Goal: Task Accomplishment & Management: Use online tool/utility

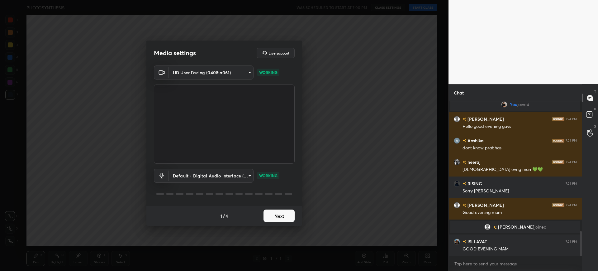
scroll to position [831, 0]
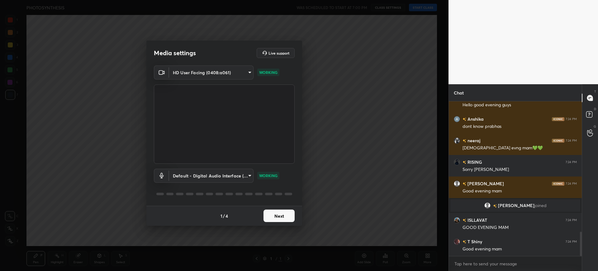
click at [281, 216] on button "Next" at bounding box center [279, 215] width 31 height 12
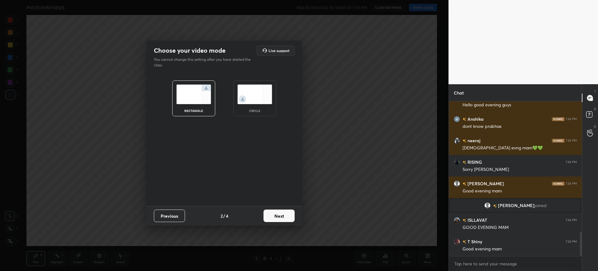
click at [289, 216] on button "Next" at bounding box center [279, 215] width 31 height 12
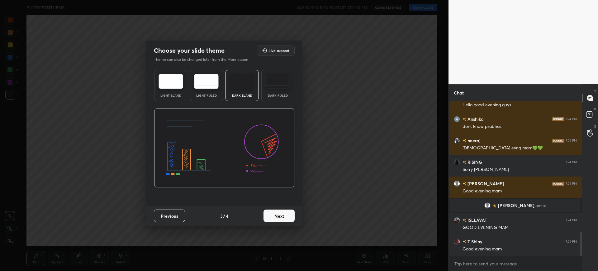
click at [297, 216] on div "Previous 3 / 4 Next" at bounding box center [224, 216] width 156 height 20
click at [266, 211] on button "Next" at bounding box center [279, 215] width 31 height 12
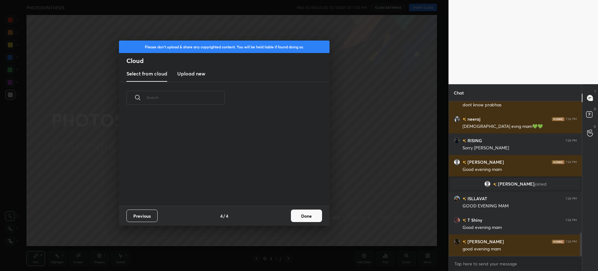
scroll to position [874, 0]
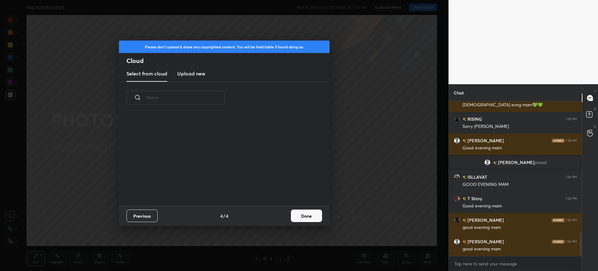
click at [201, 74] on h3 "Upload new" at bounding box center [191, 73] width 28 height 7
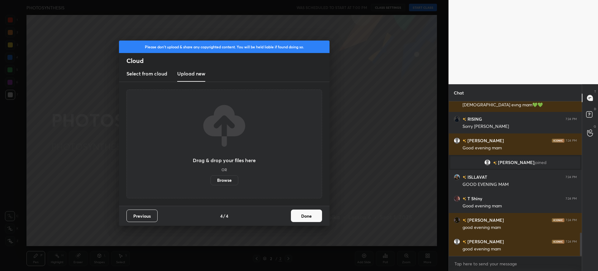
click at [223, 179] on label "Browse" at bounding box center [225, 180] width 28 height 10
click at [211, 179] on input "Browse" at bounding box center [211, 180] width 0 height 10
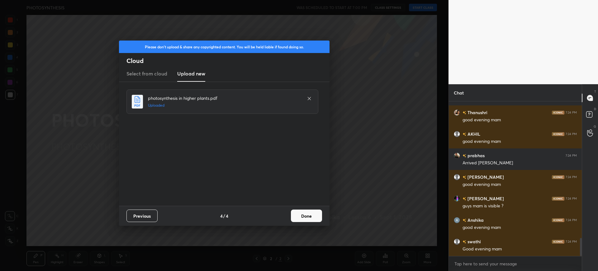
click at [312, 224] on div "Previous 4 / 4 Done" at bounding box center [224, 216] width 211 height 20
click at [313, 215] on button "Done" at bounding box center [306, 215] width 31 height 12
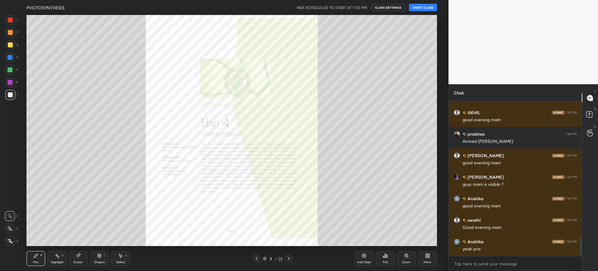
click at [424, 10] on button "START CLASS" at bounding box center [423, 7] width 28 height 7
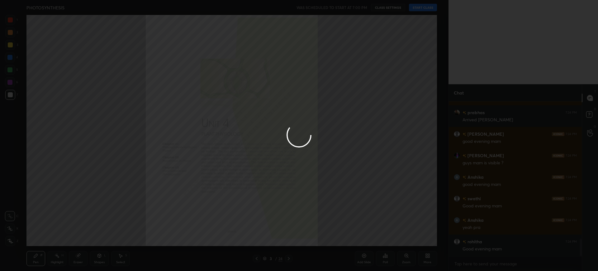
type textarea "x"
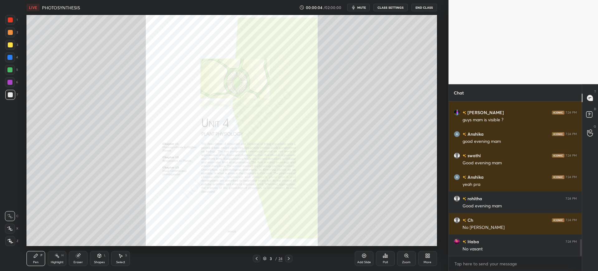
click at [288, 258] on icon at bounding box center [288, 258] width 5 height 5
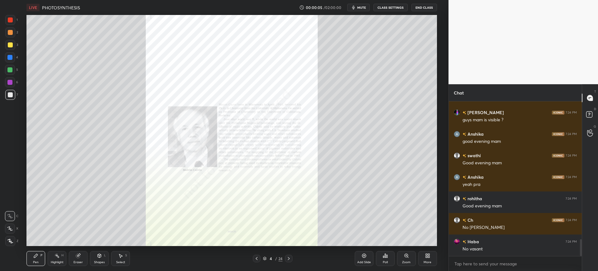
click at [288, 258] on icon at bounding box center [288, 258] width 5 height 5
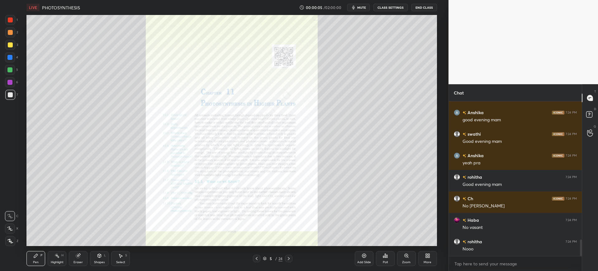
click at [288, 258] on icon at bounding box center [288, 258] width 5 height 5
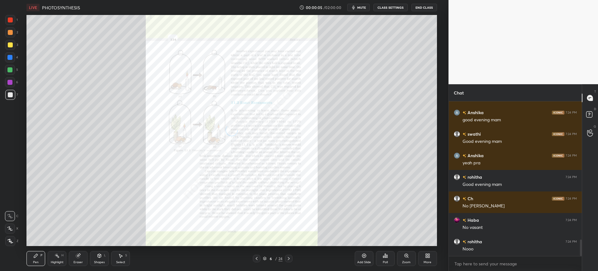
click at [288, 258] on icon at bounding box center [288, 258] width 5 height 5
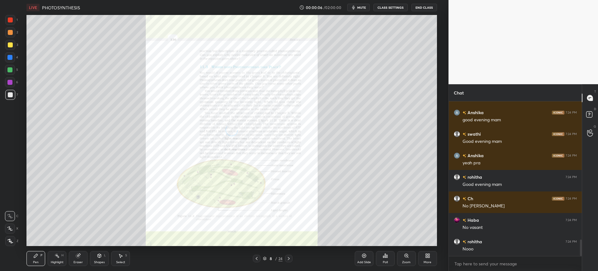
click at [288, 258] on icon at bounding box center [288, 258] width 5 height 5
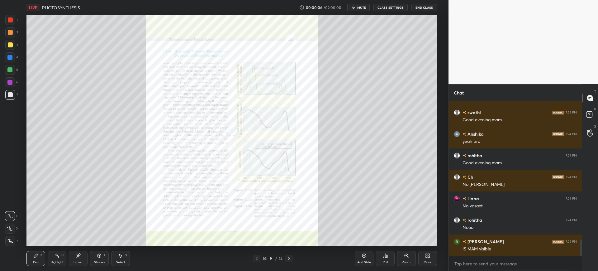
click at [288, 258] on icon at bounding box center [288, 258] width 5 height 5
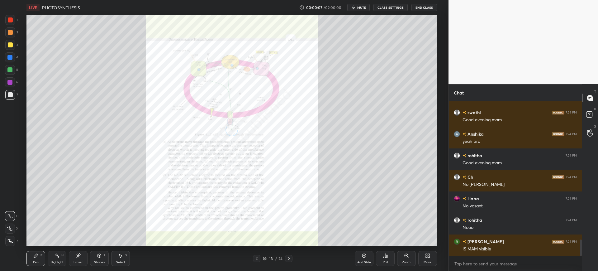
click at [288, 258] on icon at bounding box center [288, 258] width 5 height 5
click at [282, 257] on div "24" at bounding box center [281, 259] width 4 height 6
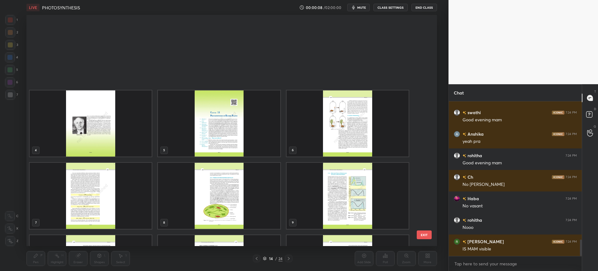
scroll to position [131, 0]
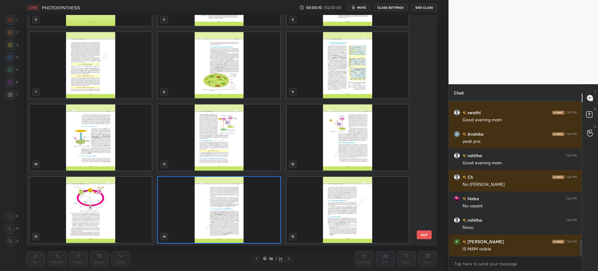
click at [423, 214] on div "4 5 6 7 8 9 10 11 12 13 14 15 16 17 18 19 20 21" at bounding box center [225, 130] width 399 height 231
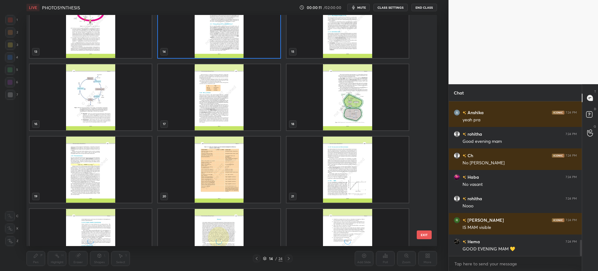
scroll to position [332, 0]
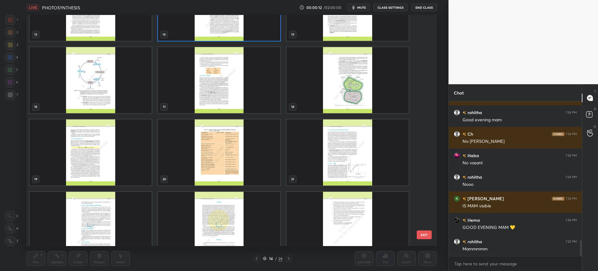
click at [209, 177] on img "grid" at bounding box center [219, 152] width 122 height 66
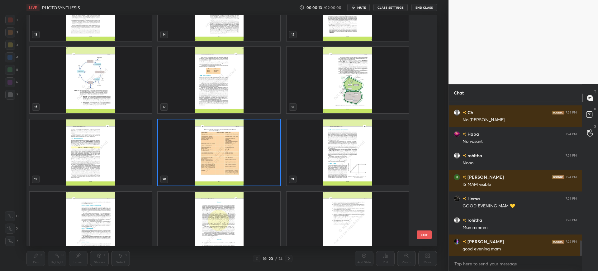
click at [122, 92] on img "grid" at bounding box center [91, 80] width 122 height 66
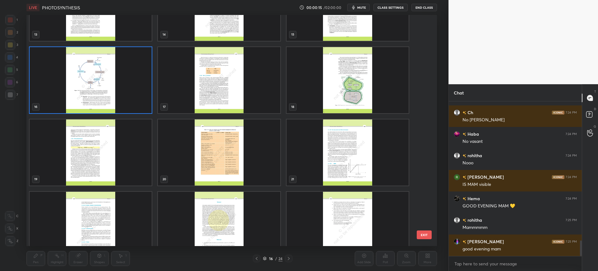
click at [236, 47] on img "grid" at bounding box center [219, 80] width 122 height 66
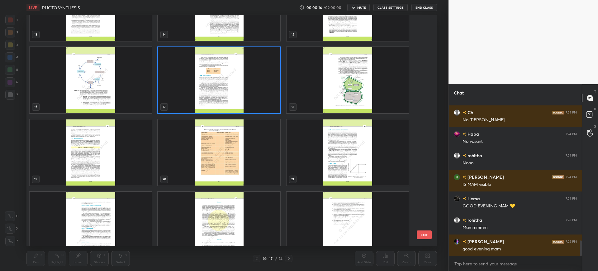
click at [120, 21] on img "grid" at bounding box center [91, 8] width 122 height 66
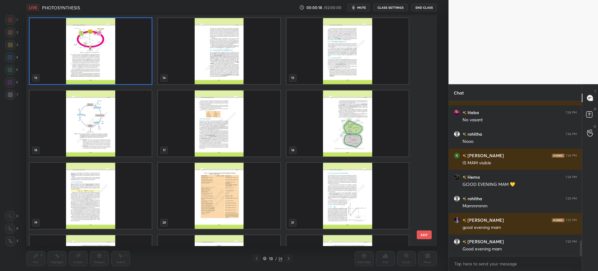
click at [422, 230] on button "EXIT" at bounding box center [424, 234] width 15 height 9
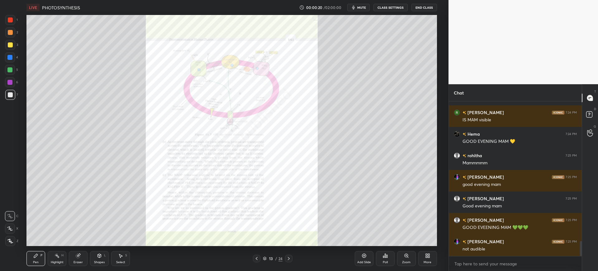
click at [256, 260] on icon at bounding box center [256, 258] width 5 height 5
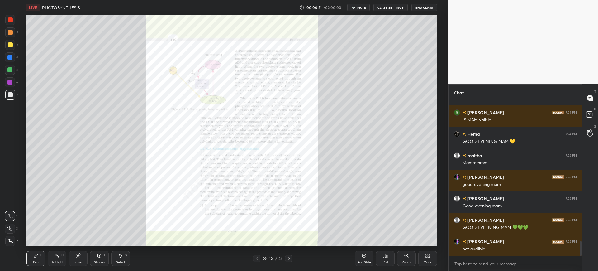
click at [256, 260] on icon at bounding box center [256, 258] width 5 height 5
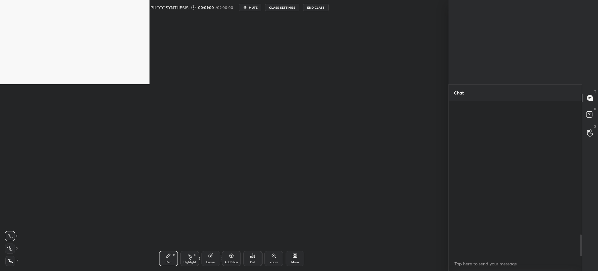
scroll to position [963, 0]
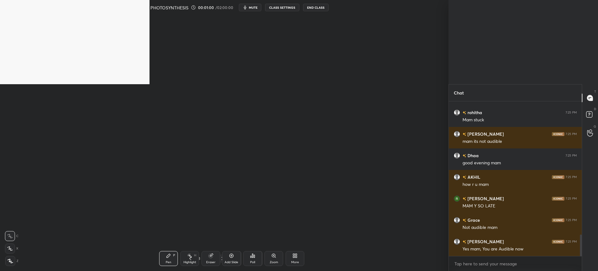
type textarea "x"
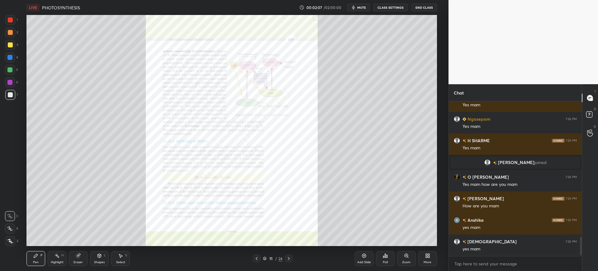
scroll to position [1153, 0]
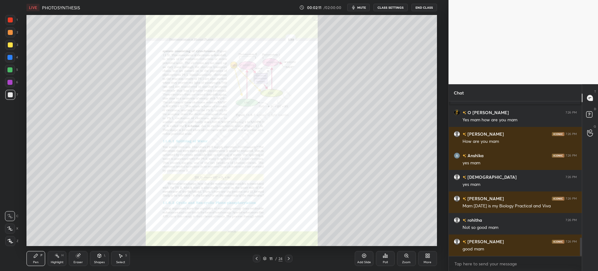
click at [411, 263] on div "Zoom" at bounding box center [406, 258] width 19 height 15
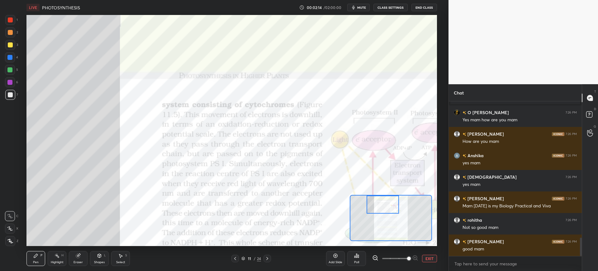
click at [237, 262] on div at bounding box center [235, 258] width 7 height 7
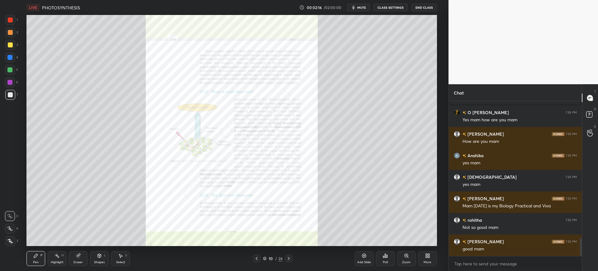
click at [410, 256] on div "Zoom" at bounding box center [406, 258] width 19 height 15
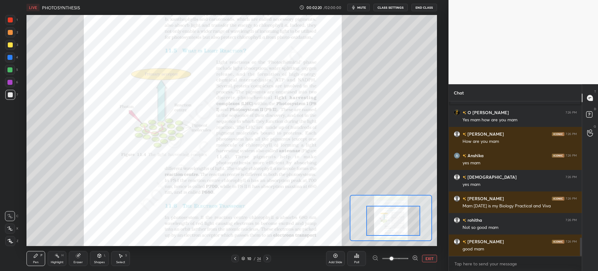
scroll to position [1174, 0]
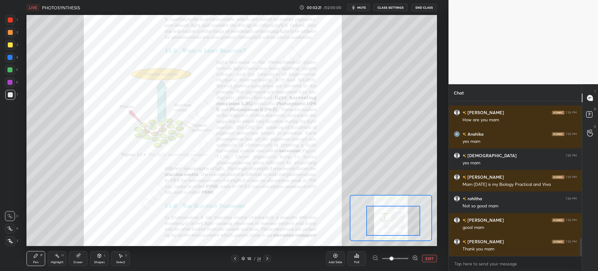
click at [104, 259] on div "Shapes L" at bounding box center [99, 258] width 19 height 15
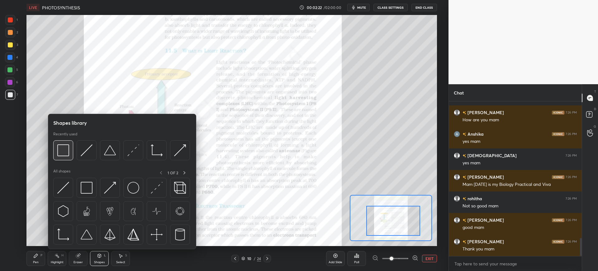
click at [66, 154] on img at bounding box center [63, 150] width 12 height 12
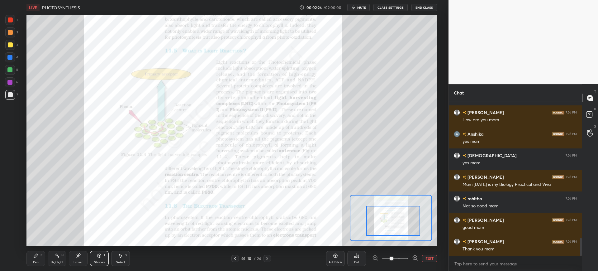
click at [108, 259] on div "Shapes L" at bounding box center [99, 258] width 19 height 15
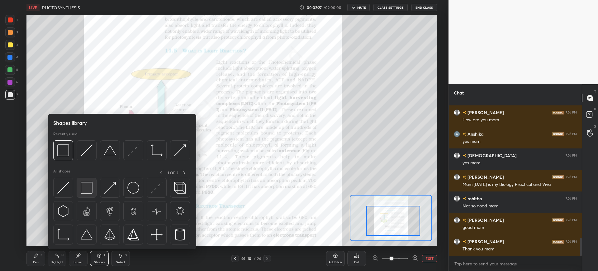
click at [85, 186] on img at bounding box center [87, 188] width 12 height 12
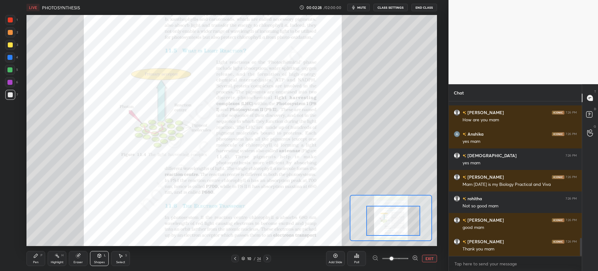
click at [10, 23] on div at bounding box center [10, 20] width 10 height 10
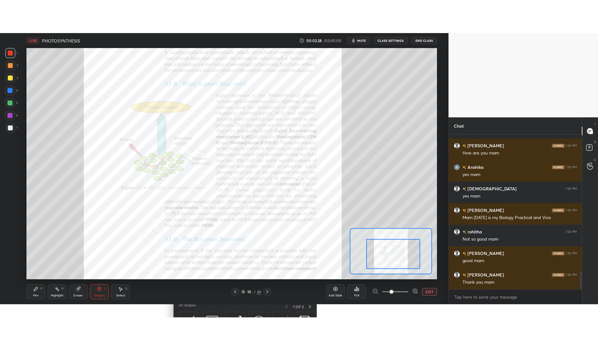
scroll to position [1189, 0]
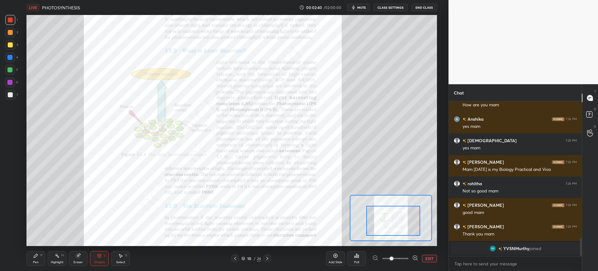
click at [39, 253] on div "Pen P" at bounding box center [35, 258] width 19 height 15
click at [11, 60] on div at bounding box center [10, 57] width 10 height 10
click at [430, 258] on button "EXIT" at bounding box center [429, 258] width 15 height 7
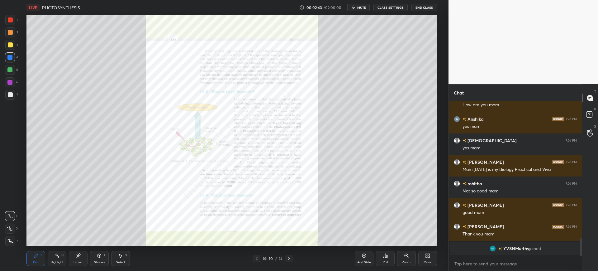
click at [431, 260] on div "More" at bounding box center [427, 258] width 19 height 15
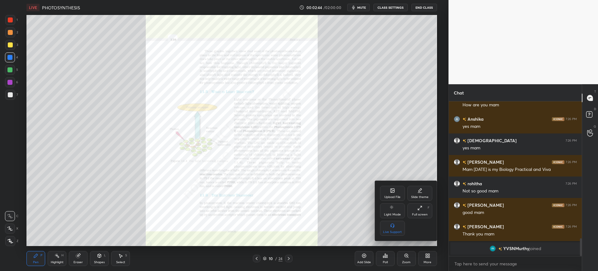
click at [424, 209] on div "Full screen F" at bounding box center [420, 210] width 25 height 15
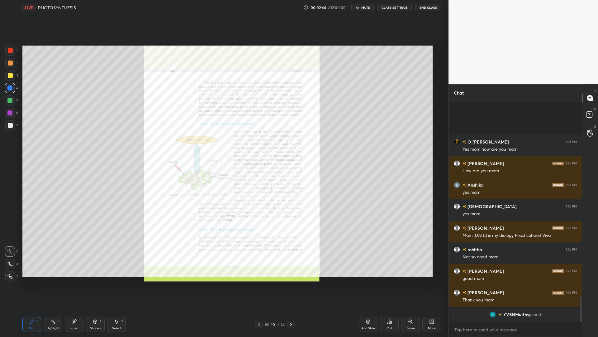
scroll to position [1123, 0]
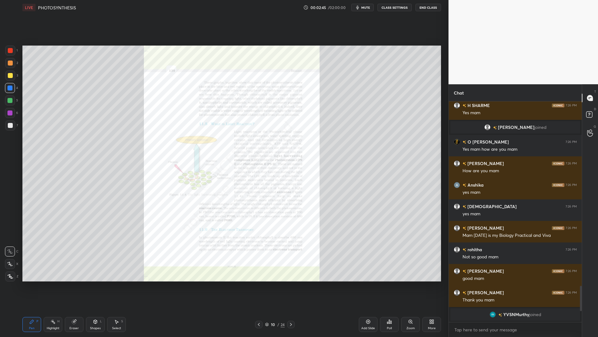
click at [417, 270] on div "Zoom" at bounding box center [410, 324] width 19 height 15
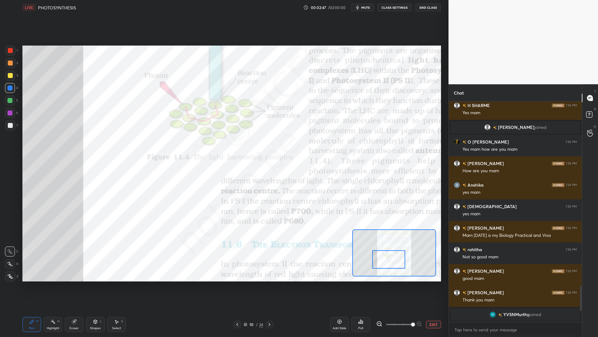
click at [236, 270] on icon at bounding box center [237, 324] width 5 height 5
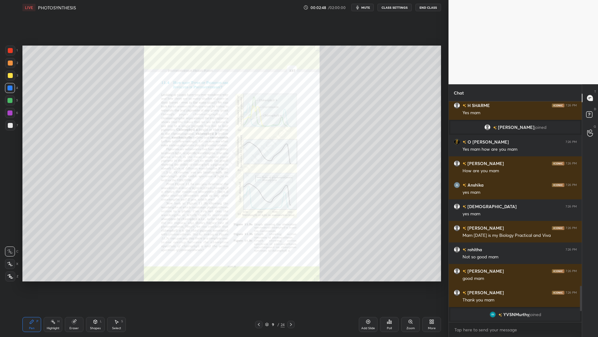
click at [370, 270] on div "Add Slide" at bounding box center [368, 324] width 19 height 15
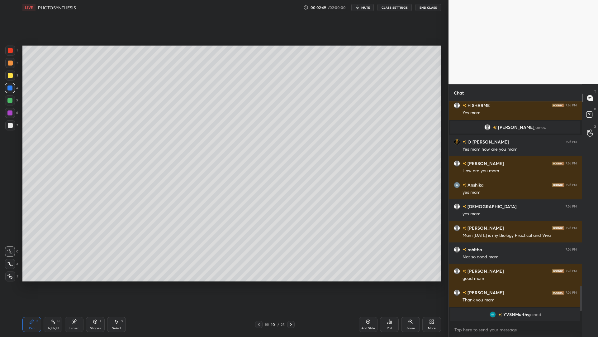
scroll to position [1097, 0]
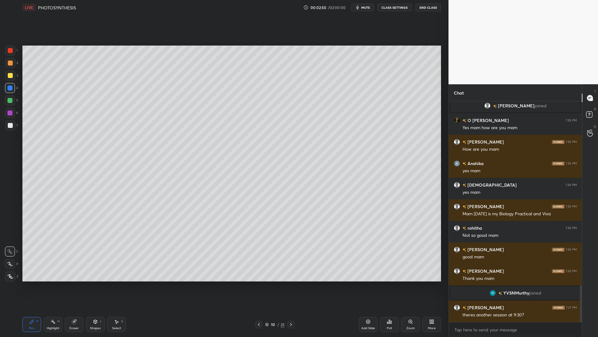
click at [10, 125] on div at bounding box center [10, 125] width 5 height 5
click at [12, 78] on div at bounding box center [10, 75] width 10 height 10
click at [16, 95] on div "4" at bounding box center [11, 89] width 13 height 12
click at [13, 100] on div at bounding box center [10, 100] width 10 height 10
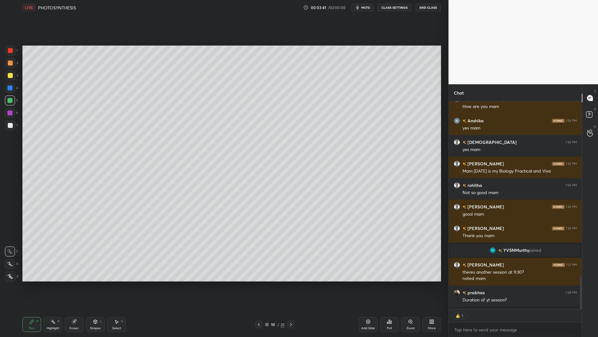
scroll to position [206, 131]
click at [91, 270] on div "Shapes" at bounding box center [95, 327] width 11 height 3
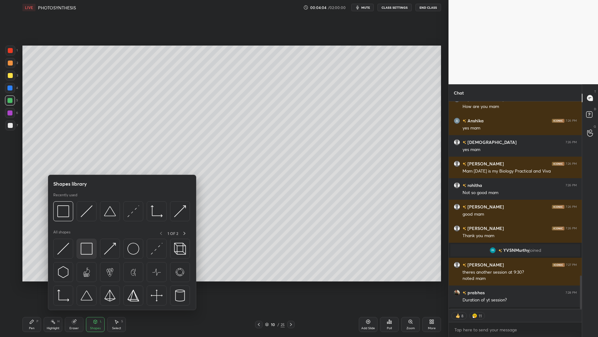
click at [81, 251] on img at bounding box center [87, 248] width 12 height 12
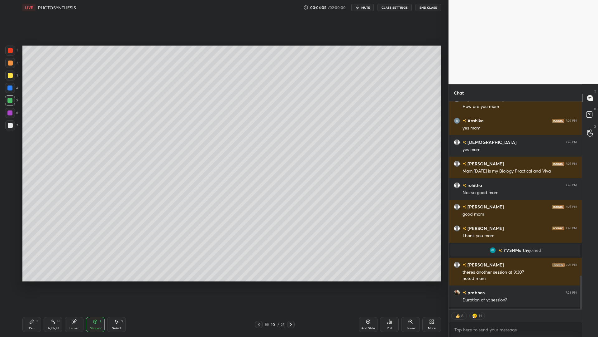
click at [12, 129] on div at bounding box center [10, 125] width 10 height 10
click at [32, 270] on icon at bounding box center [32, 321] width 4 height 4
click at [10, 270] on div at bounding box center [10, 276] width 10 height 10
click at [14, 51] on div at bounding box center [10, 50] width 10 height 10
click at [97, 270] on div "Shapes L" at bounding box center [95, 324] width 19 height 15
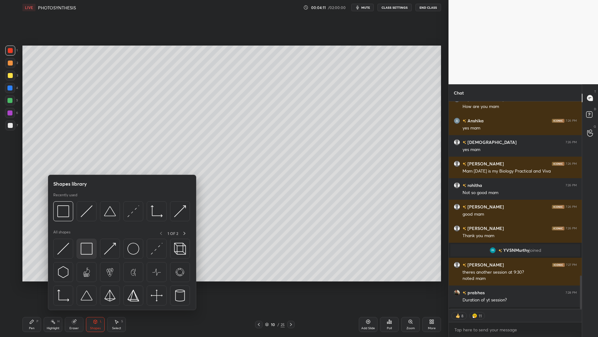
click at [88, 246] on img at bounding box center [87, 248] width 12 height 12
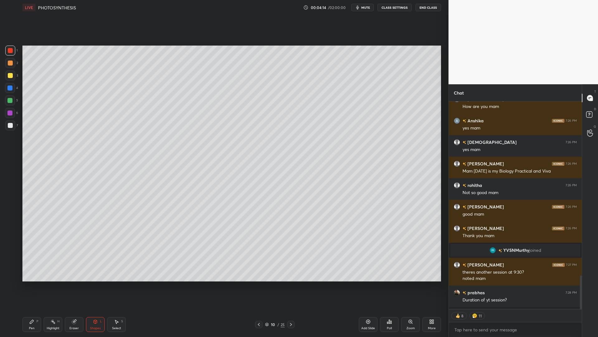
scroll to position [218, 131]
click at [31, 270] on div "Pen P" at bounding box center [31, 324] width 19 height 15
click at [9, 124] on div at bounding box center [10, 125] width 5 height 5
click at [12, 251] on icon at bounding box center [10, 251] width 6 height 4
click at [10, 262] on icon at bounding box center [9, 264] width 5 height 4
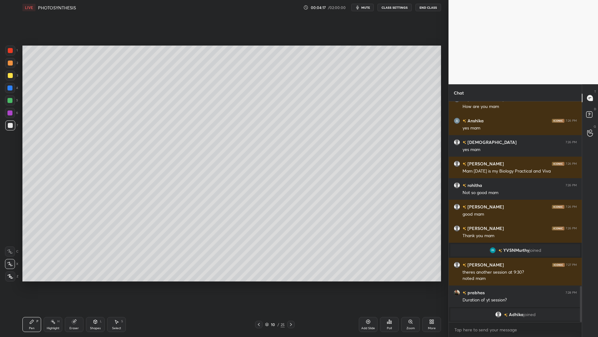
click at [12, 88] on div at bounding box center [9, 87] width 5 height 5
click at [11, 270] on icon at bounding box center [10, 276] width 6 height 4
click at [9, 55] on div at bounding box center [10, 50] width 10 height 10
click at [12, 100] on div at bounding box center [9, 100] width 5 height 5
click at [102, 270] on div "Shapes L" at bounding box center [95, 324] width 19 height 15
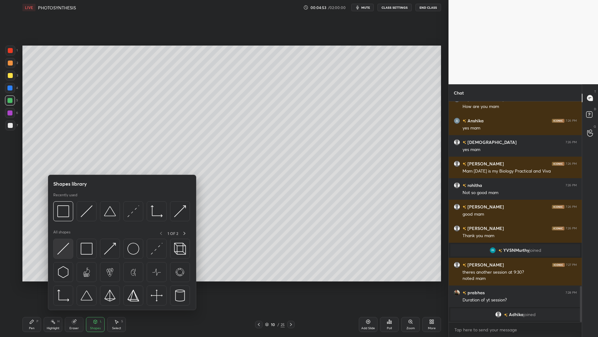
click at [64, 248] on img at bounding box center [63, 248] width 12 height 12
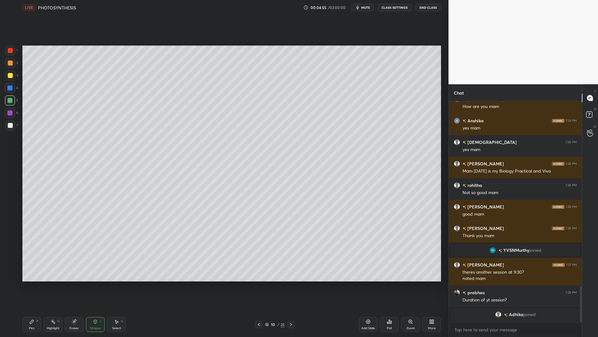
click at [36, 270] on div "Pen P" at bounding box center [31, 324] width 19 height 15
click at [8, 78] on div at bounding box center [10, 75] width 10 height 10
click at [11, 128] on div at bounding box center [10, 125] width 10 height 10
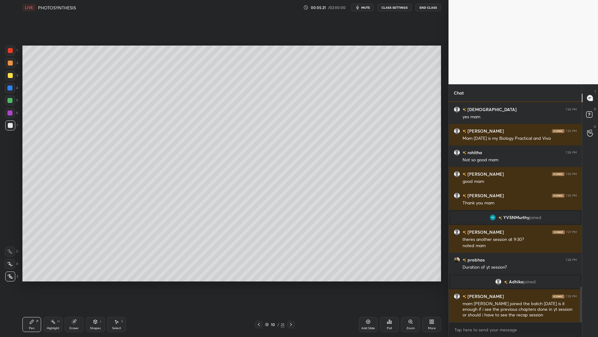
click at [12, 91] on div at bounding box center [10, 88] width 10 height 10
click at [11, 265] on icon at bounding box center [10, 263] width 6 height 4
click at [8, 124] on div at bounding box center [10, 125] width 5 height 5
click at [7, 84] on div at bounding box center [10, 88] width 10 height 10
click at [9, 78] on div at bounding box center [10, 75] width 10 height 10
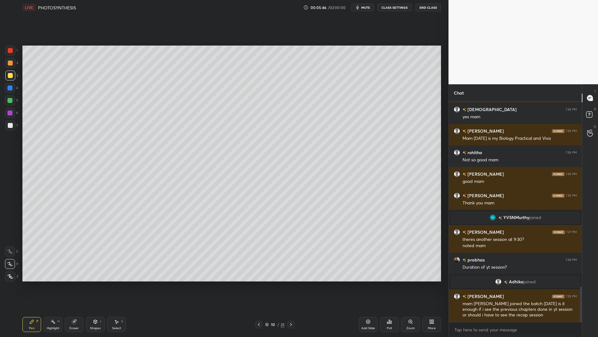
scroll to position [1176, 0]
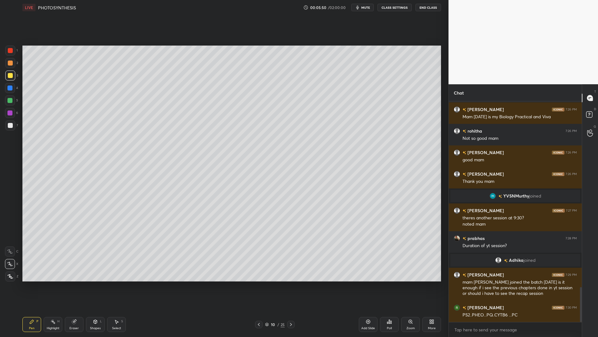
click at [14, 84] on div at bounding box center [10, 88] width 10 height 10
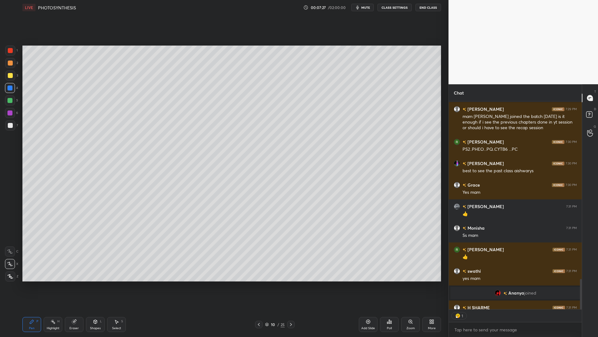
scroll to position [206, 131]
click at [13, 121] on div at bounding box center [10, 125] width 10 height 10
click at [13, 77] on div at bounding box center [10, 75] width 10 height 10
click at [9, 88] on div at bounding box center [9, 87] width 5 height 5
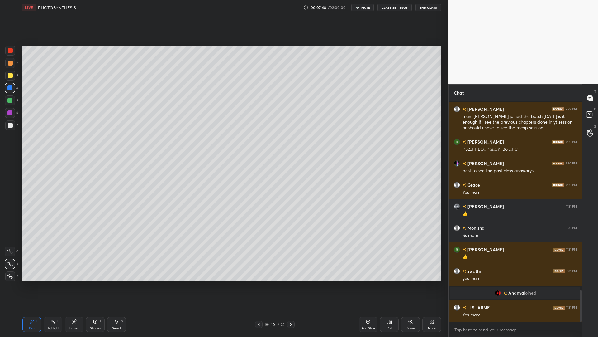
click at [12, 125] on div at bounding box center [10, 125] width 5 height 5
click at [12, 87] on div at bounding box center [9, 87] width 5 height 5
click at [9, 102] on div at bounding box center [9, 100] width 5 height 5
click at [10, 127] on div at bounding box center [10, 125] width 5 height 5
click at [9, 83] on div at bounding box center [10, 88] width 10 height 10
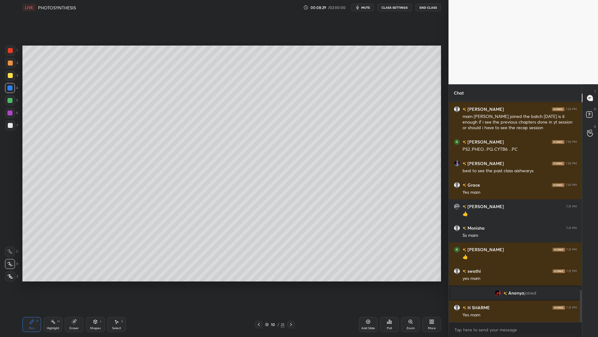
click at [11, 122] on div at bounding box center [10, 125] width 10 height 10
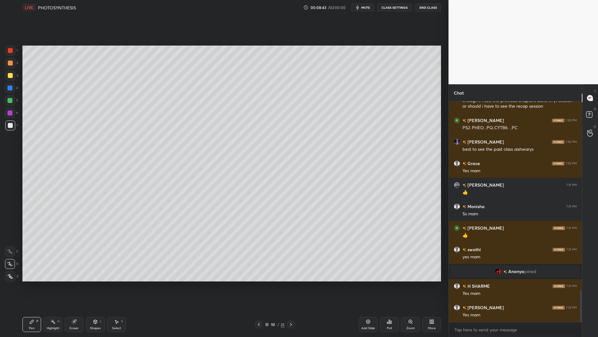
click at [12, 76] on div at bounding box center [10, 75] width 5 height 5
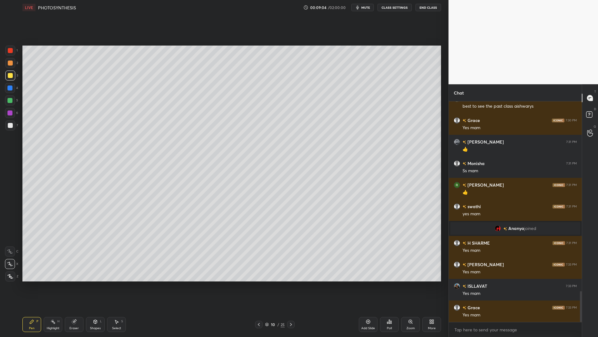
scroll to position [1380, 0]
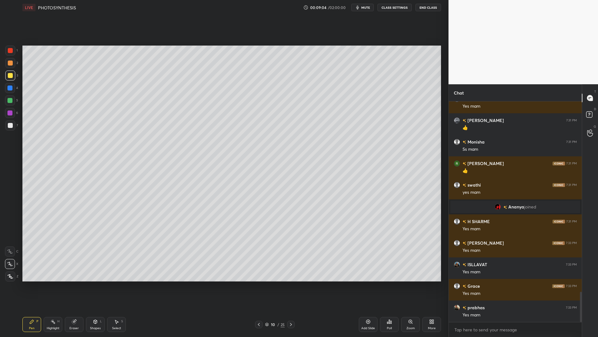
click at [15, 54] on div "1" at bounding box center [11, 50] width 12 height 10
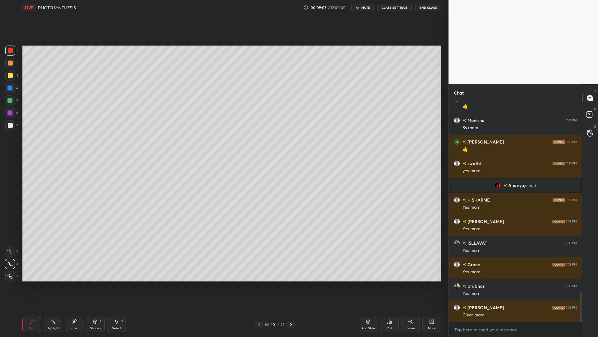
click at [365, 270] on div "Add Slide" at bounding box center [368, 324] width 19 height 15
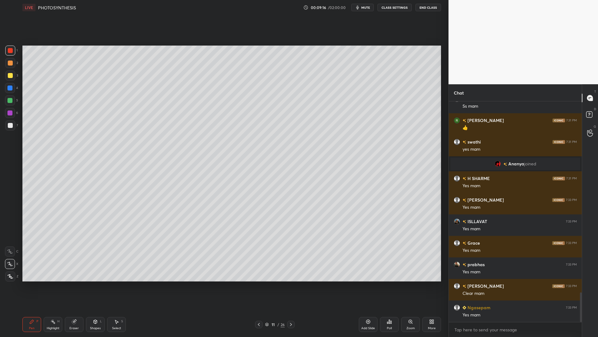
click at [11, 127] on div at bounding box center [10, 125] width 5 height 5
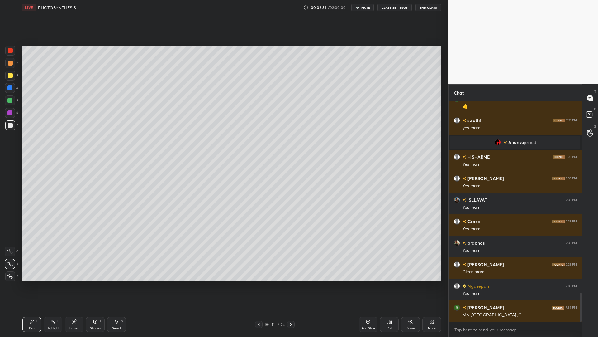
click at [11, 78] on div at bounding box center [10, 75] width 10 height 10
click at [6, 129] on div at bounding box center [10, 125] width 10 height 10
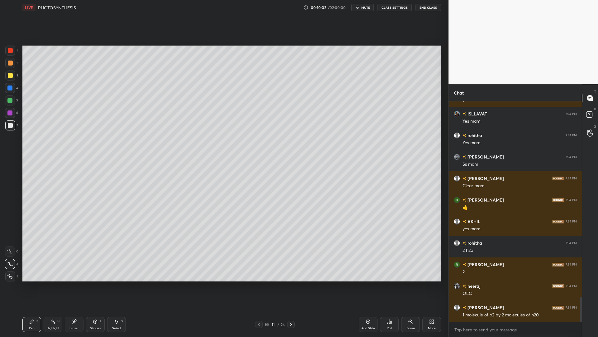
scroll to position [1724, 0]
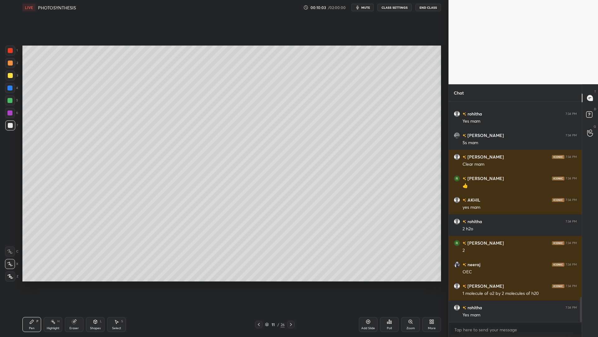
click at [5, 80] on div "3" at bounding box center [11, 75] width 13 height 10
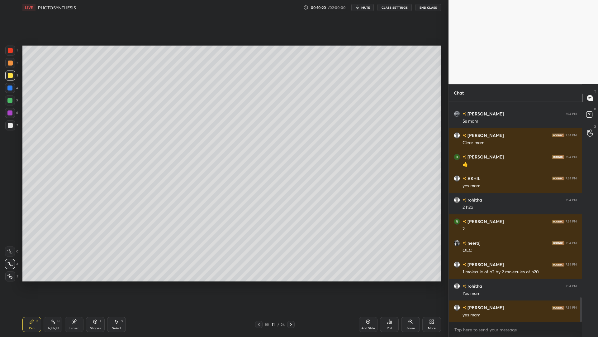
click at [17, 128] on div "7" at bounding box center [11, 125] width 13 height 10
click at [12, 89] on div at bounding box center [9, 87] width 5 height 5
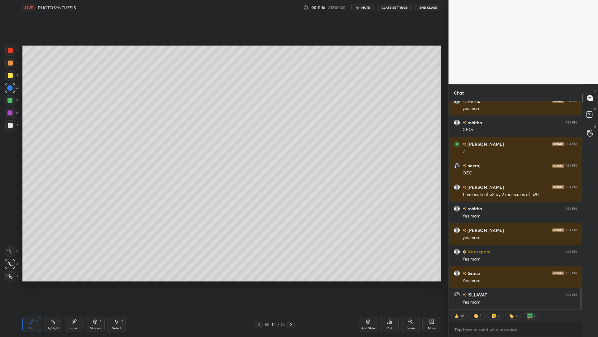
scroll to position [1844, 0]
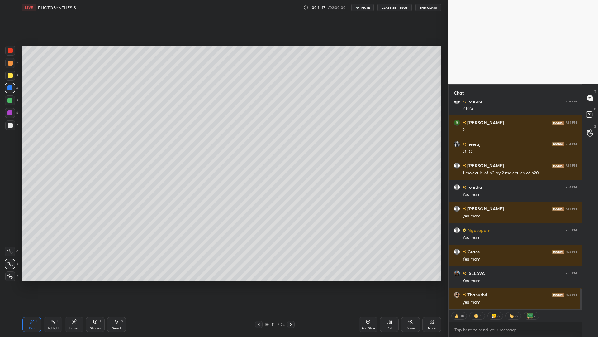
click at [10, 103] on div at bounding box center [10, 100] width 10 height 10
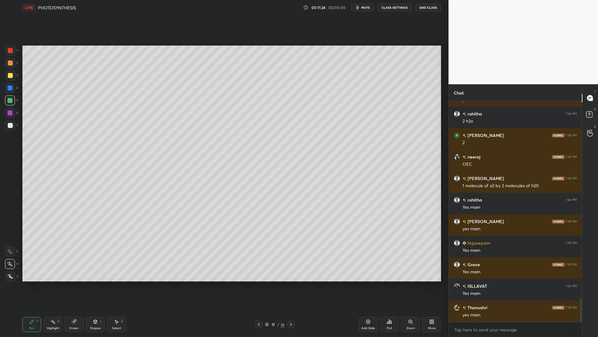
click at [9, 89] on div at bounding box center [9, 87] width 5 height 5
click at [11, 76] on div at bounding box center [10, 75] width 5 height 5
click at [12, 55] on div at bounding box center [10, 50] width 10 height 10
click at [78, 270] on div "Eraser" at bounding box center [74, 324] width 19 height 15
click at [94, 270] on div "Shapes L" at bounding box center [95, 324] width 19 height 15
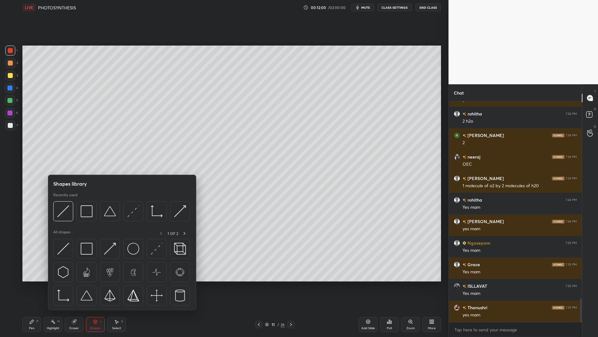
click at [41, 270] on div "Pen P" at bounding box center [31, 324] width 19 height 15
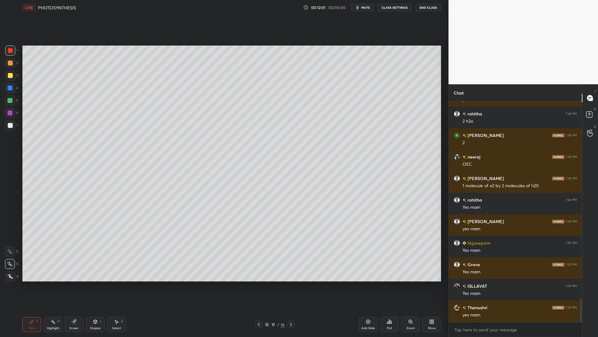
click at [61, 270] on div "Highlight H" at bounding box center [53, 324] width 19 height 15
click at [73, 270] on icon at bounding box center [74, 321] width 4 height 4
click at [7, 232] on icon at bounding box center [10, 231] width 6 height 6
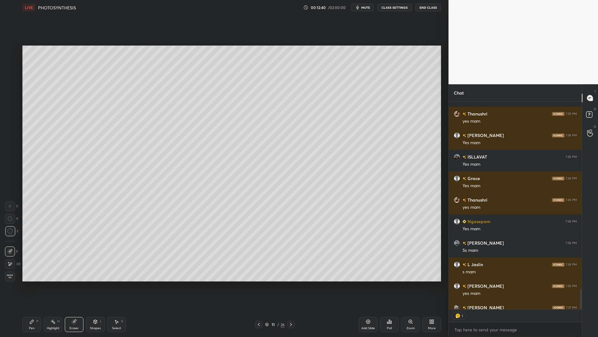
scroll to position [206, 131]
click at [34, 270] on div "Pen" at bounding box center [32, 327] width 6 height 3
click at [15, 80] on div "3" at bounding box center [11, 76] width 13 height 12
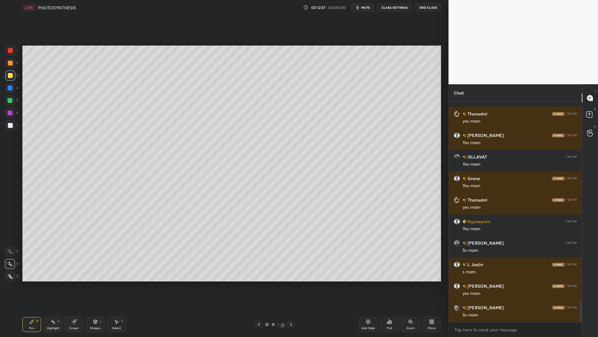
click at [370, 270] on div "Add Slide" at bounding box center [368, 327] width 14 height 3
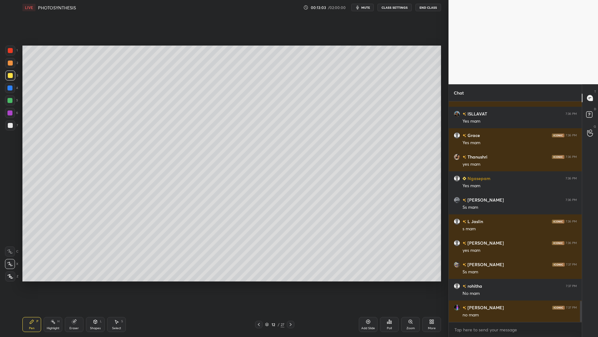
scroll to position [2083, 0]
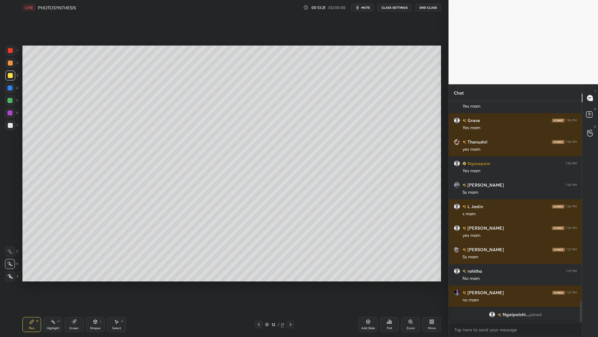
click at [11, 122] on div at bounding box center [10, 125] width 10 height 10
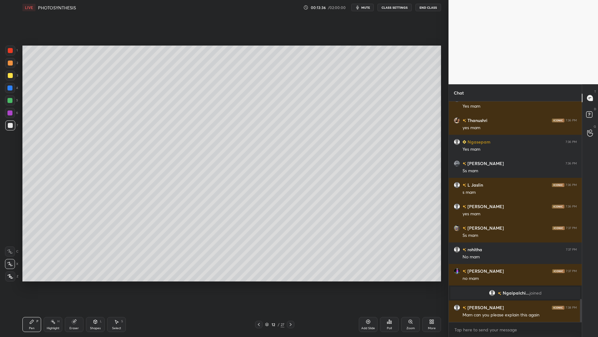
click at [261, 270] on icon at bounding box center [258, 324] width 5 height 5
click at [291, 270] on icon at bounding box center [290, 324] width 5 height 5
click at [8, 123] on div at bounding box center [10, 125] width 5 height 5
click at [10, 90] on div at bounding box center [9, 87] width 5 height 5
click at [13, 77] on div at bounding box center [10, 75] width 10 height 10
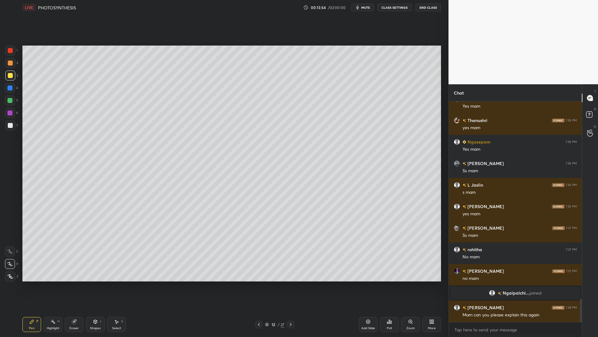
scroll to position [1900, 0]
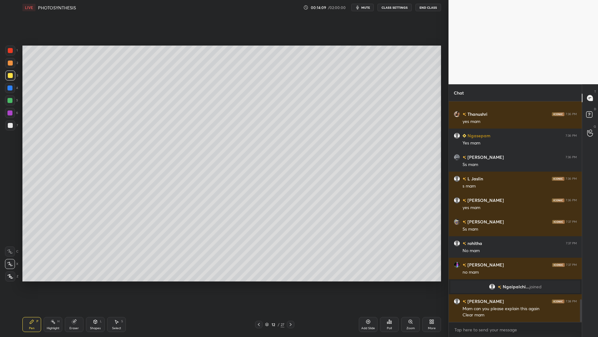
click at [74, 270] on icon at bounding box center [74, 321] width 4 height 4
click at [40, 270] on div "Pen P" at bounding box center [31, 324] width 19 height 15
click at [11, 122] on div at bounding box center [10, 125] width 10 height 10
click at [8, 91] on div at bounding box center [10, 88] width 10 height 10
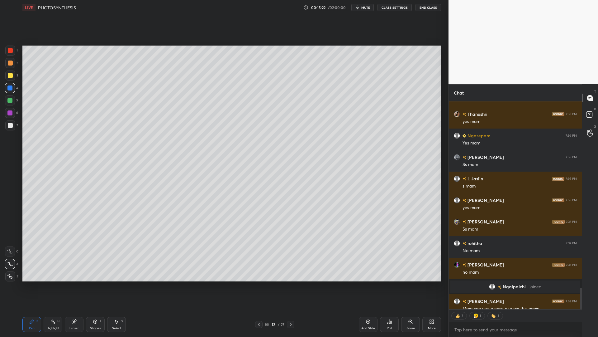
click at [10, 112] on div at bounding box center [9, 112] width 5 height 5
click at [8, 91] on div at bounding box center [10, 88] width 10 height 10
click at [12, 54] on div at bounding box center [10, 50] width 10 height 10
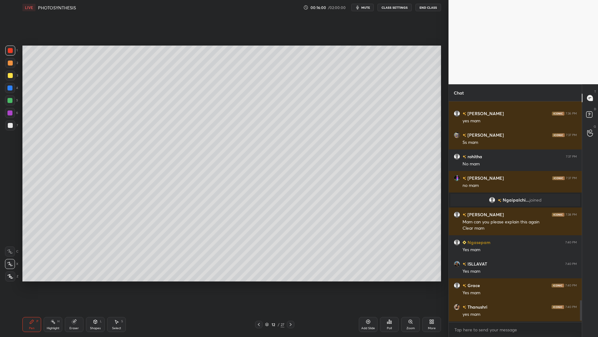
scroll to position [1986, 0]
click at [370, 270] on icon at bounding box center [368, 321] width 5 height 5
click at [257, 270] on icon at bounding box center [258, 324] width 5 height 5
click at [76, 270] on icon at bounding box center [74, 321] width 5 height 5
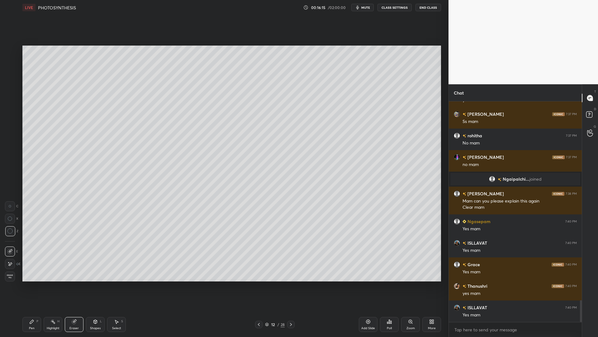
click at [41, 270] on div "Pen P Highlight H Eraser Shapes L Select S" at bounding box center [106, 324] width 168 height 15
click at [31, 270] on icon at bounding box center [31, 321] width 5 height 5
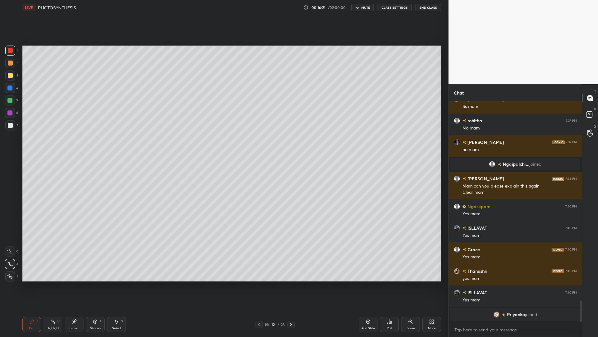
click at [291, 270] on icon at bounding box center [291, 324] width 5 height 5
click at [10, 127] on div at bounding box center [10, 125] width 5 height 5
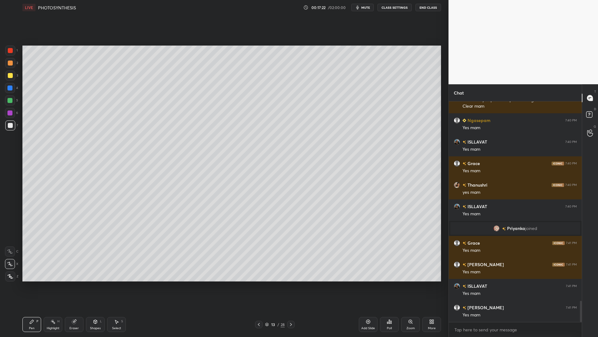
scroll to position [2089, 0]
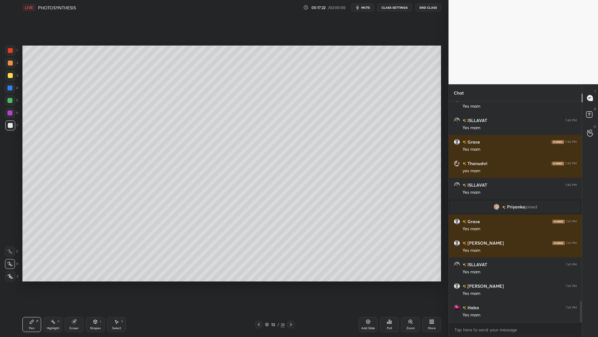
click at [9, 84] on div at bounding box center [10, 88] width 10 height 10
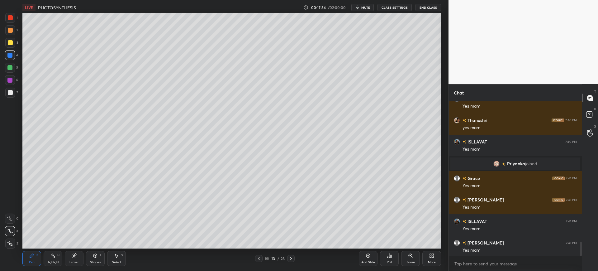
scroll to position [30930, 30737]
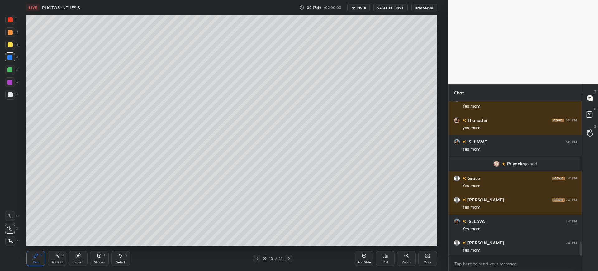
click at [9, 33] on div at bounding box center [10, 32] width 5 height 5
click at [13, 18] on div at bounding box center [10, 20] width 10 height 10
click at [10, 95] on div at bounding box center [10, 94] width 5 height 5
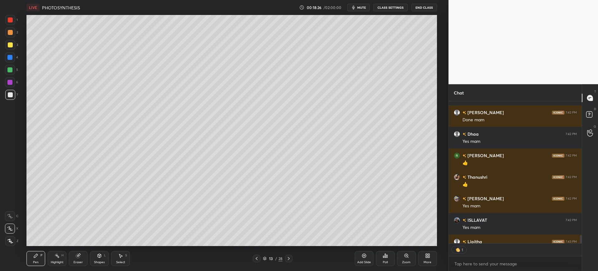
scroll to position [140, 131]
click at [357, 10] on button "mute" at bounding box center [358, 7] width 22 height 7
click at [351, 10] on button "unmute" at bounding box center [358, 7] width 22 height 7
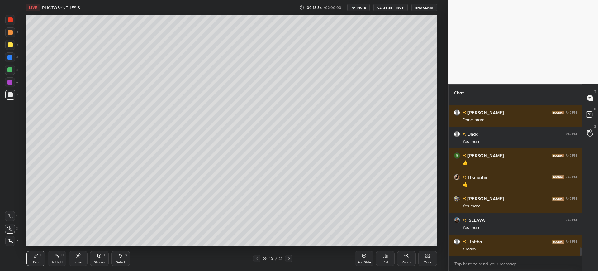
scroll to position [2563, 0]
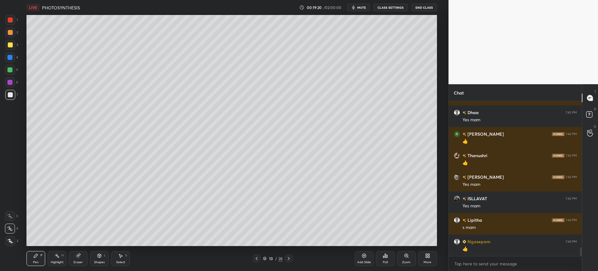
click at [19, 122] on div "1 2 3 4 5 6 7 C X Z C X Z E E Erase all H H" at bounding box center [10, 130] width 20 height 231
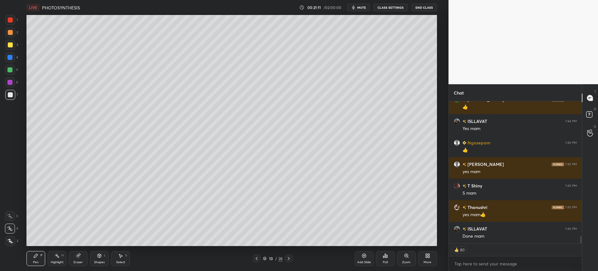
scroll to position [2668, 0]
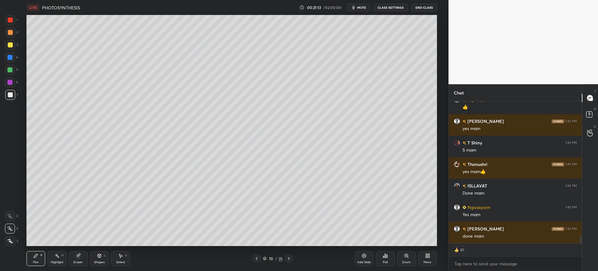
click at [10, 57] on div at bounding box center [9, 57] width 5 height 5
click at [366, 255] on icon at bounding box center [364, 255] width 5 height 5
click at [431, 257] on div "More" at bounding box center [427, 258] width 19 height 15
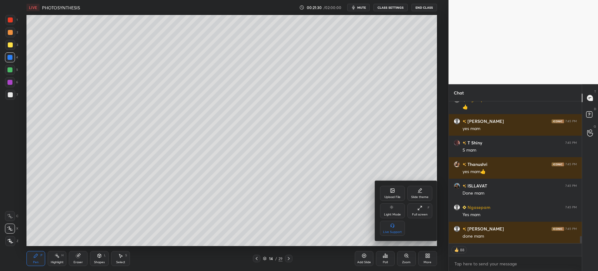
click at [389, 191] on div "Upload File" at bounding box center [392, 193] width 25 height 15
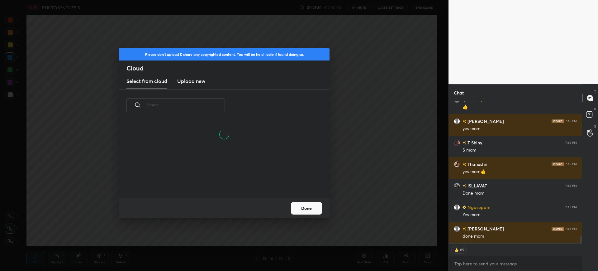
click at [178, 85] on new "Upload new" at bounding box center [191, 82] width 28 height 16
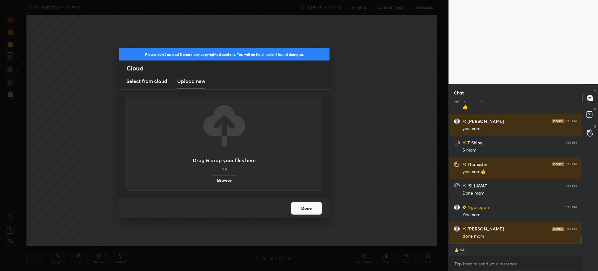
click at [221, 182] on label "Browse" at bounding box center [225, 180] width 28 height 10
click at [211, 182] on input "Browse" at bounding box center [211, 180] width 0 height 10
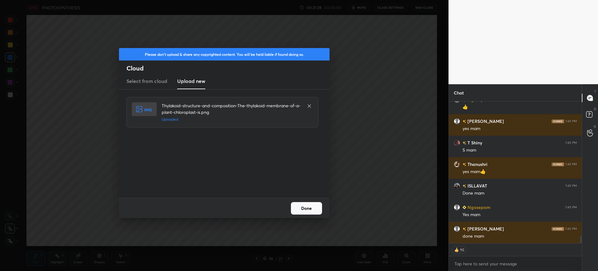
click at [317, 213] on button "Done" at bounding box center [306, 208] width 31 height 12
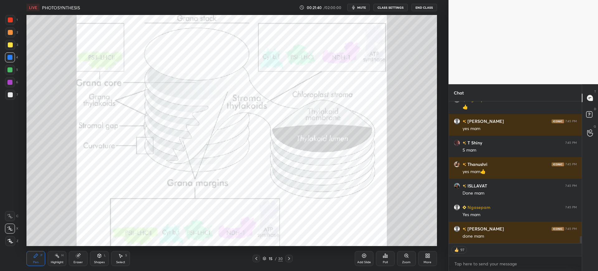
click at [430, 256] on div "More" at bounding box center [427, 258] width 19 height 15
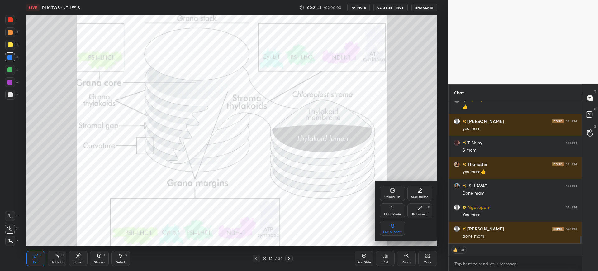
click at [390, 191] on icon at bounding box center [392, 190] width 5 height 5
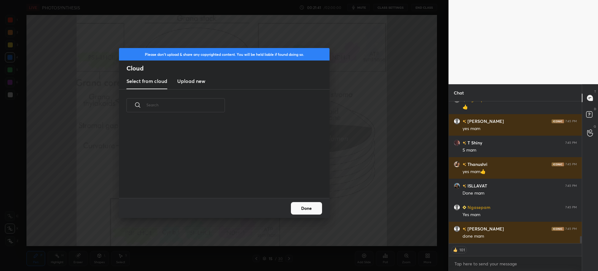
scroll to position [77, 200]
click at [200, 77] on h3 "Upload new" at bounding box center [191, 80] width 28 height 7
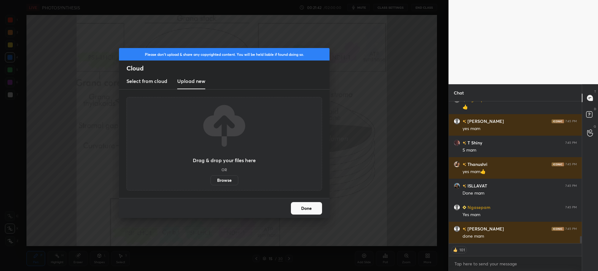
click at [220, 181] on label "Browse" at bounding box center [225, 180] width 28 height 10
click at [211, 181] on input "Browse" at bounding box center [211, 180] width 0 height 10
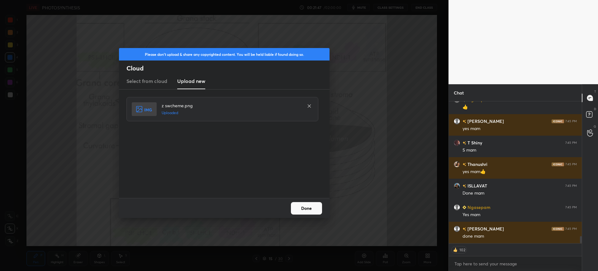
click at [308, 207] on button "Done" at bounding box center [306, 208] width 31 height 12
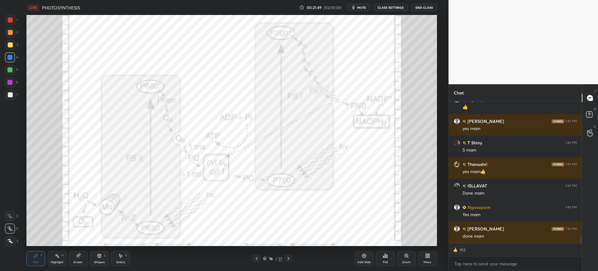
click at [430, 255] on icon at bounding box center [427, 255] width 5 height 5
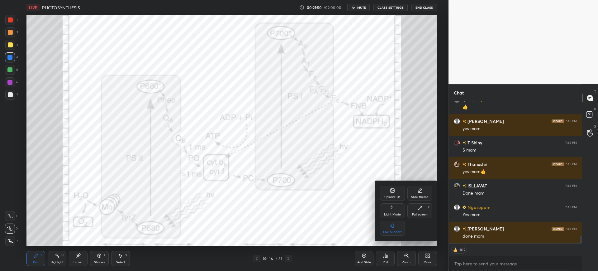
click at [394, 191] on icon at bounding box center [392, 191] width 3 height 2
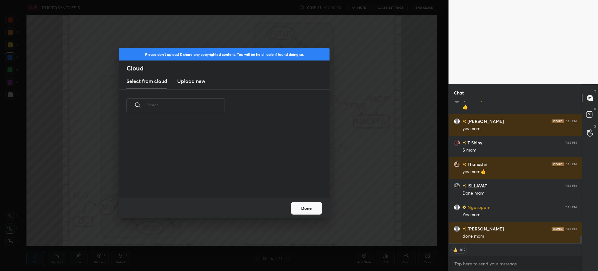
click at [175, 82] on div "Select from cloud Upload new" at bounding box center [224, 82] width 211 height 16
click at [198, 80] on h3 "Upload new" at bounding box center [191, 80] width 28 height 7
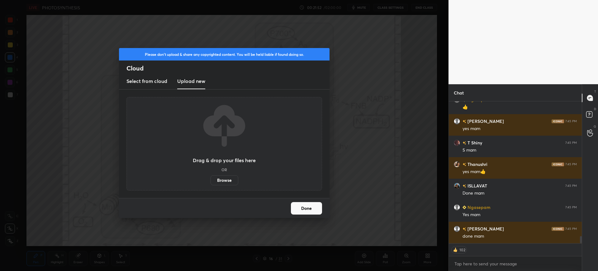
click at [224, 181] on label "Browse" at bounding box center [225, 180] width 28 height 10
click at [211, 181] on input "Browse" at bounding box center [211, 180] width 0 height 10
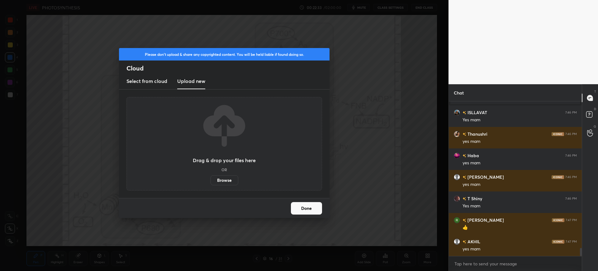
scroll to position [2849, 0]
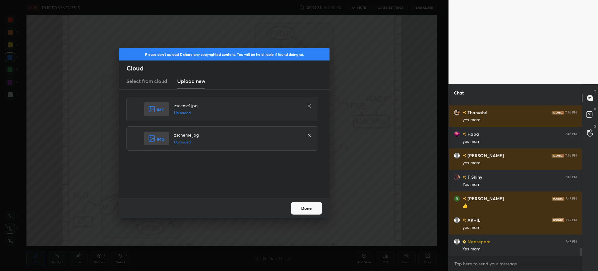
click at [303, 211] on button "Done" at bounding box center [306, 208] width 31 height 12
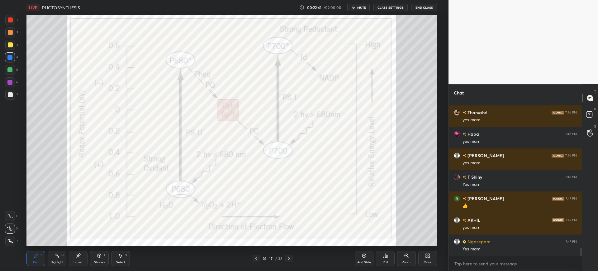
click at [423, 256] on div "More" at bounding box center [427, 258] width 19 height 15
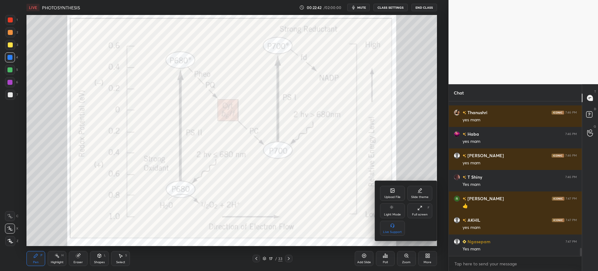
click at [394, 189] on icon at bounding box center [393, 191] width 4 height 4
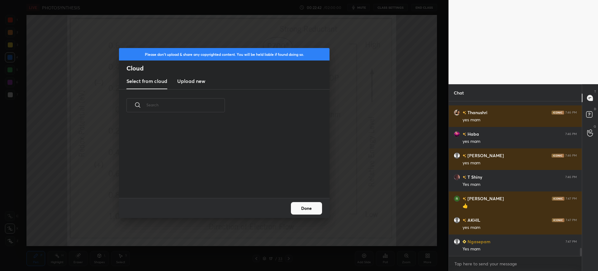
scroll to position [77, 200]
click at [190, 83] on h3 "Upload new" at bounding box center [191, 80] width 28 height 7
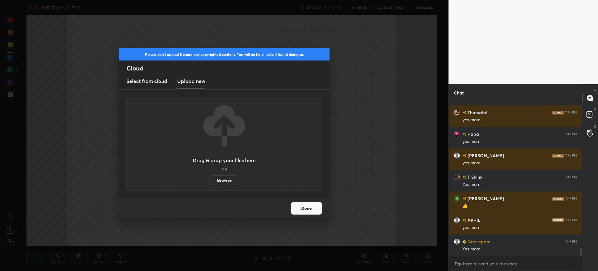
click at [229, 181] on label "Browse" at bounding box center [225, 180] width 28 height 10
click at [211, 181] on input "Browse" at bounding box center [211, 180] width 0 height 10
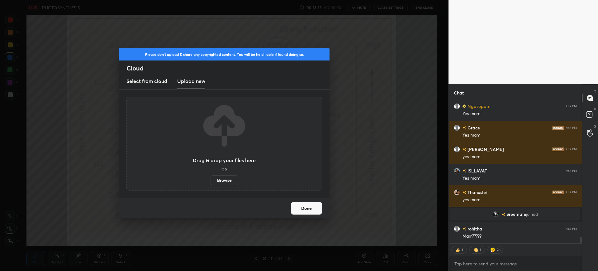
scroll to position [2, 2]
click at [227, 178] on label "Browse" at bounding box center [225, 180] width 28 height 10
click at [211, 178] on input "Browse" at bounding box center [211, 180] width 0 height 10
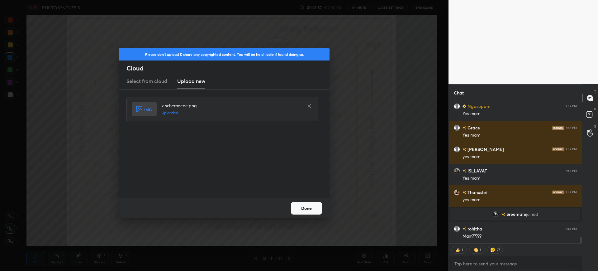
click at [304, 209] on button "Done" at bounding box center [306, 208] width 31 height 12
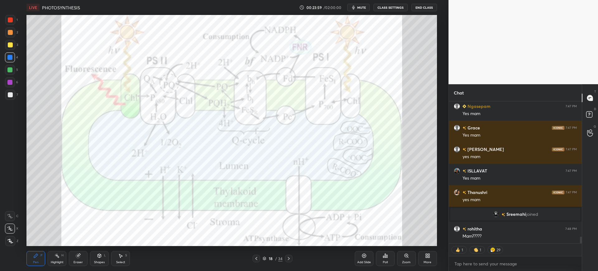
click at [431, 260] on div "More" at bounding box center [427, 258] width 19 height 15
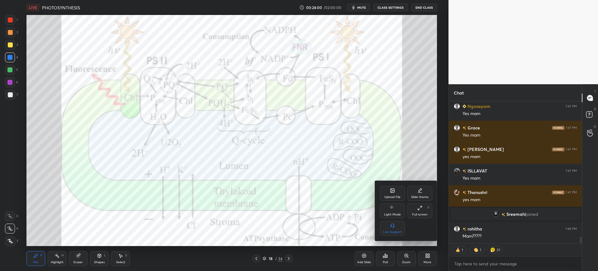
click at [392, 193] on icon at bounding box center [392, 190] width 5 height 5
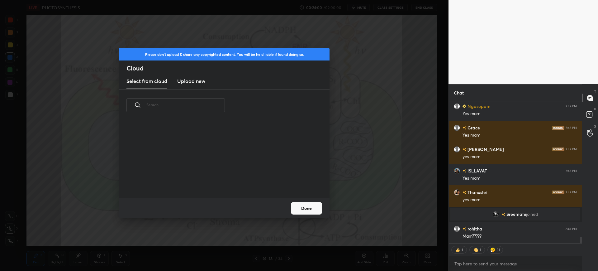
scroll to position [77, 200]
click at [197, 85] on new "Upload new" at bounding box center [191, 82] width 28 height 16
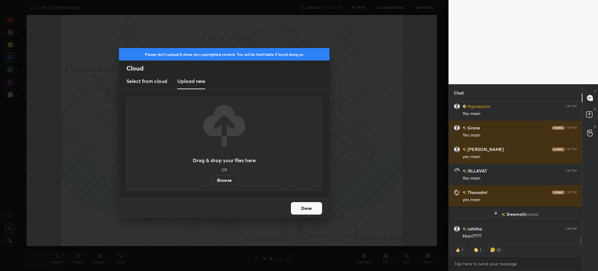
click at [220, 182] on label "Browse" at bounding box center [225, 180] width 28 height 10
click at [211, 182] on input "Browse" at bounding box center [211, 180] width 0 height 10
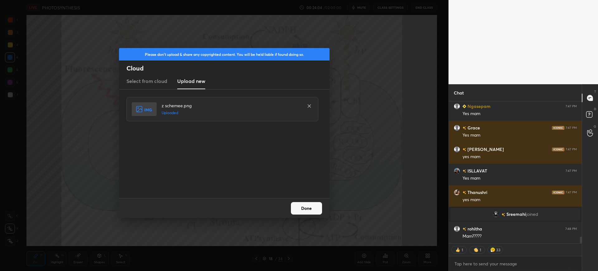
click at [305, 206] on button "Done" at bounding box center [306, 208] width 31 height 12
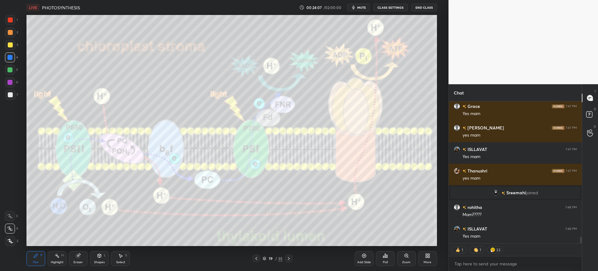
scroll to position [2945, 0]
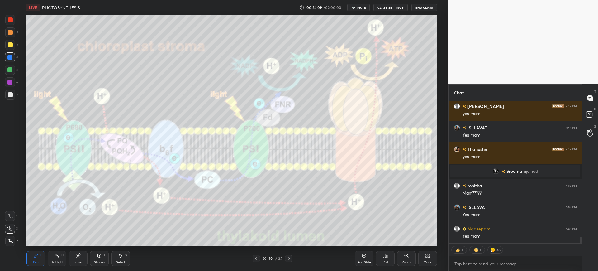
click at [256, 256] on div at bounding box center [256, 258] width 7 height 7
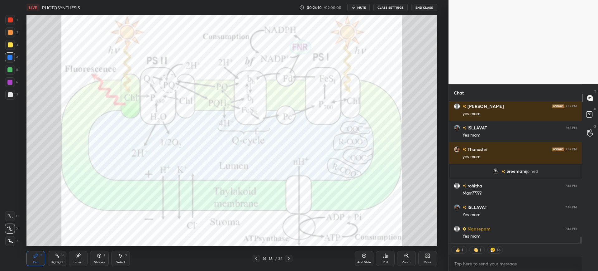
scroll to position [2967, 0]
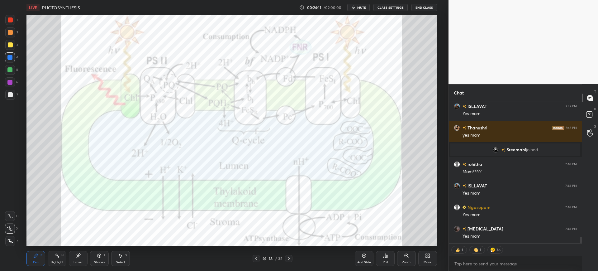
click at [424, 259] on div "More" at bounding box center [427, 258] width 19 height 15
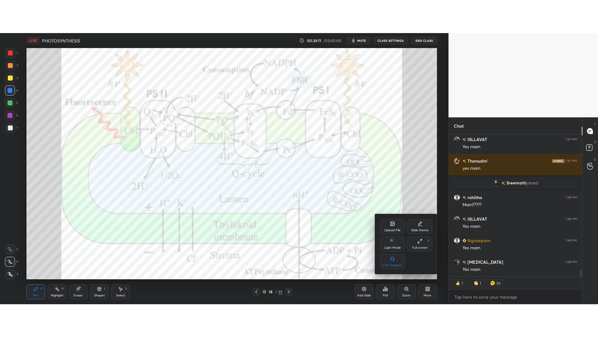
scroll to position [2988, 0]
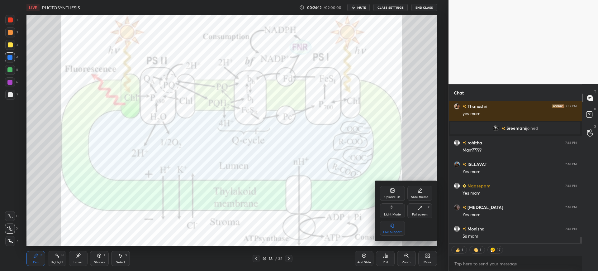
click at [427, 211] on div "Full screen F" at bounding box center [420, 210] width 25 height 15
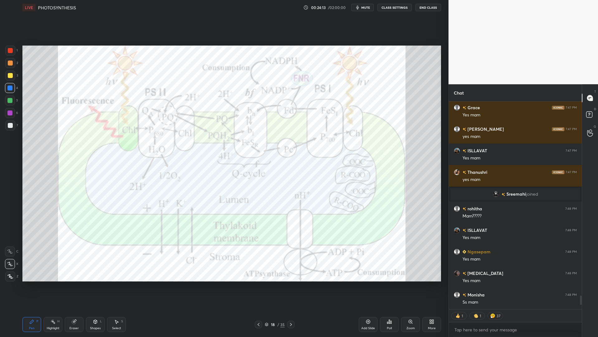
scroll to position [2923, 0]
click at [10, 49] on div at bounding box center [10, 50] width 5 height 5
click at [75, 270] on icon at bounding box center [74, 321] width 5 height 5
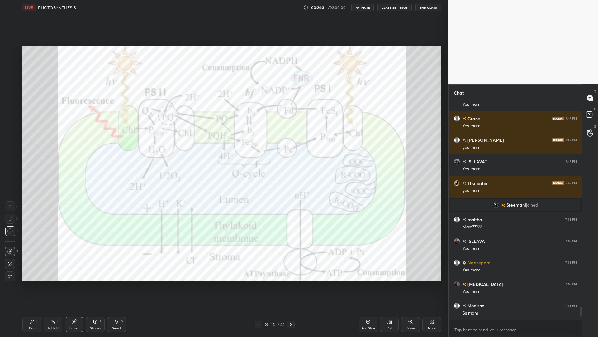
scroll to position [2910, 0]
click at [9, 264] on icon at bounding box center [9, 263] width 5 height 5
click at [29, 270] on div "Pen P" at bounding box center [31, 324] width 19 height 15
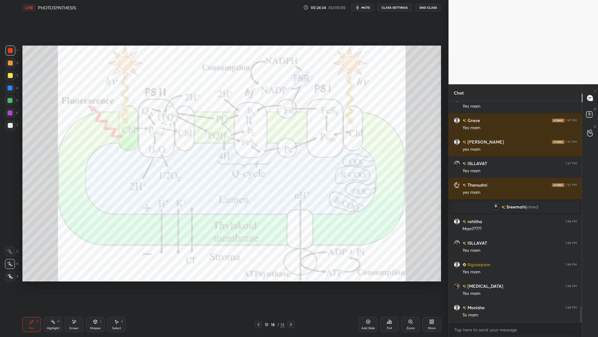
click at [9, 87] on div at bounding box center [9, 87] width 5 height 5
click at [75, 270] on div "Eraser" at bounding box center [74, 324] width 19 height 15
click at [30, 270] on div "Pen" at bounding box center [32, 327] width 6 height 3
click at [8, 50] on div at bounding box center [10, 50] width 5 height 5
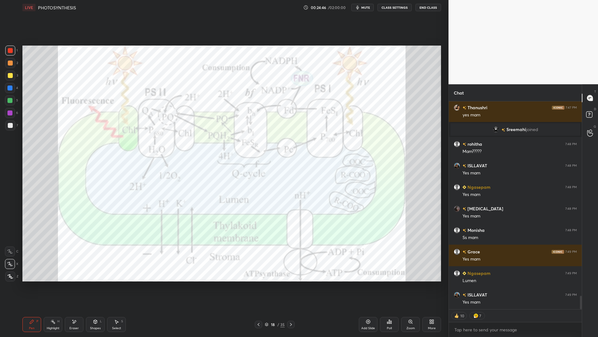
scroll to position [3009, 0]
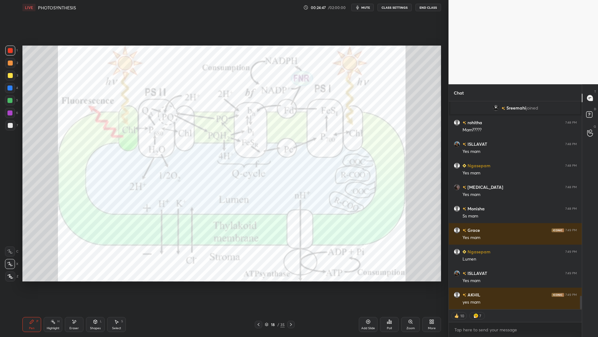
click at [9, 89] on div at bounding box center [9, 87] width 5 height 5
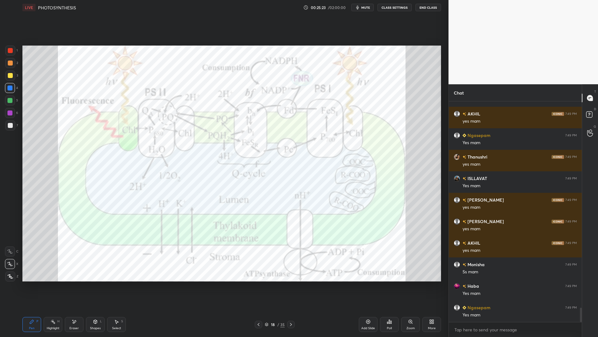
scroll to position [3211, 0]
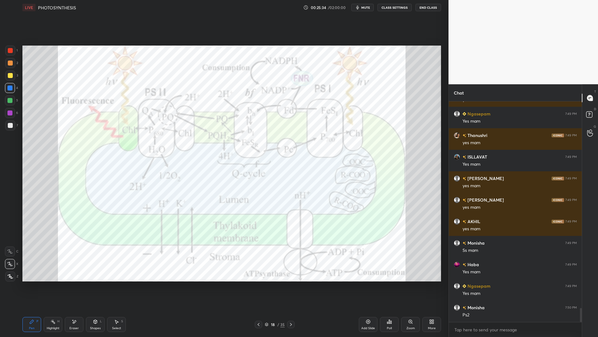
click at [275, 270] on div "18" at bounding box center [273, 324] width 6 height 4
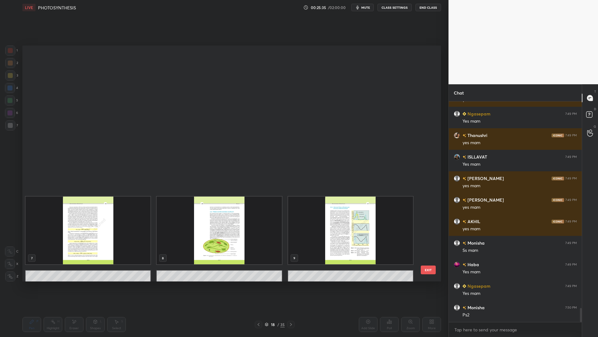
scroll to position [234, 416]
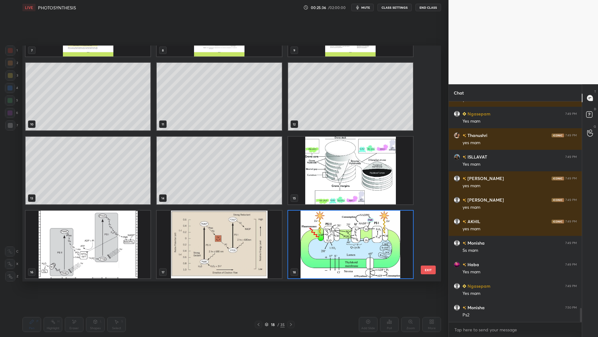
click at [330, 164] on img "grid" at bounding box center [350, 170] width 125 height 68
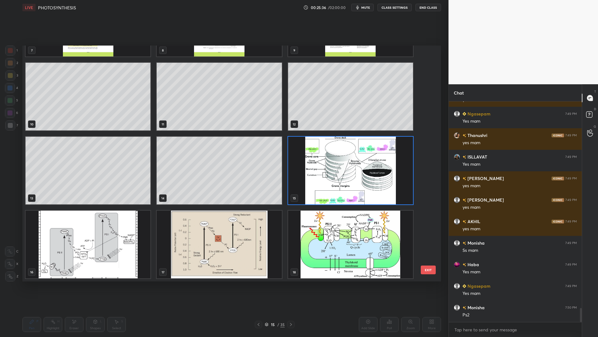
click at [112, 231] on img "grid" at bounding box center [88, 244] width 125 height 68
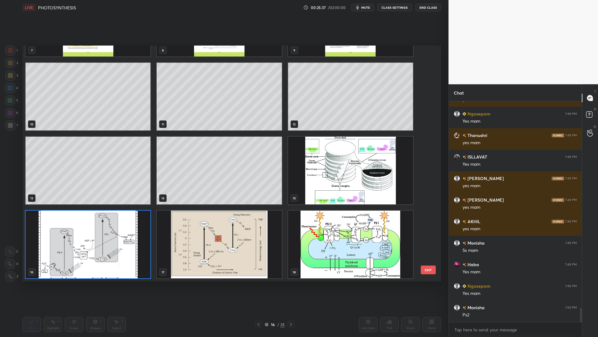
click at [428, 270] on button "EXIT" at bounding box center [428, 269] width 15 height 9
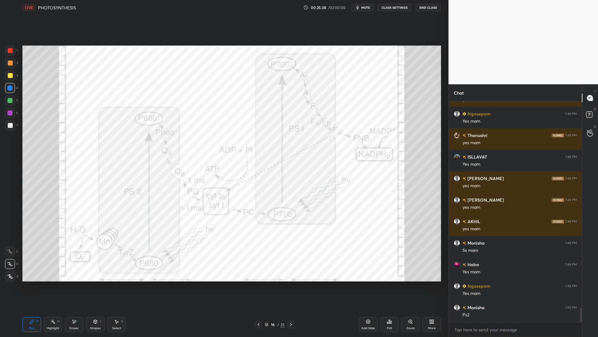
click at [408, 270] on div "Zoom" at bounding box center [410, 324] width 19 height 15
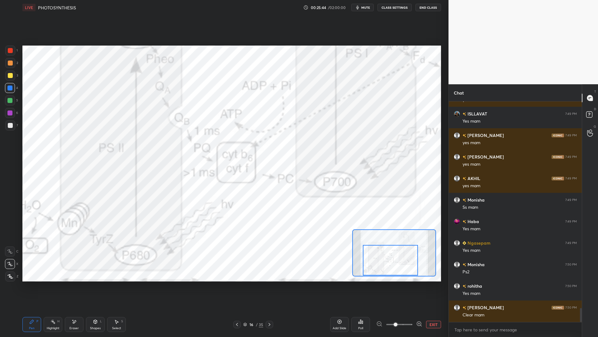
scroll to position [3275, 0]
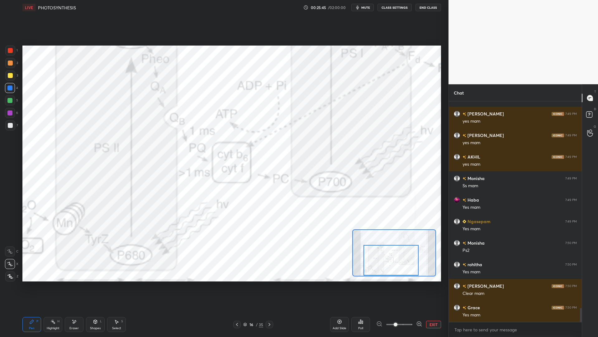
click at [430, 270] on button "EXIT" at bounding box center [433, 323] width 15 height 7
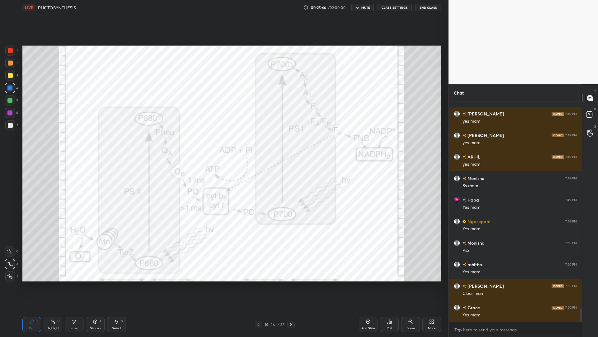
scroll to position [3297, 0]
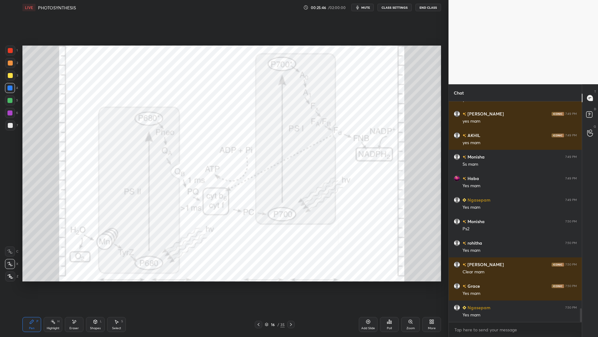
click at [13, 51] on div at bounding box center [10, 50] width 10 height 10
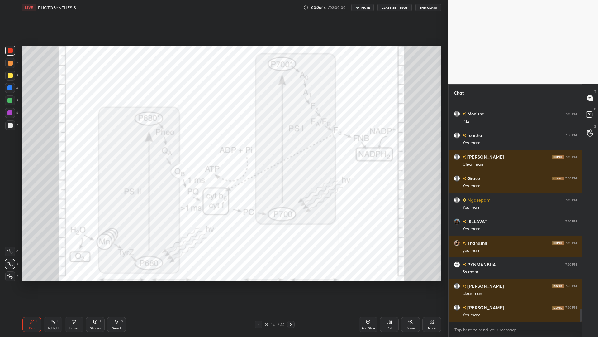
scroll to position [3426, 0]
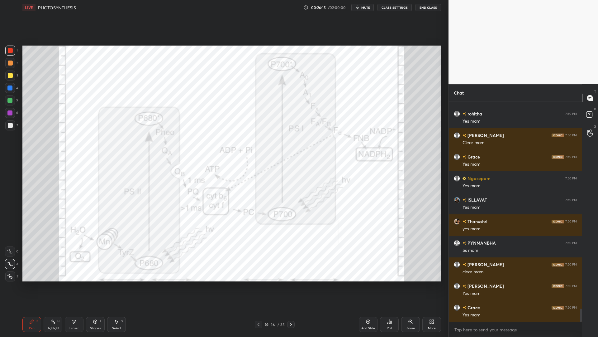
click at [271, 270] on div "16" at bounding box center [273, 324] width 6 height 4
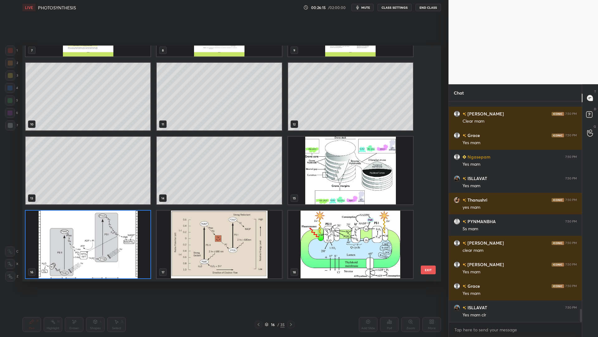
scroll to position [234, 416]
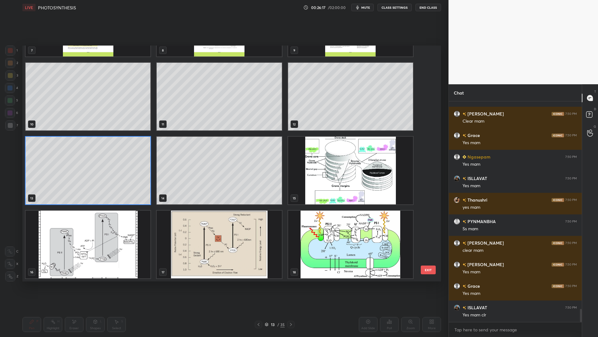
click at [360, 11] on button "mute" at bounding box center [362, 7] width 22 height 7
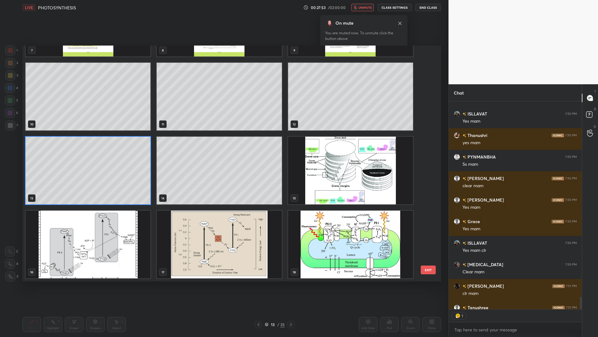
scroll to position [3540, 0]
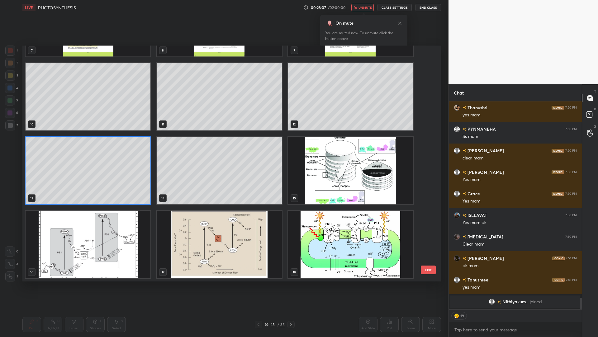
click at [429, 266] on button "EXIT" at bounding box center [428, 269] width 15 height 9
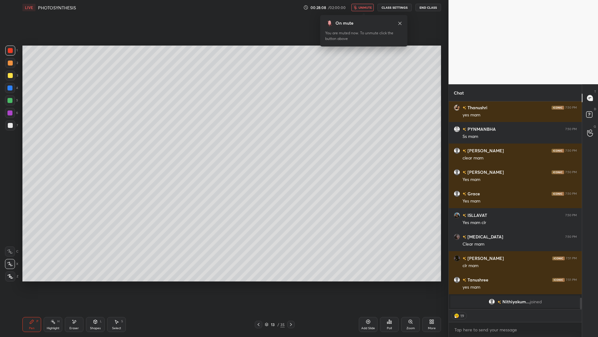
click at [430, 45] on button "EXIT" at bounding box center [428, 41] width 15 height 9
click at [367, 7] on span "unmute" at bounding box center [365, 7] width 13 height 4
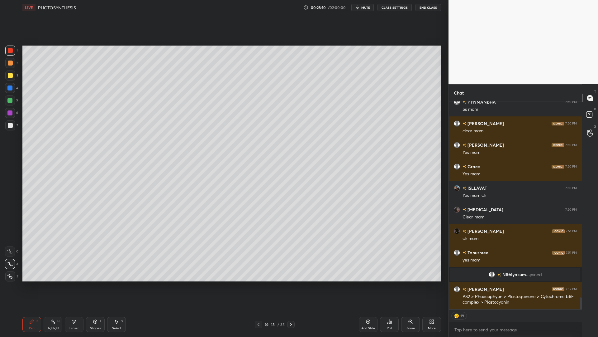
click at [3, 93] on div "1 2 3 4 5 6 7 C X Z E E Erase all H H" at bounding box center [10, 163] width 20 height 236
click at [9, 91] on div at bounding box center [10, 88] width 10 height 10
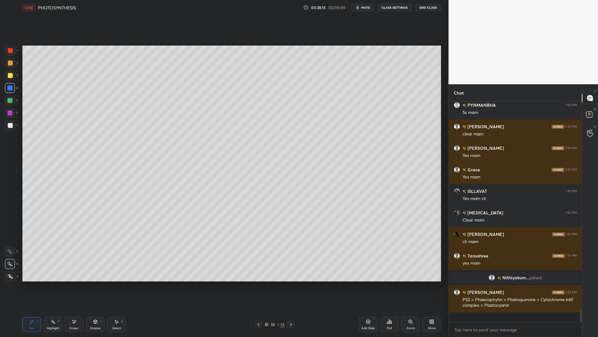
scroll to position [3383, 0]
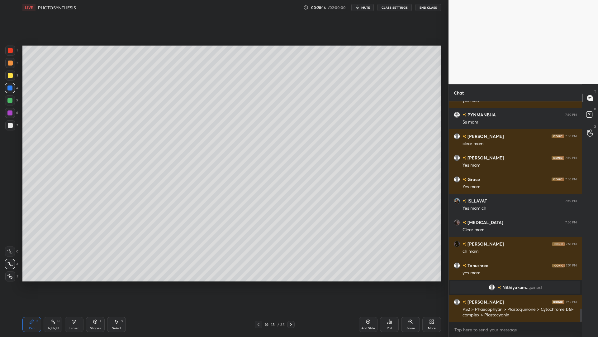
click at [8, 115] on div at bounding box center [9, 112] width 5 height 5
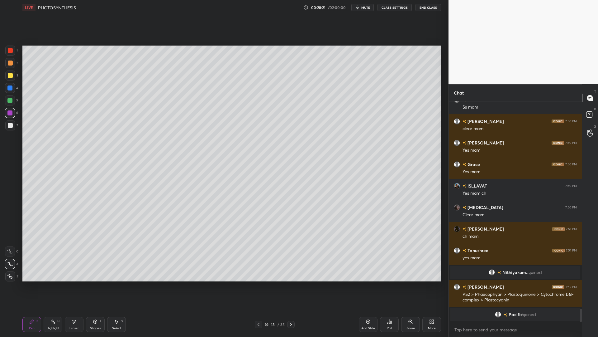
click at [260, 270] on icon at bounding box center [258, 324] width 5 height 5
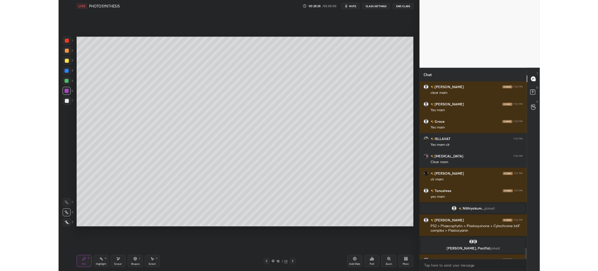
scroll to position [3427, 0]
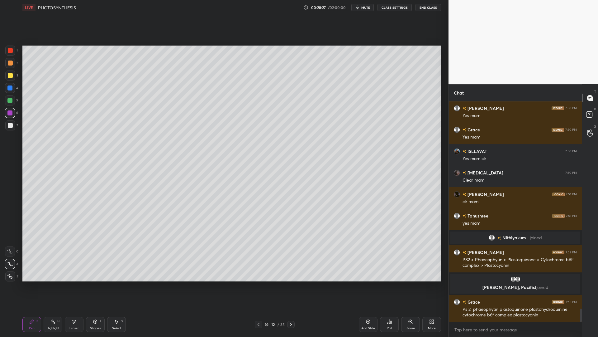
click at [259, 270] on icon at bounding box center [258, 324] width 5 height 5
click at [74, 270] on div "Eraser" at bounding box center [73, 327] width 9 height 3
click at [37, 270] on div "Pen P" at bounding box center [31, 324] width 19 height 15
click at [374, 270] on div "Add Slide" at bounding box center [368, 327] width 14 height 3
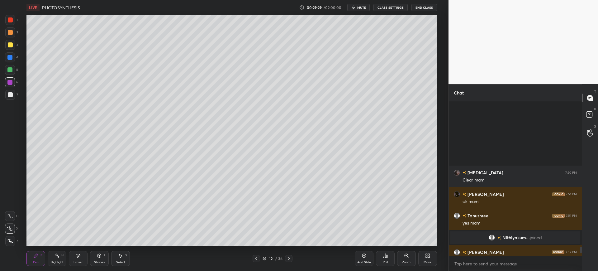
scroll to position [3514, 0]
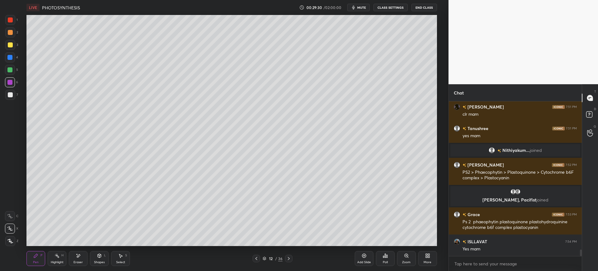
click at [10, 95] on div at bounding box center [10, 94] width 5 height 5
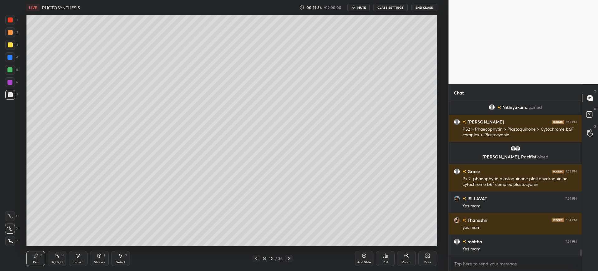
scroll to position [3579, 0]
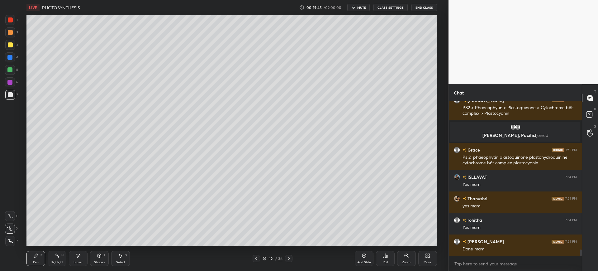
click at [6, 46] on div at bounding box center [10, 45] width 10 height 10
click at [290, 258] on icon at bounding box center [288, 258] width 5 height 5
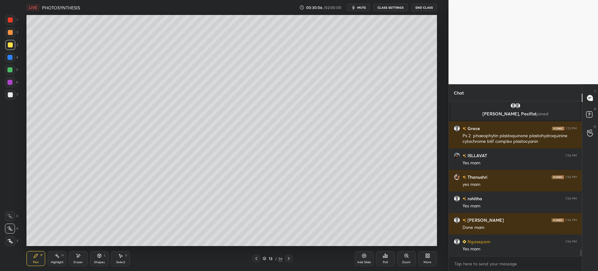
scroll to position [3615, 0]
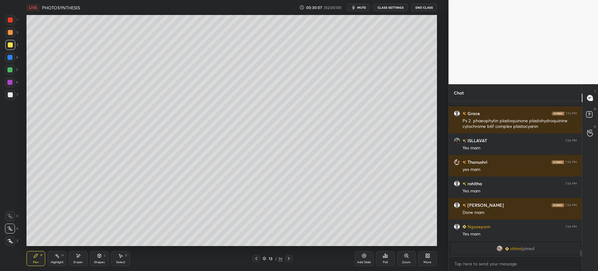
click at [290, 260] on icon at bounding box center [288, 258] width 5 height 5
click at [11, 94] on div at bounding box center [10, 94] width 5 height 5
click at [9, 55] on div at bounding box center [10, 57] width 10 height 10
click at [10, 46] on div at bounding box center [10, 44] width 5 height 5
click at [13, 33] on div at bounding box center [10, 32] width 10 height 10
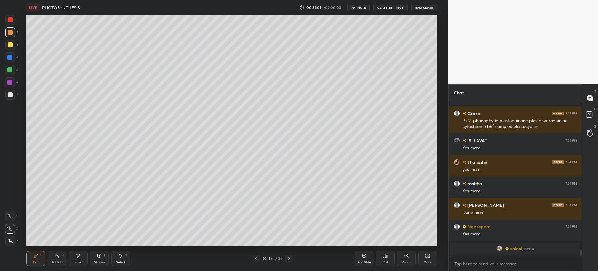
click at [286, 257] on icon at bounding box center [288, 258] width 5 height 5
click at [280, 260] on div "36" at bounding box center [280, 259] width 4 height 6
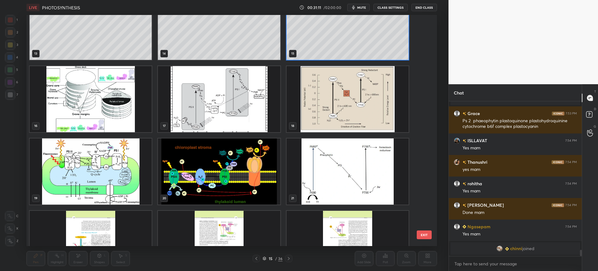
scroll to position [332, 0]
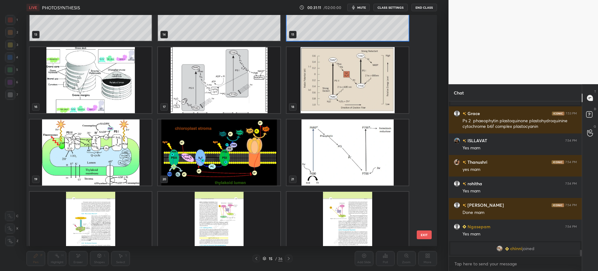
click at [254, 170] on img "grid" at bounding box center [219, 152] width 122 height 66
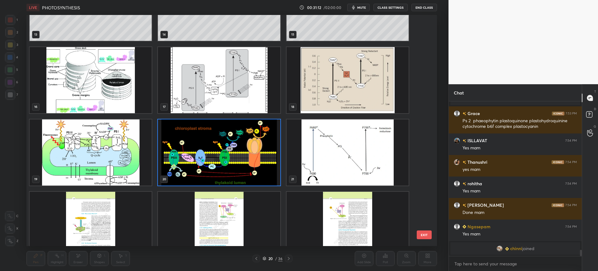
click at [423, 232] on button "EXIT" at bounding box center [424, 234] width 15 height 9
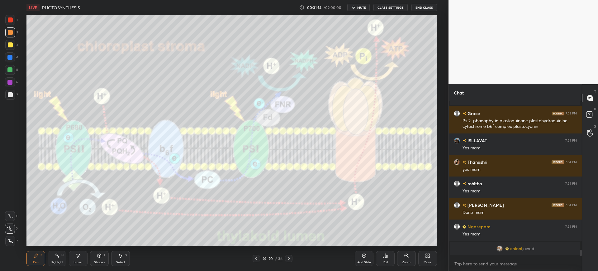
click at [11, 100] on div "7" at bounding box center [11, 96] width 13 height 12
click at [13, 98] on div at bounding box center [10, 95] width 10 height 10
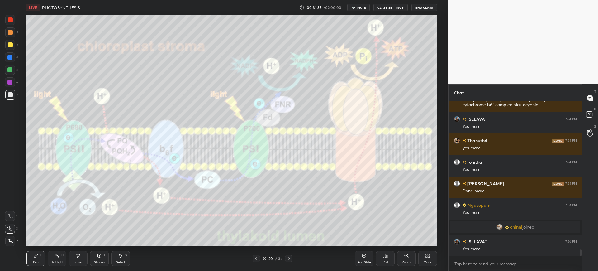
scroll to position [3578, 0]
click at [12, 99] on div at bounding box center [10, 95] width 10 height 10
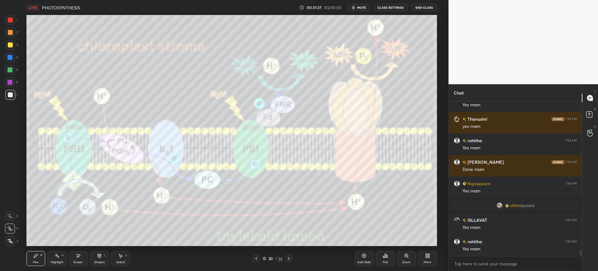
scroll to position [3642, 0]
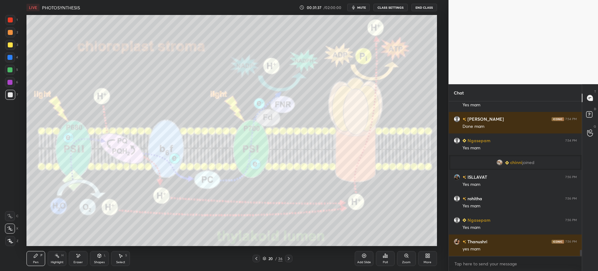
click at [271, 258] on div "20" at bounding box center [271, 258] width 6 height 4
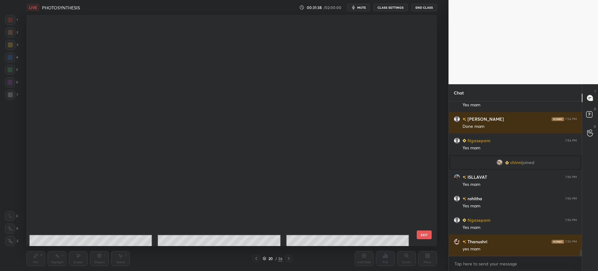
scroll to position [229, 408]
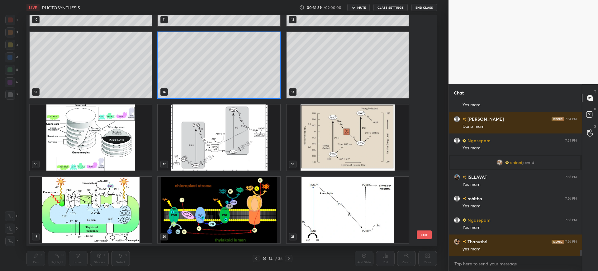
click at [421, 237] on button "EXIT" at bounding box center [424, 234] width 15 height 9
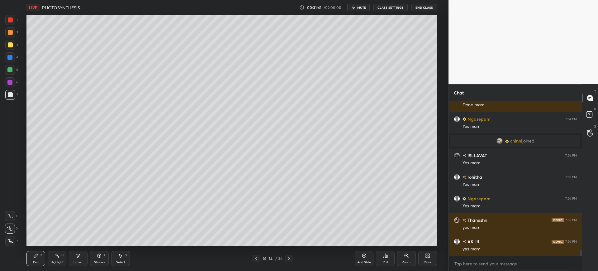
scroll to position [3685, 0]
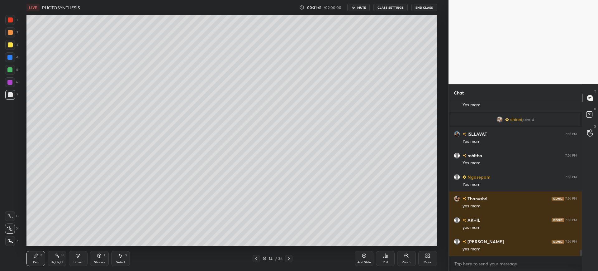
click at [12, 47] on div at bounding box center [10, 45] width 10 height 10
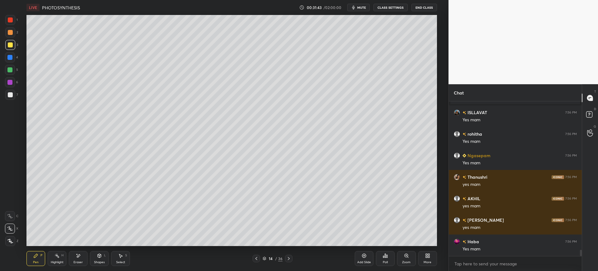
scroll to position [3728, 0]
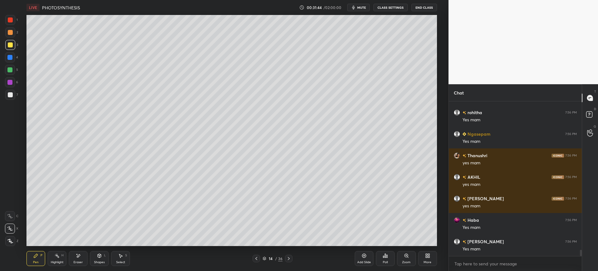
click at [6, 95] on div at bounding box center [10, 95] width 10 height 10
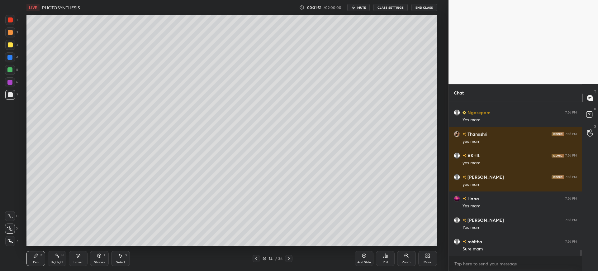
click at [290, 256] on icon at bounding box center [288, 258] width 5 height 5
click at [79, 261] on div "Eraser" at bounding box center [78, 262] width 9 height 3
click at [38, 260] on div "Pen P" at bounding box center [35, 258] width 19 height 15
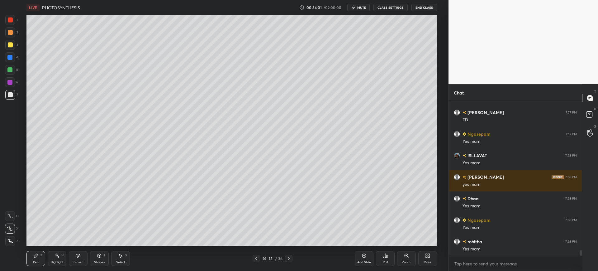
scroll to position [3900, 0]
click at [357, 258] on div "Add Slide" at bounding box center [364, 258] width 19 height 15
click at [10, 52] on div "3" at bounding box center [11, 46] width 13 height 12
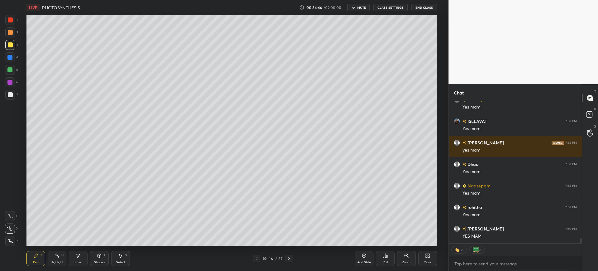
click at [9, 59] on div at bounding box center [9, 57] width 5 height 5
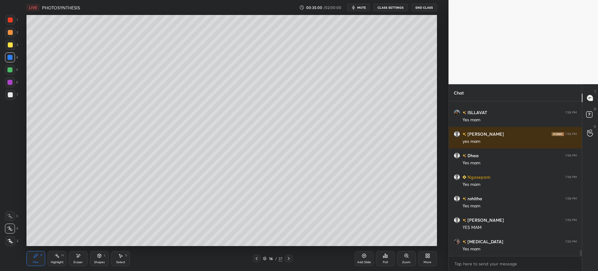
scroll to position [3965, 0]
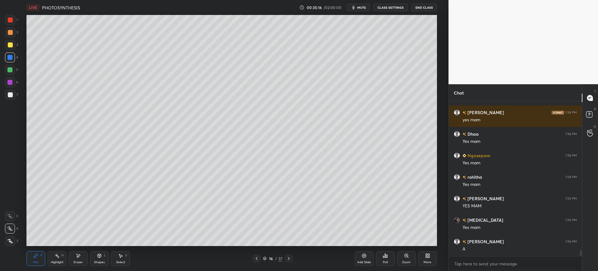
click at [11, 94] on div at bounding box center [10, 94] width 5 height 5
click at [366, 258] on icon at bounding box center [364, 255] width 5 height 5
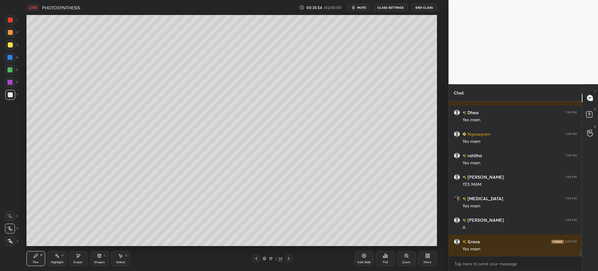
click at [11, 53] on div at bounding box center [10, 57] width 10 height 10
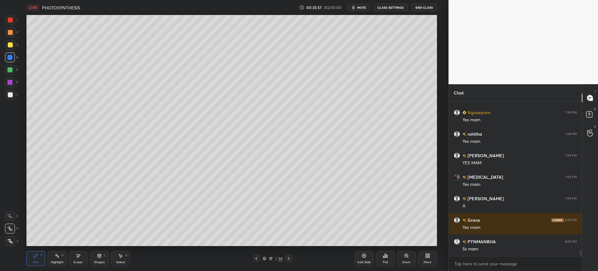
scroll to position [4029, 0]
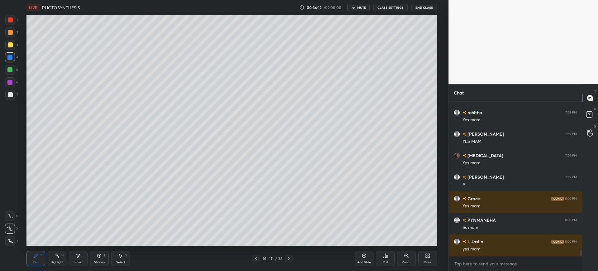
click at [78, 258] on div "Eraser" at bounding box center [78, 258] width 19 height 15
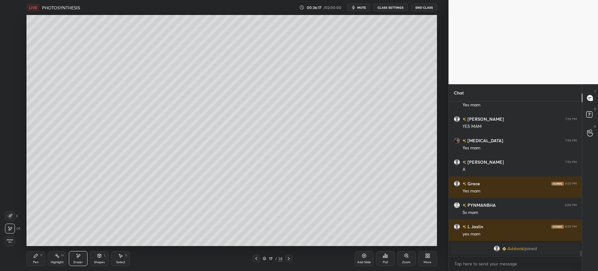
click at [36, 260] on div "Pen P" at bounding box center [35, 258] width 19 height 15
click at [78, 256] on icon at bounding box center [78, 255] width 3 height 3
click at [34, 258] on div "Pen P" at bounding box center [35, 258] width 19 height 15
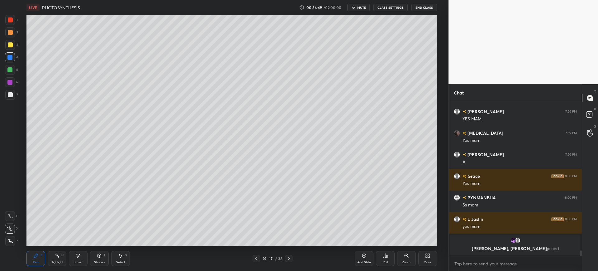
click at [9, 93] on div at bounding box center [10, 94] width 5 height 5
click at [9, 43] on div at bounding box center [10, 44] width 5 height 5
click at [10, 74] on div at bounding box center [10, 70] width 10 height 10
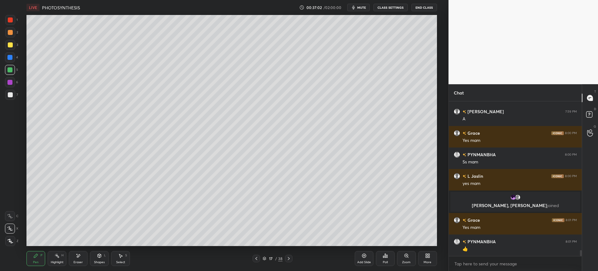
scroll to position [3981, 0]
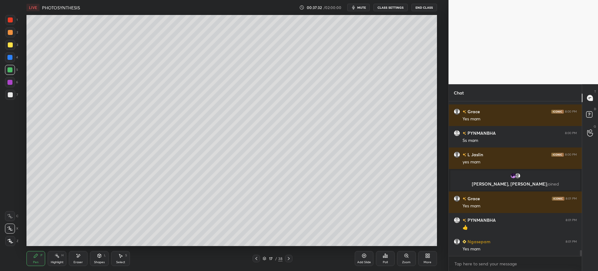
click at [370, 255] on div "Add Slide" at bounding box center [364, 258] width 19 height 15
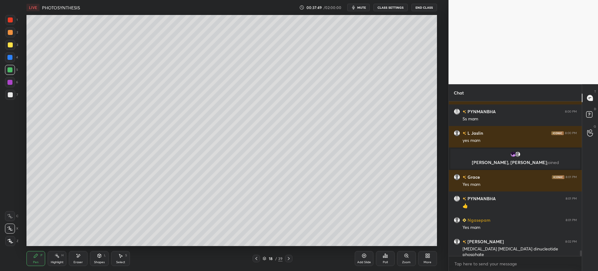
click at [11, 55] on div at bounding box center [9, 57] width 5 height 5
click at [9, 45] on div at bounding box center [10, 44] width 5 height 5
click at [78, 261] on div "Eraser" at bounding box center [78, 262] width 9 height 3
click at [40, 255] on div "Pen P" at bounding box center [35, 258] width 19 height 15
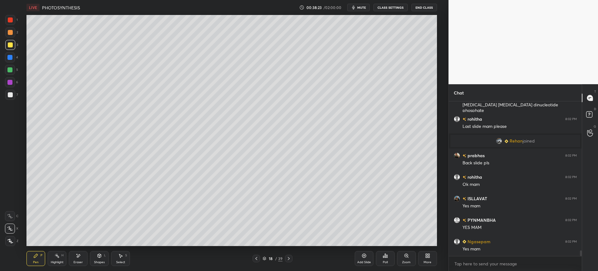
scroll to position [4132, 0]
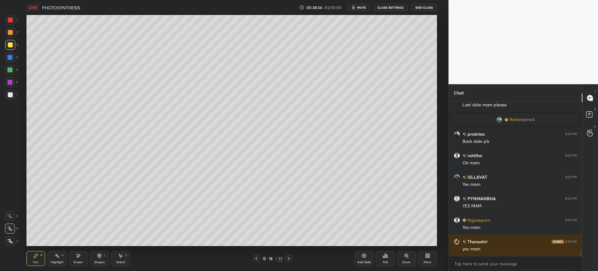
click at [8, 92] on div at bounding box center [10, 94] width 5 height 5
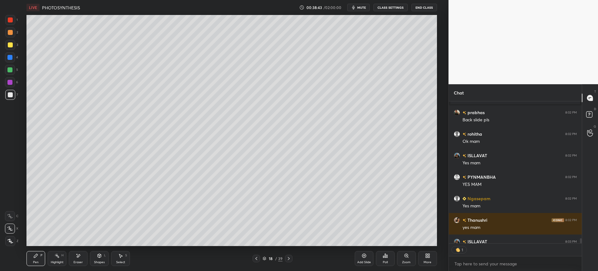
scroll to position [140, 131]
click at [3, 47] on div "1 2 3 4 5 6 7 C X Z E E Erase all H H" at bounding box center [10, 130] width 20 height 231
click at [11, 47] on div at bounding box center [10, 44] width 5 height 5
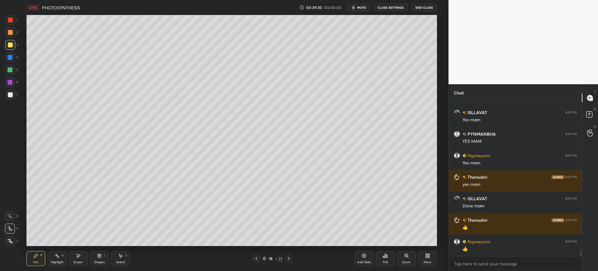
scroll to position [4218, 0]
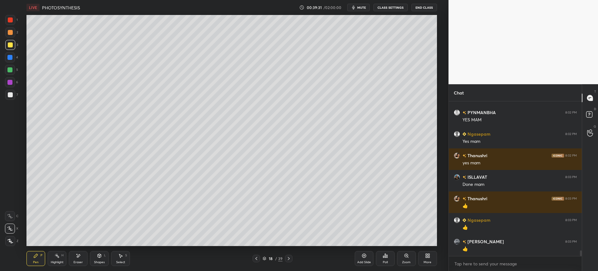
click at [6, 98] on div at bounding box center [10, 95] width 10 height 10
click at [11, 41] on div at bounding box center [10, 45] width 10 height 10
click at [271, 258] on div "18" at bounding box center [271, 258] width 6 height 4
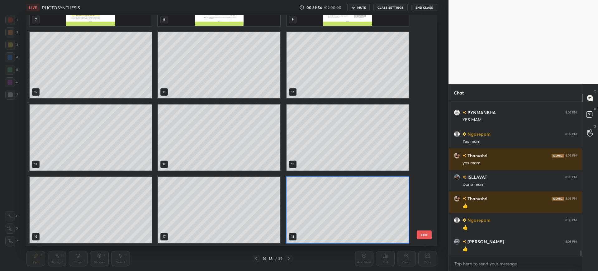
scroll to position [1, 0]
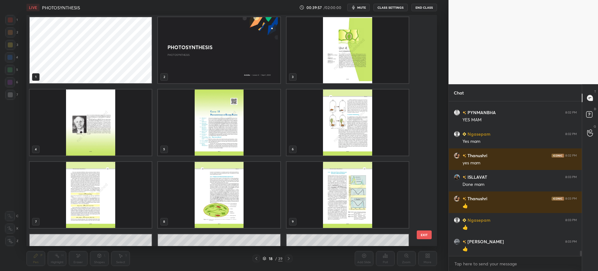
click at [422, 203] on div "1 2 3 4 5 6 7 8 9 10 11 12" at bounding box center [225, 130] width 399 height 231
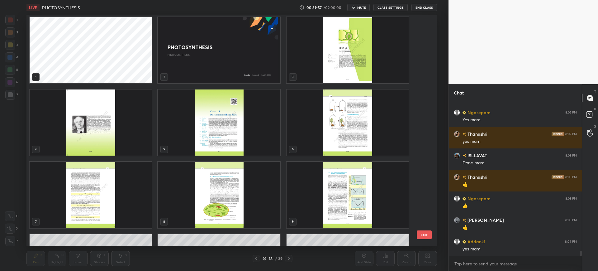
click at [423, 210] on div "1 2 3 4 5 6 7 8 9 10 11 12" at bounding box center [225, 130] width 399 height 231
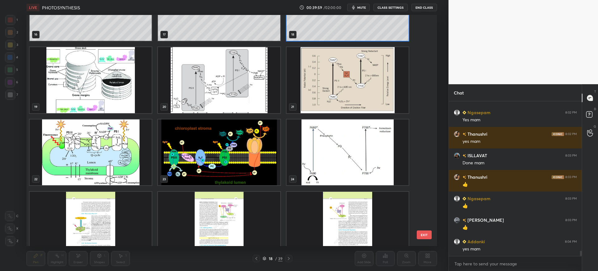
scroll to position [4261, 0]
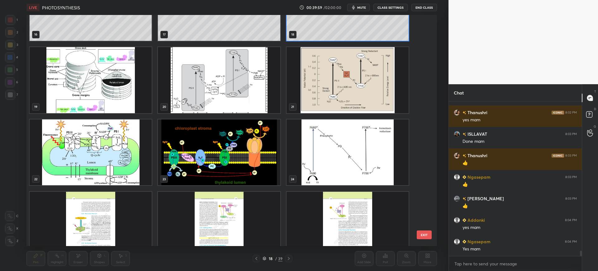
click at [241, 103] on img "grid" at bounding box center [219, 80] width 122 height 66
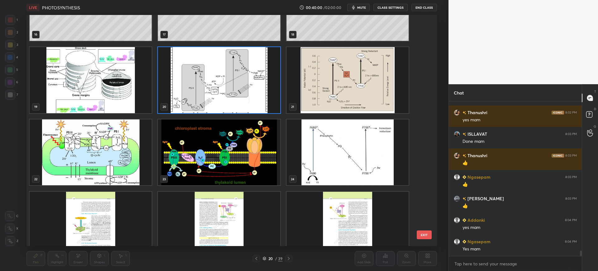
click at [422, 237] on button "EXIT" at bounding box center [424, 234] width 15 height 9
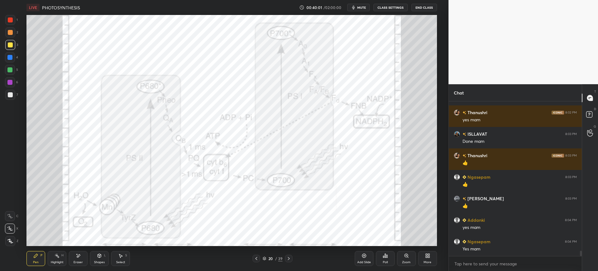
click at [410, 261] on div "Zoom" at bounding box center [406, 262] width 8 height 3
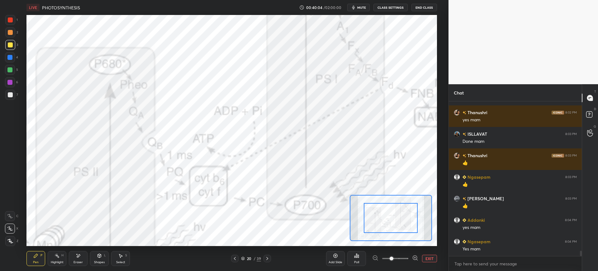
scroll to position [4283, 0]
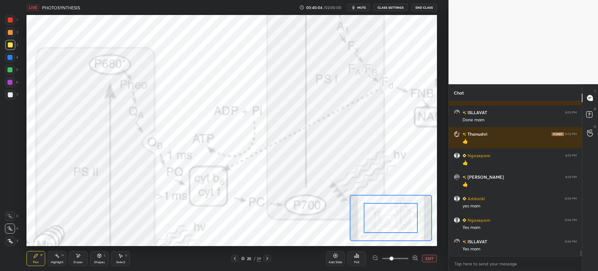
click at [374, 258] on div at bounding box center [395, 258] width 46 height 7
click at [428, 260] on button "EXIT" at bounding box center [429, 258] width 15 height 7
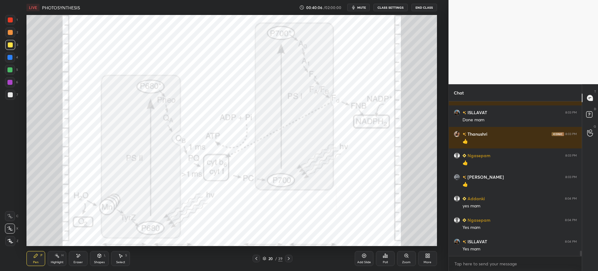
click at [3, 15] on div "1 2 3 4 5 6 7 C X Z E E Erase all H H" at bounding box center [10, 130] width 20 height 231
click at [7, 19] on div at bounding box center [10, 20] width 10 height 10
click at [74, 256] on div "Eraser" at bounding box center [78, 258] width 19 height 15
click at [9, 240] on span "Erase all" at bounding box center [9, 241] width 9 height 4
click at [3, 60] on div "1 2 3 4 5 6 7 C X Z E E Erase all H H" at bounding box center [10, 130] width 20 height 231
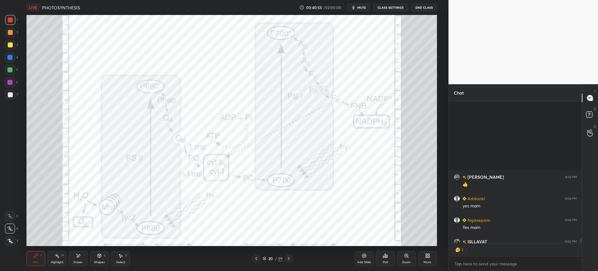
scroll to position [140, 131]
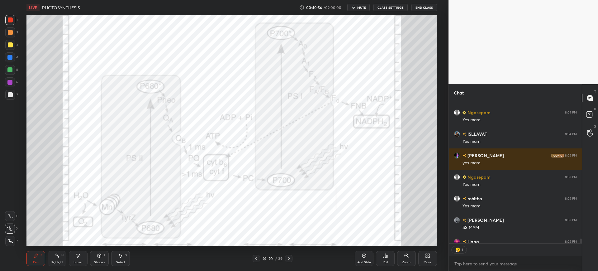
click at [15, 53] on div "4" at bounding box center [11, 57] width 13 height 10
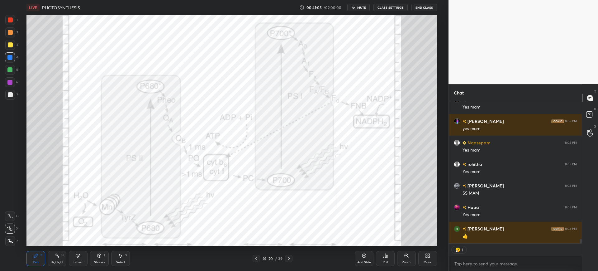
scroll to position [4412, 0]
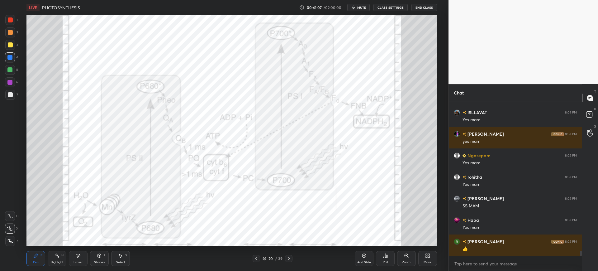
click at [8, 22] on div at bounding box center [10, 19] width 5 height 5
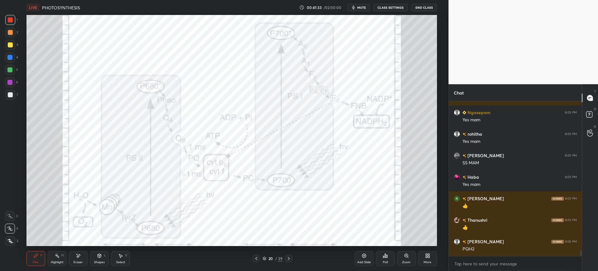
scroll to position [4476, 0]
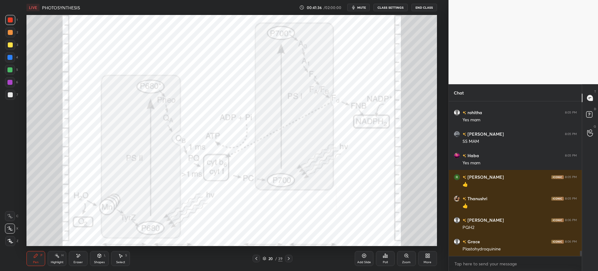
click at [99, 257] on icon at bounding box center [99, 256] width 3 height 4
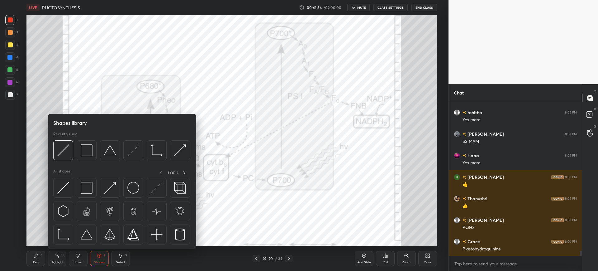
click at [83, 256] on div "Eraser" at bounding box center [78, 258] width 19 height 15
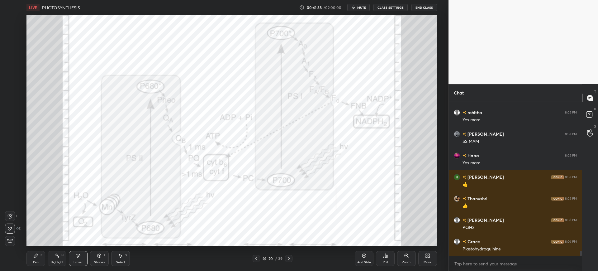
click at [44, 260] on div "Pen P" at bounding box center [35, 258] width 19 height 15
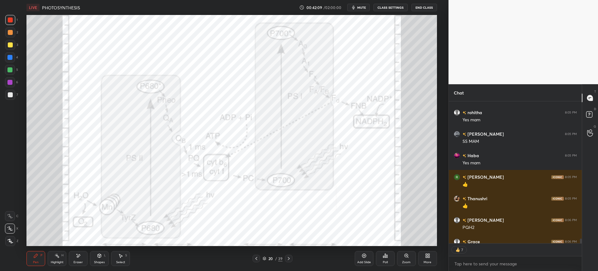
scroll to position [140, 131]
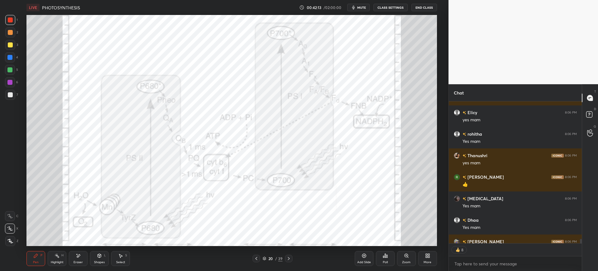
click at [8, 59] on div at bounding box center [9, 57] width 5 height 5
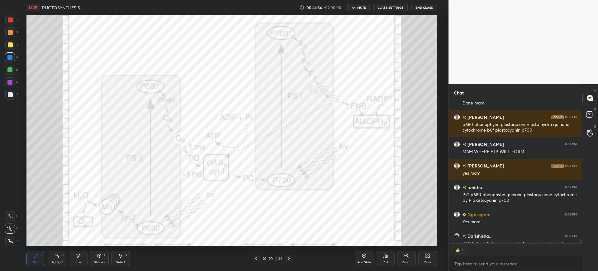
click at [10, 23] on div at bounding box center [10, 20] width 10 height 10
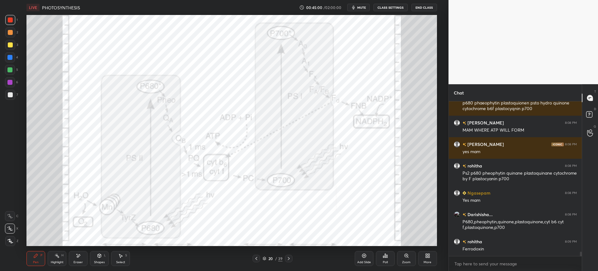
scroll to position [5208, 0]
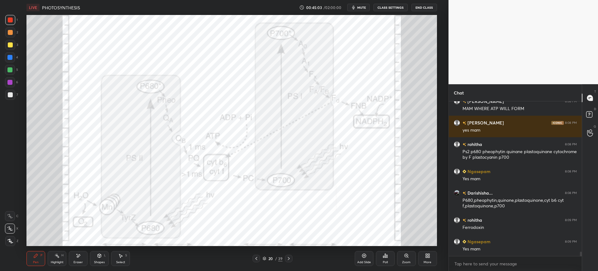
click at [288, 257] on icon at bounding box center [288, 258] width 5 height 5
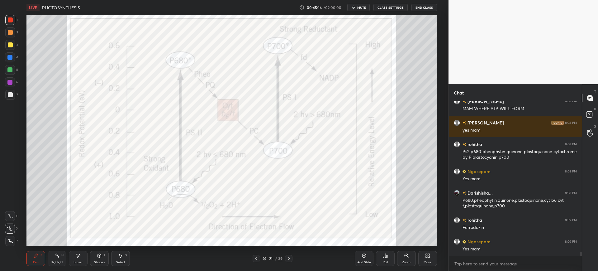
click at [14, 65] on div "5" at bounding box center [11, 70] width 13 height 10
click at [12, 56] on div at bounding box center [9, 57] width 5 height 5
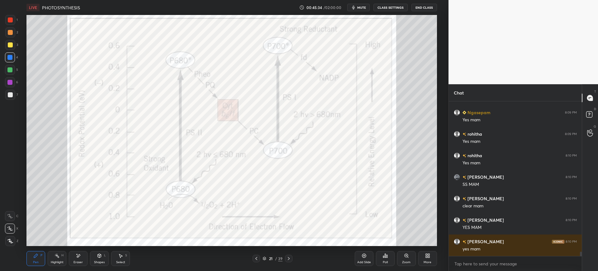
scroll to position [5359, 0]
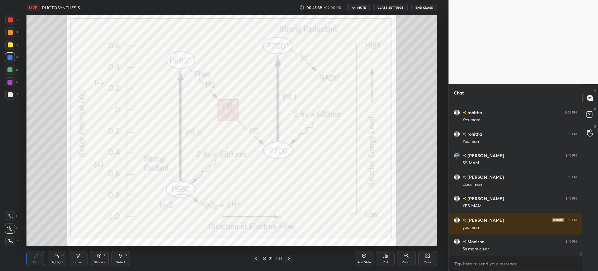
click at [358, 253] on div "Add Slide" at bounding box center [364, 258] width 19 height 15
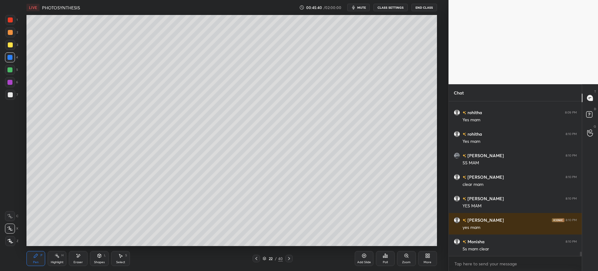
click at [107, 261] on div "Shapes L" at bounding box center [99, 258] width 19 height 15
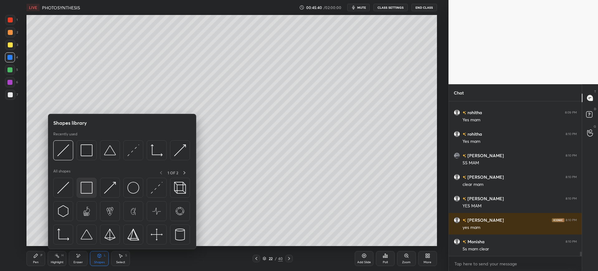
click at [86, 189] on img at bounding box center [87, 188] width 12 height 12
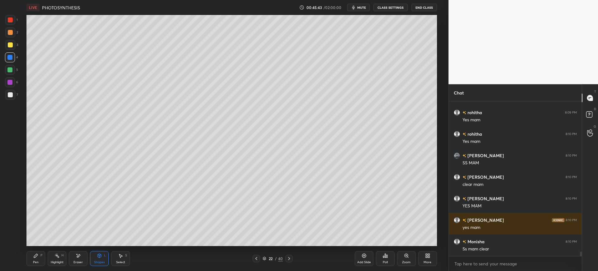
click at [36, 263] on div "Pen" at bounding box center [36, 262] width 6 height 3
click at [14, 94] on div at bounding box center [10, 95] width 10 height 10
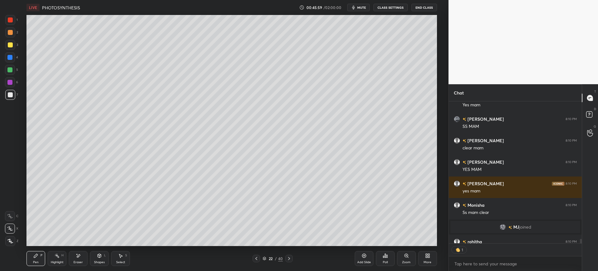
scroll to position [140, 131]
click at [8, 46] on div at bounding box center [10, 44] width 5 height 5
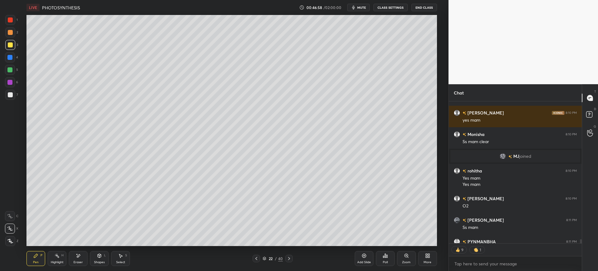
click at [16, 96] on div "7" at bounding box center [11, 95] width 13 height 10
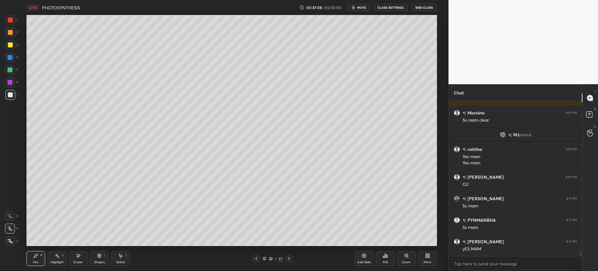
click at [10, 53] on div at bounding box center [10, 57] width 10 height 10
click at [8, 47] on div at bounding box center [10, 44] width 5 height 5
click at [9, 94] on div at bounding box center [10, 94] width 5 height 5
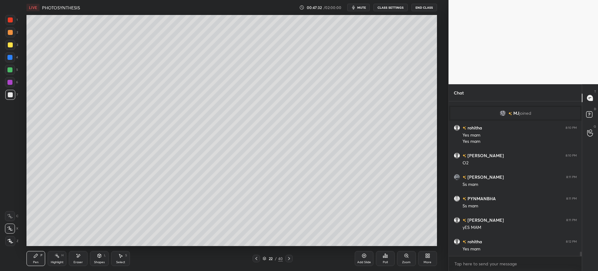
click at [9, 71] on div at bounding box center [9, 69] width 5 height 5
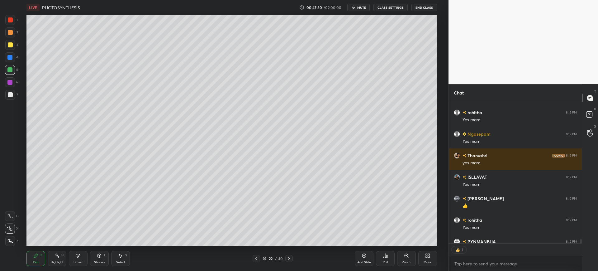
scroll to position [5317, 0]
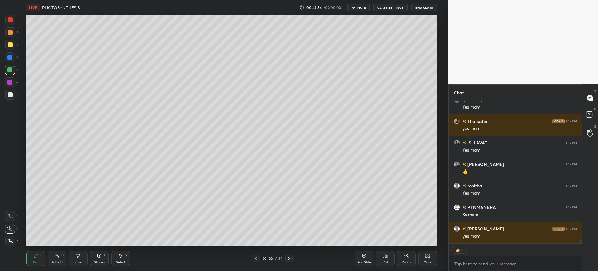
click at [367, 257] on div "Add Slide" at bounding box center [364, 258] width 19 height 15
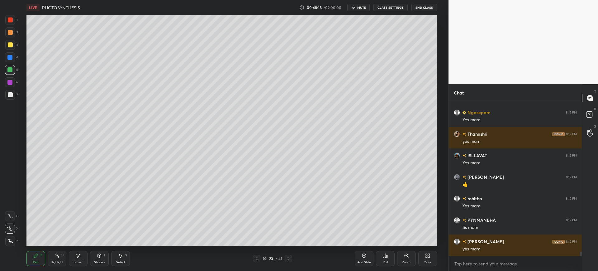
click at [10, 98] on div at bounding box center [10, 95] width 10 height 10
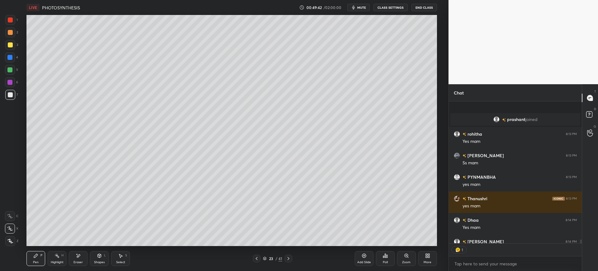
scroll to position [5465, 0]
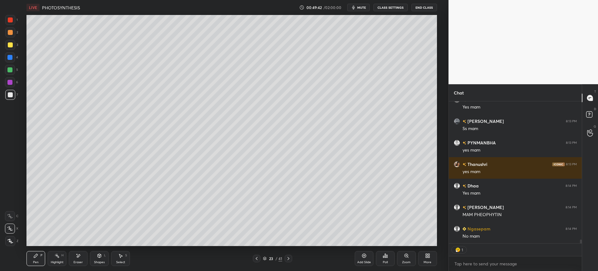
click at [14, 48] on div at bounding box center [10, 45] width 10 height 10
click at [9, 37] on div "2" at bounding box center [11, 33] width 13 height 12
click at [15, 94] on div "7" at bounding box center [11, 95] width 13 height 10
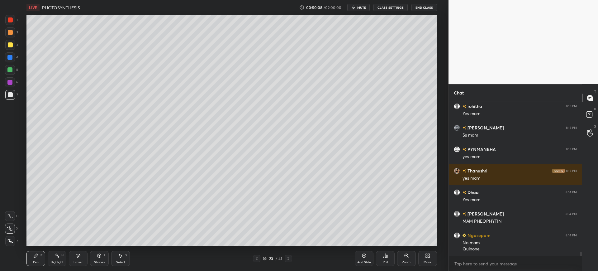
scroll to position [5480, 0]
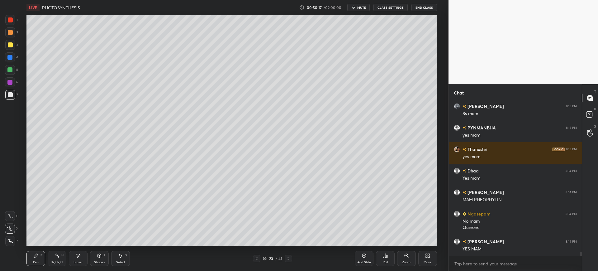
click at [365, 261] on div "Add Slide" at bounding box center [364, 262] width 14 height 3
click at [16, 47] on div "3" at bounding box center [11, 45] width 13 height 10
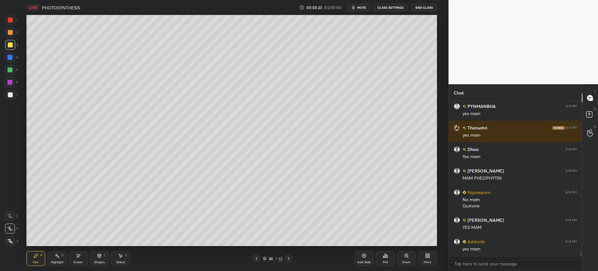
scroll to position [5523, 0]
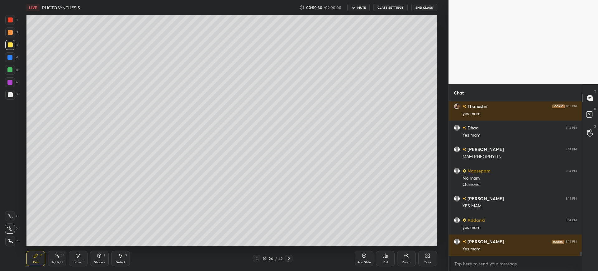
click at [10, 60] on div at bounding box center [10, 57] width 10 height 10
click at [11, 98] on div at bounding box center [10, 95] width 10 height 10
click at [363, 7] on span "mute" at bounding box center [361, 7] width 9 height 4
click at [12, 55] on div at bounding box center [9, 57] width 5 height 5
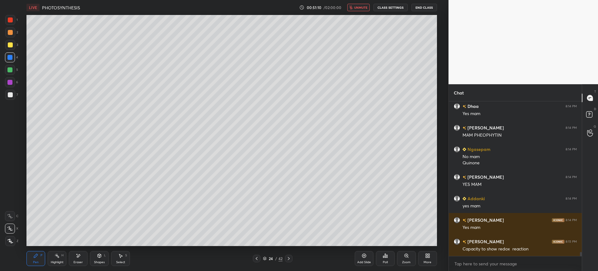
click at [10, 95] on div at bounding box center [10, 94] width 5 height 5
click at [363, 8] on span "unmute" at bounding box center [360, 7] width 13 height 4
click at [16, 47] on div "3" at bounding box center [11, 45] width 13 height 10
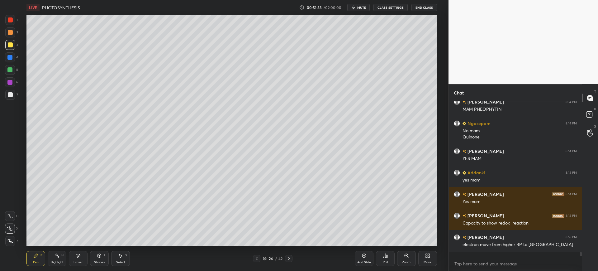
scroll to position [5566, 0]
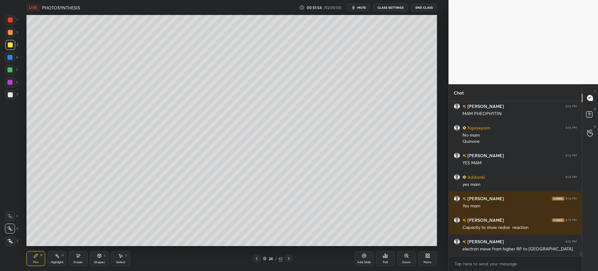
click at [11, 96] on div at bounding box center [10, 94] width 5 height 5
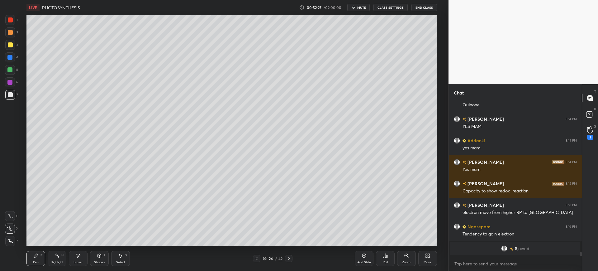
scroll to position [5535, 0]
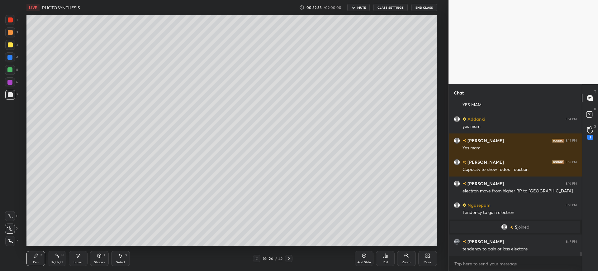
click at [7, 54] on div at bounding box center [10, 57] width 10 height 10
click at [75, 261] on div "Eraser" at bounding box center [78, 262] width 9 height 3
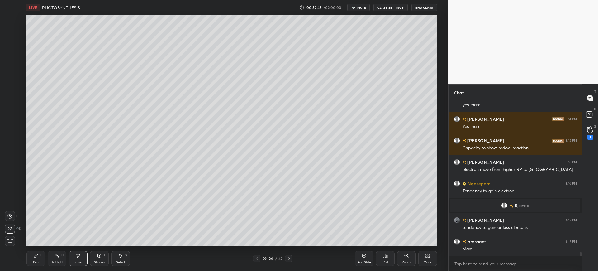
click at [34, 258] on div "Pen P" at bounding box center [35, 258] width 19 height 15
click at [18, 97] on div "7" at bounding box center [11, 95] width 13 height 10
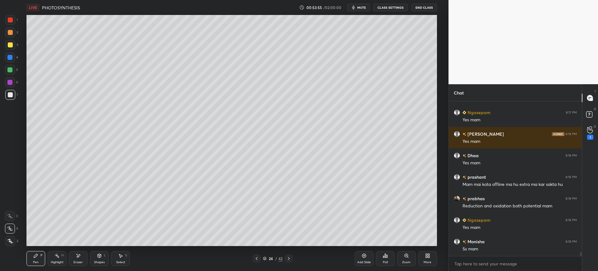
scroll to position [5756, 0]
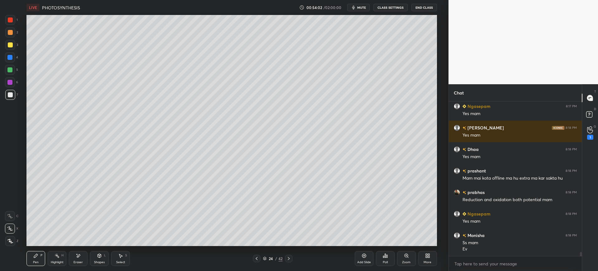
click at [9, 50] on div "3" at bounding box center [11, 46] width 13 height 12
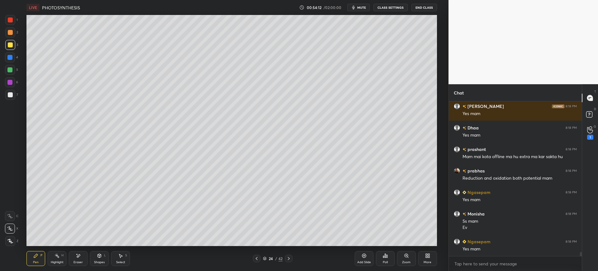
click at [14, 93] on div at bounding box center [10, 95] width 10 height 10
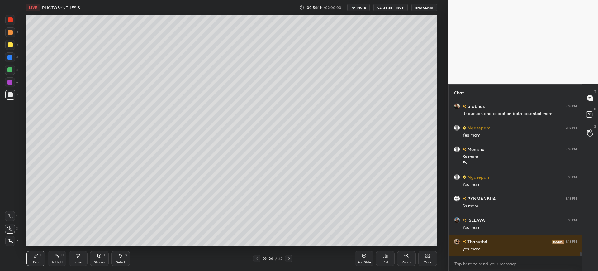
scroll to position [5863, 0]
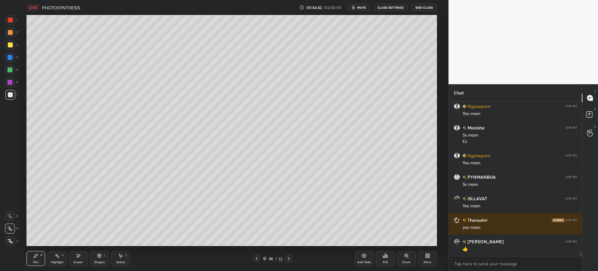
click at [12, 58] on div at bounding box center [9, 57] width 5 height 5
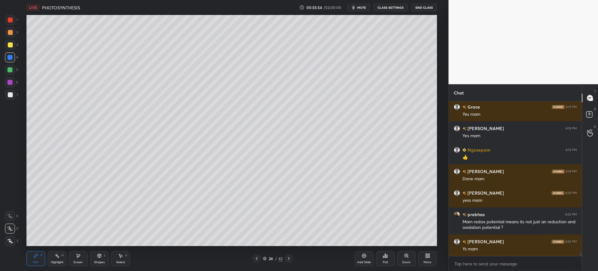
scroll to position [6084, 0]
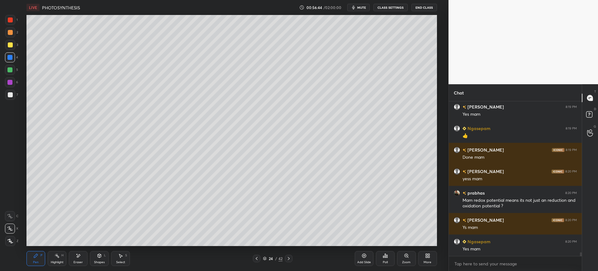
click at [364, 255] on icon at bounding box center [364, 255] width 5 height 5
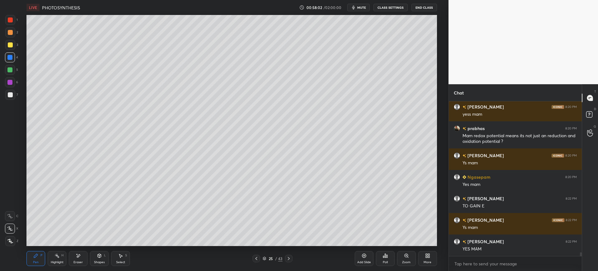
scroll to position [6192, 0]
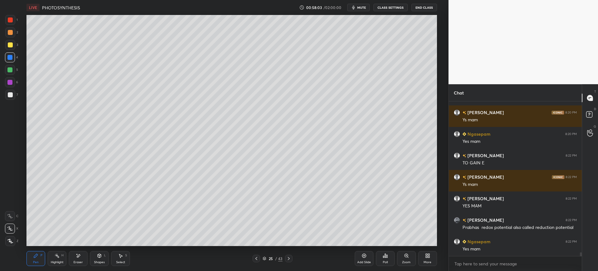
click at [11, 44] on div at bounding box center [10, 44] width 5 height 5
click at [9, 102] on div "7" at bounding box center [11, 96] width 13 height 12
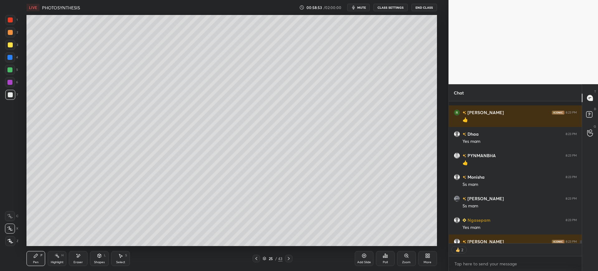
scroll to position [6548, 0]
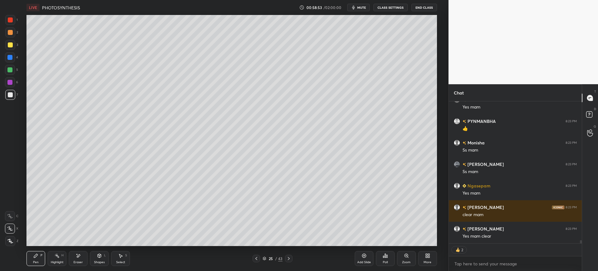
click at [12, 95] on div at bounding box center [10, 94] width 5 height 5
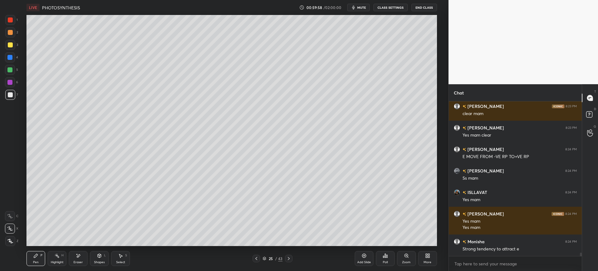
scroll to position [6671, 0]
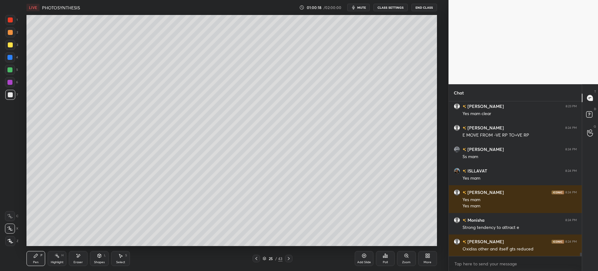
click at [365, 259] on div "Add Slide" at bounding box center [364, 258] width 19 height 15
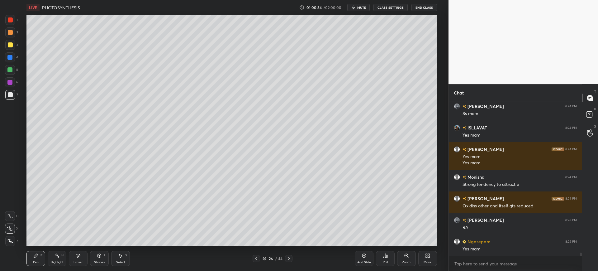
scroll to position [6735, 0]
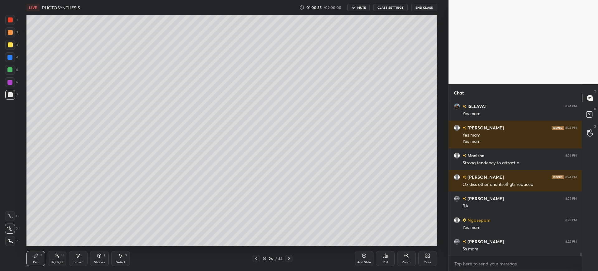
click at [281, 258] on div "44" at bounding box center [280, 259] width 4 height 6
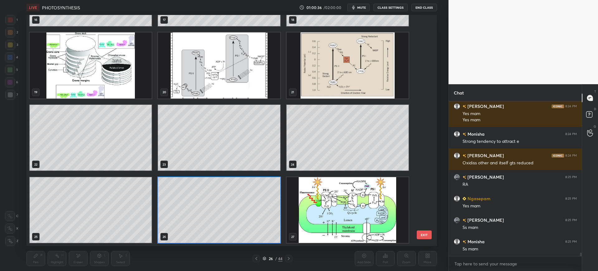
scroll to position [621, 0]
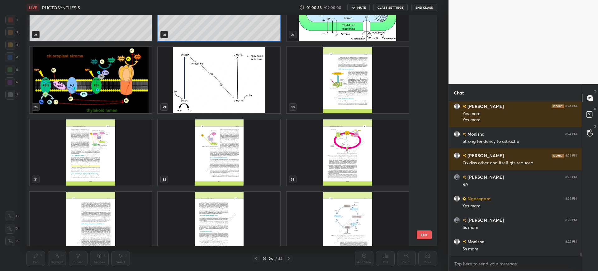
click at [360, 87] on img "grid" at bounding box center [348, 80] width 122 height 66
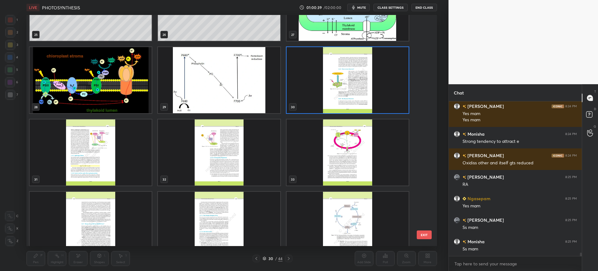
click at [423, 237] on button "EXIT" at bounding box center [424, 234] width 15 height 9
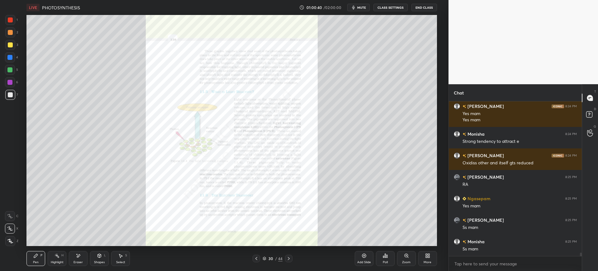
click at [402, 264] on div "Zoom" at bounding box center [406, 258] width 19 height 15
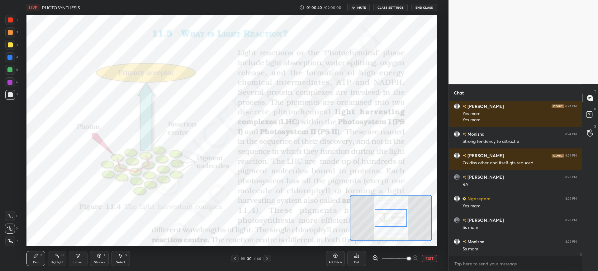
scroll to position [6778, 0]
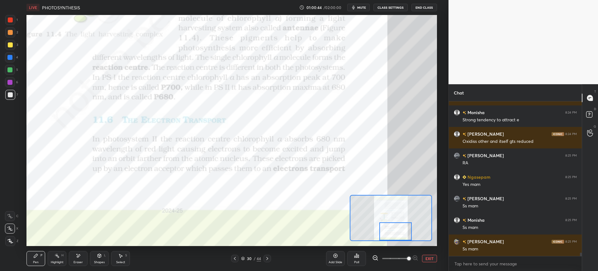
click at [12, 22] on div at bounding box center [10, 19] width 5 height 5
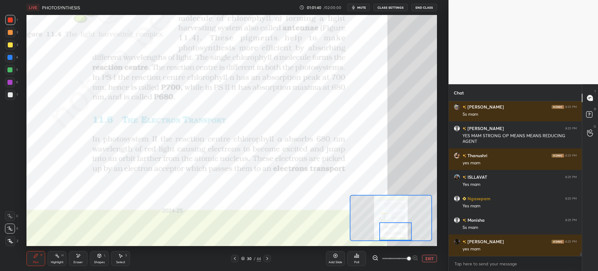
scroll to position [6934, 0]
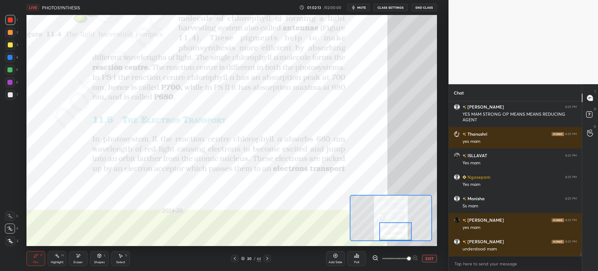
click at [265, 256] on icon at bounding box center [267, 258] width 5 height 5
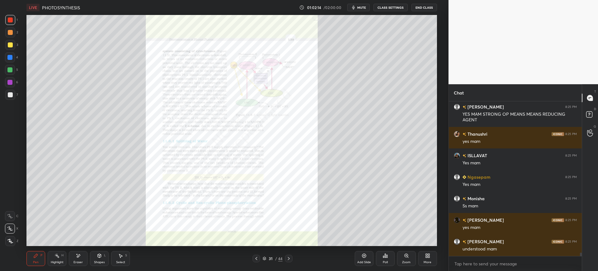
click at [406, 257] on icon at bounding box center [406, 255] width 3 height 3
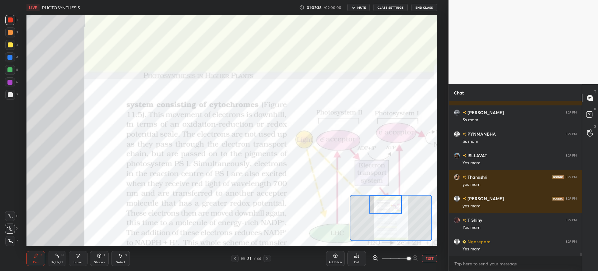
scroll to position [7106, 0]
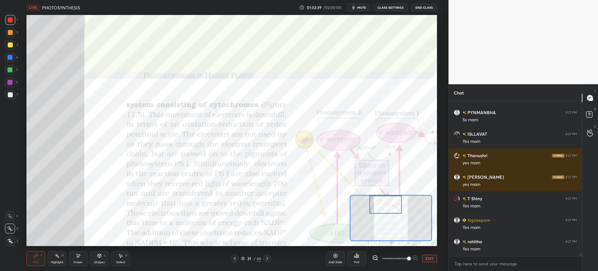
click at [12, 214] on icon at bounding box center [10, 216] width 6 height 4
click at [78, 261] on div "Eraser" at bounding box center [78, 262] width 9 height 3
click at [34, 258] on icon at bounding box center [35, 255] width 5 height 5
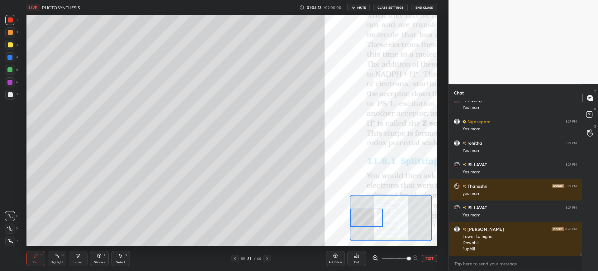
scroll to position [7226, 0]
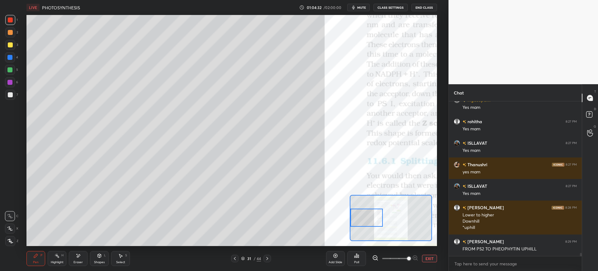
click at [16, 48] on div "3" at bounding box center [11, 45] width 13 height 10
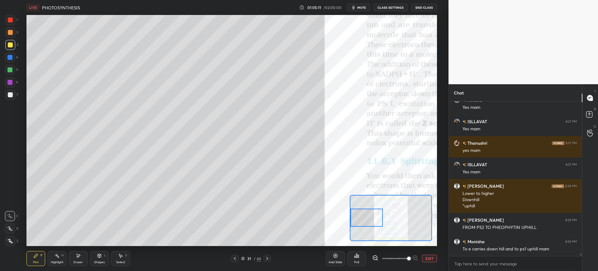
click at [11, 22] on div at bounding box center [10, 19] width 5 height 5
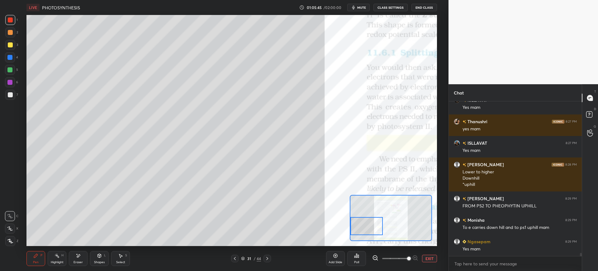
click at [8, 55] on div at bounding box center [9, 57] width 5 height 5
click at [11, 46] on div at bounding box center [10, 44] width 5 height 5
click at [9, 92] on div at bounding box center [10, 94] width 5 height 5
click at [14, 69] on div at bounding box center [10, 70] width 10 height 10
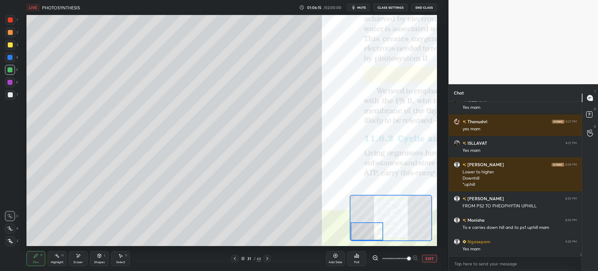
click at [11, 54] on div at bounding box center [10, 57] width 10 height 10
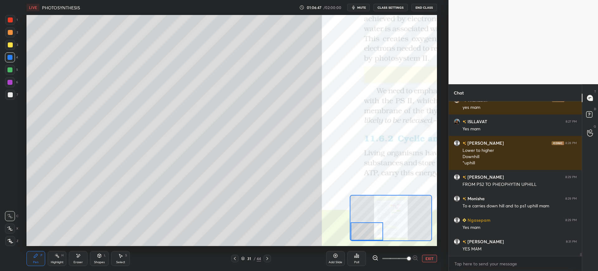
click at [84, 261] on div "Eraser" at bounding box center [78, 258] width 19 height 15
click at [36, 255] on icon at bounding box center [36, 256] width 4 height 4
click at [10, 96] on div at bounding box center [10, 94] width 5 height 5
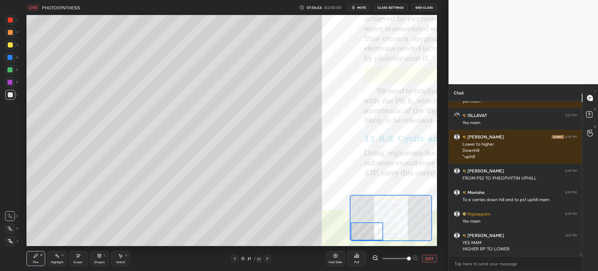
click at [4, 47] on div "1 2 3 4 5 6 7 C X Z E E Erase all H H" at bounding box center [10, 130] width 20 height 231
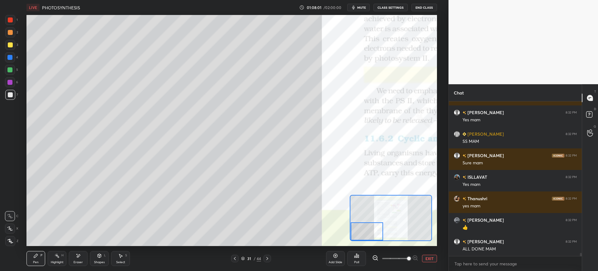
scroll to position [140, 131]
click at [337, 261] on div "Add Slide" at bounding box center [336, 262] width 14 height 3
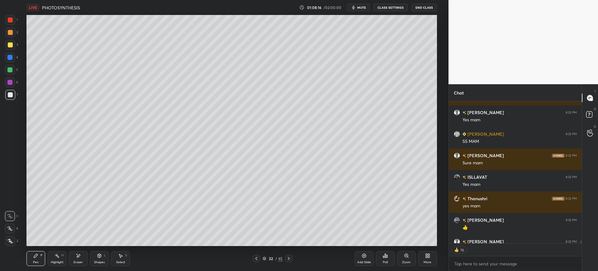
click at [11, 47] on div at bounding box center [10, 45] width 10 height 10
click at [13, 95] on div at bounding box center [10, 95] width 10 height 10
click at [17, 46] on div "3" at bounding box center [11, 45] width 13 height 10
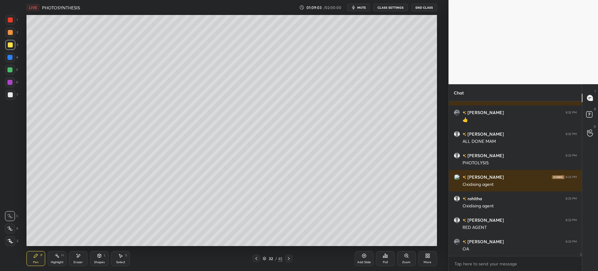
scroll to position [7690, 0]
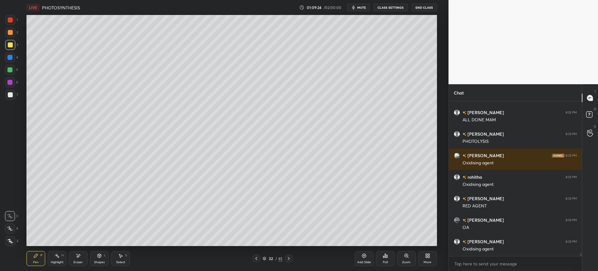
click at [13, 22] on div at bounding box center [10, 20] width 10 height 10
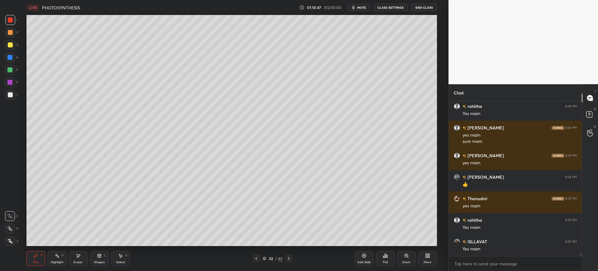
scroll to position [7890, 0]
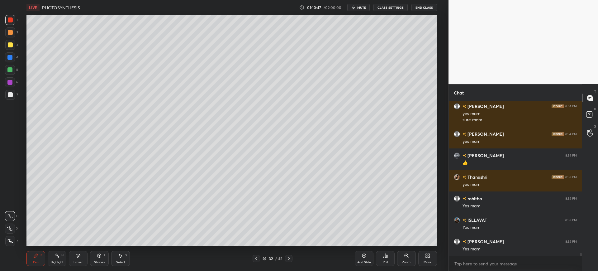
click at [274, 256] on div "32 / 45" at bounding box center [273, 259] width 20 height 6
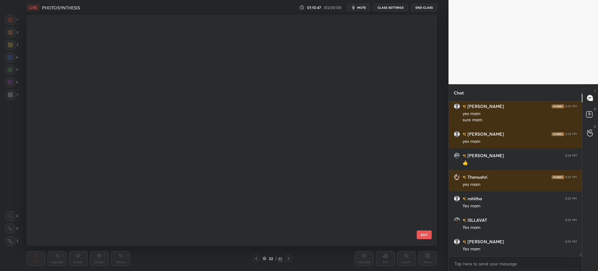
scroll to position [229, 408]
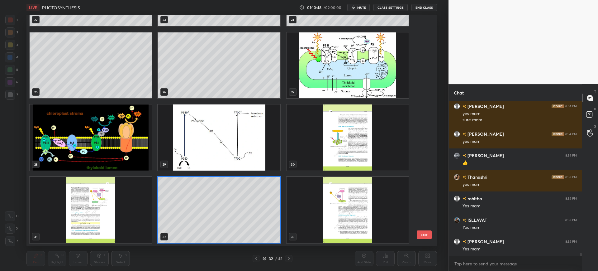
click at [354, 151] on img "grid" at bounding box center [348, 137] width 122 height 66
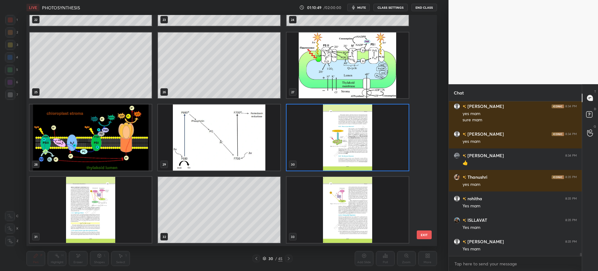
scroll to position [7912, 0]
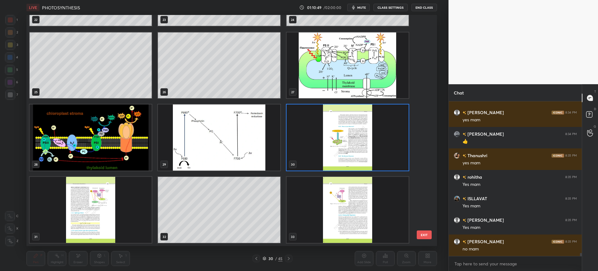
click at [425, 233] on button "EXIT" at bounding box center [424, 234] width 15 height 9
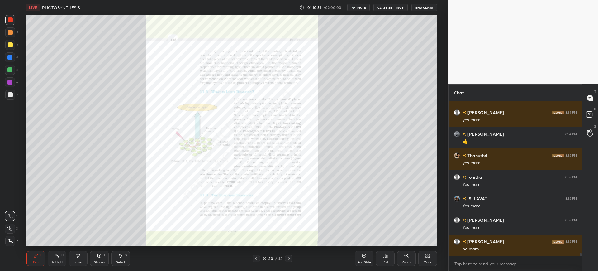
click at [289, 260] on icon at bounding box center [289, 258] width 2 height 3
click at [407, 261] on div "Zoom" at bounding box center [406, 262] width 8 height 3
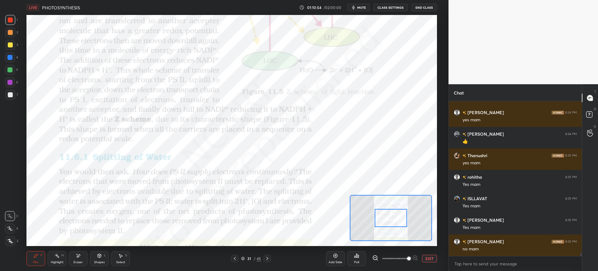
click at [15, 59] on div at bounding box center [10, 57] width 10 height 10
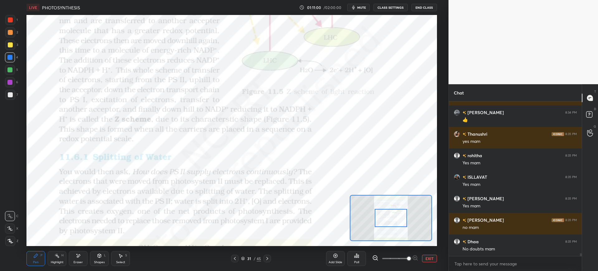
scroll to position [7955, 0]
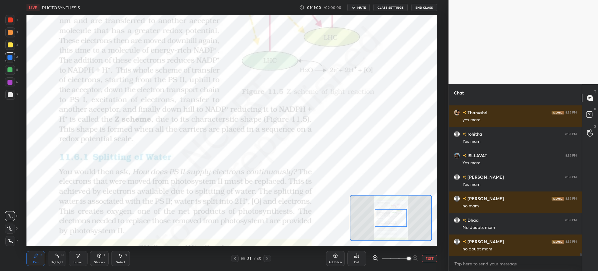
click at [80, 260] on div "Eraser" at bounding box center [78, 258] width 19 height 15
click at [42, 257] on div "Pen P" at bounding box center [35, 258] width 19 height 15
click at [16, 22] on div "1" at bounding box center [11, 20] width 12 height 10
click at [381, 222] on div at bounding box center [391, 218] width 32 height 18
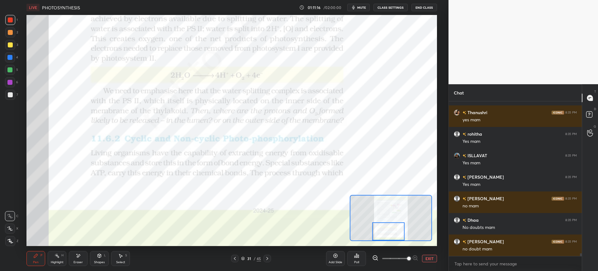
click at [269, 257] on icon at bounding box center [267, 258] width 5 height 5
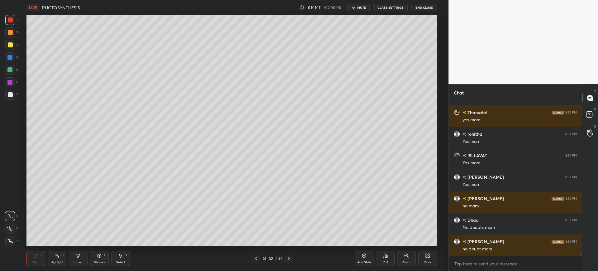
click at [285, 259] on div "32 / 45" at bounding box center [273, 258] width 40 height 7
click at [289, 259] on icon at bounding box center [289, 258] width 2 height 3
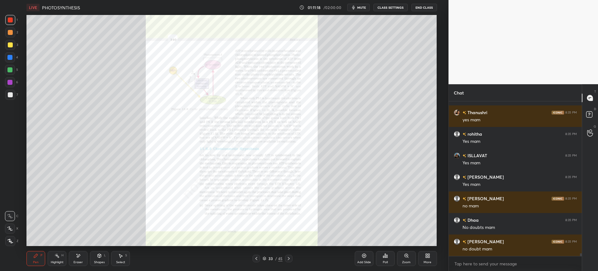
scroll to position [7976, 0]
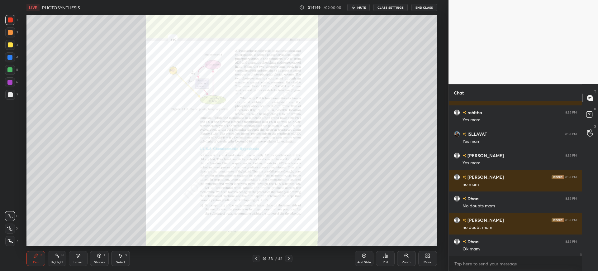
click at [258, 257] on icon at bounding box center [256, 258] width 5 height 5
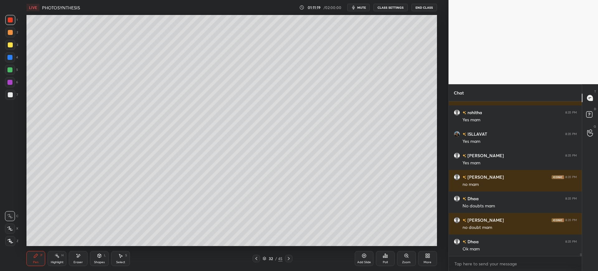
click at [258, 257] on icon at bounding box center [256, 258] width 5 height 5
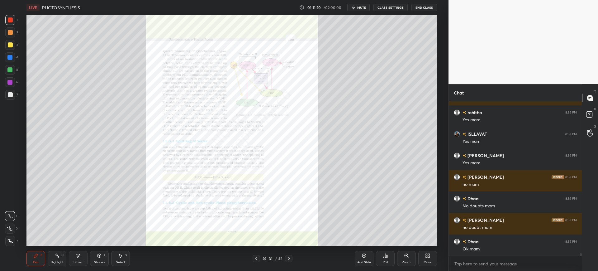
click at [403, 257] on div "Zoom" at bounding box center [406, 258] width 19 height 15
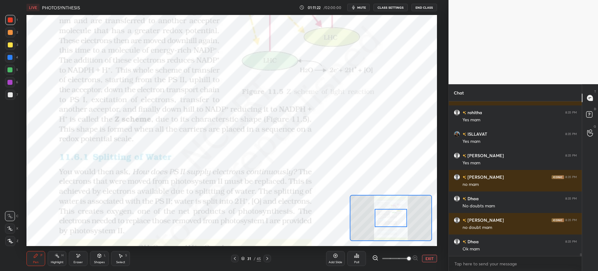
scroll to position [7998, 0]
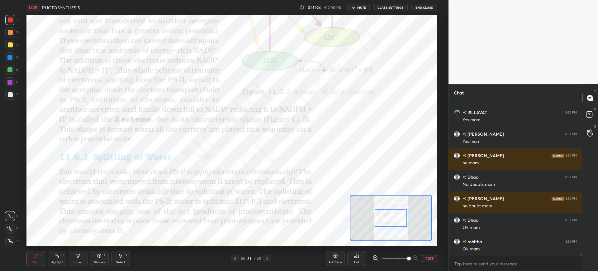
click at [359, 257] on div "Poll" at bounding box center [356, 258] width 19 height 15
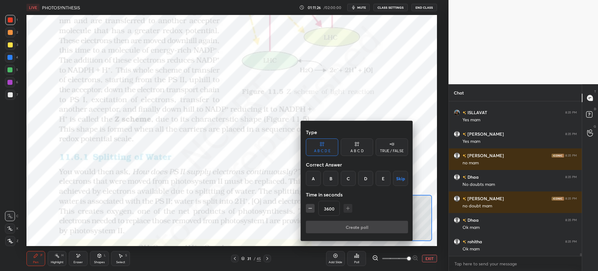
click at [318, 179] on div "A" at bounding box center [313, 178] width 15 height 15
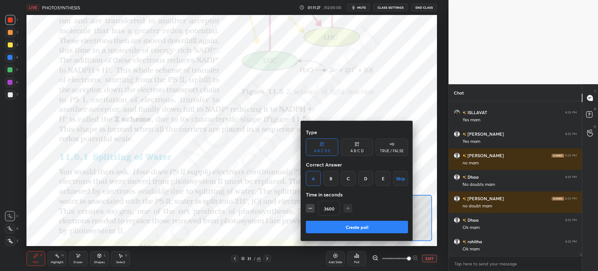
click at [348, 227] on button "Create poll" at bounding box center [357, 227] width 102 height 12
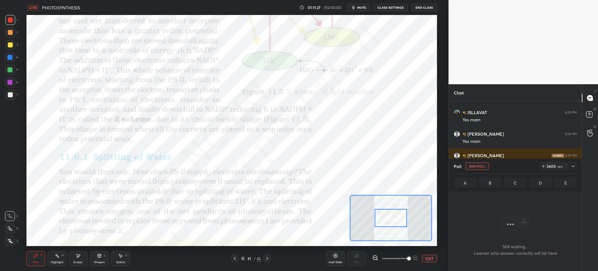
scroll to position [135, 131]
click at [355, 7] on icon "button" at bounding box center [353, 8] width 3 height 4
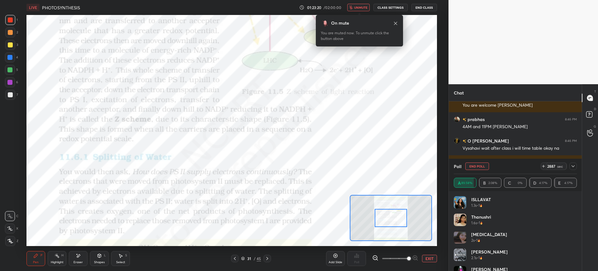
scroll to position [7911, 0]
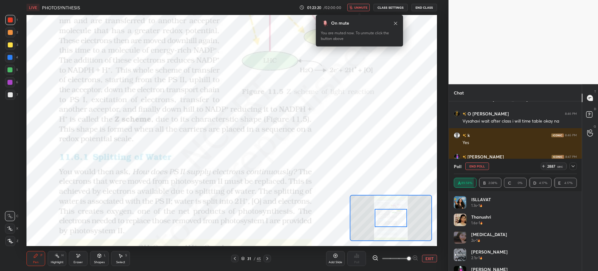
click at [358, 6] on span "unmute" at bounding box center [360, 7] width 13 height 4
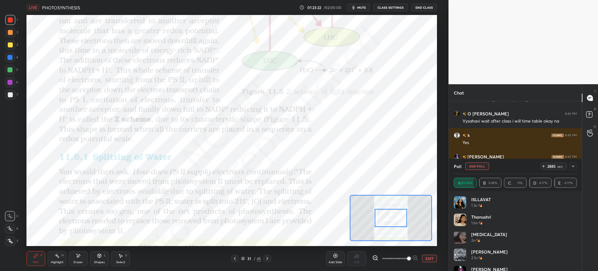
scroll to position [7933, 0]
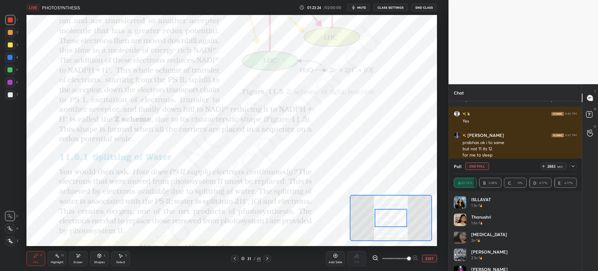
click at [480, 168] on button "End Poll" at bounding box center [478, 165] width 24 height 7
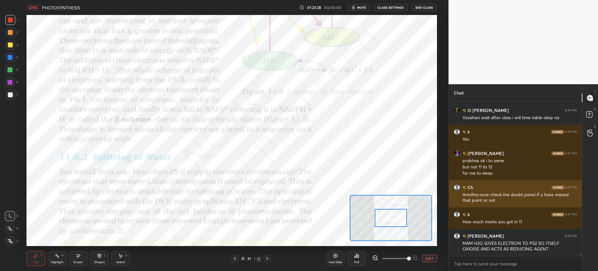
scroll to position [7942, 0]
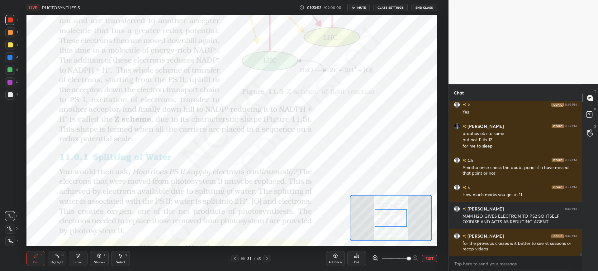
click at [361, 8] on span "mute" at bounding box center [361, 7] width 9 height 4
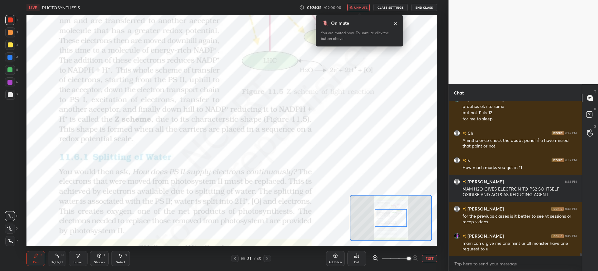
scroll to position [7991, 0]
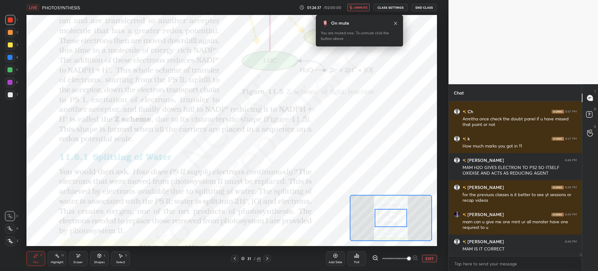
click at [361, 8] on span "unmute" at bounding box center [360, 7] width 13 height 4
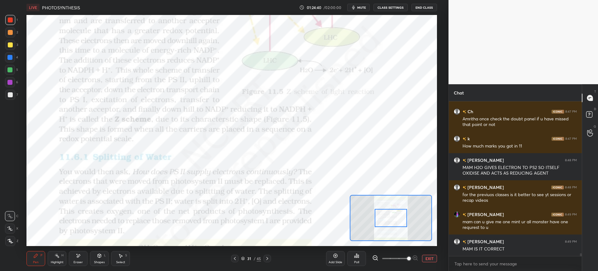
scroll to position [8012, 0]
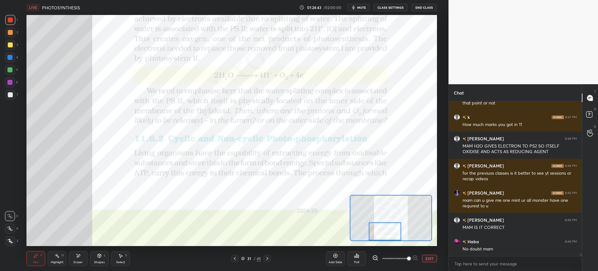
click at [340, 262] on div "Add Slide" at bounding box center [336, 262] width 14 height 3
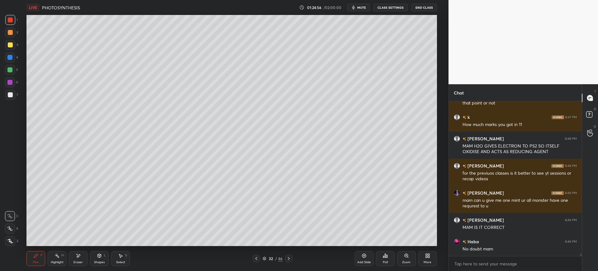
click at [12, 97] on div at bounding box center [10, 95] width 10 height 10
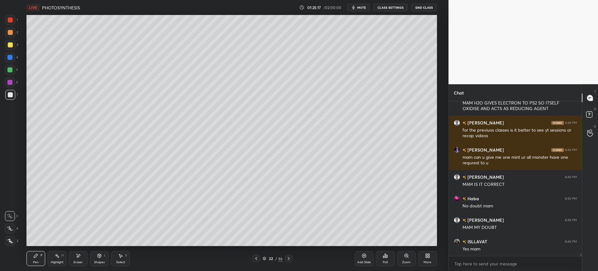
click at [11, 59] on div at bounding box center [9, 57] width 5 height 5
click at [9, 43] on div at bounding box center [10, 44] width 5 height 5
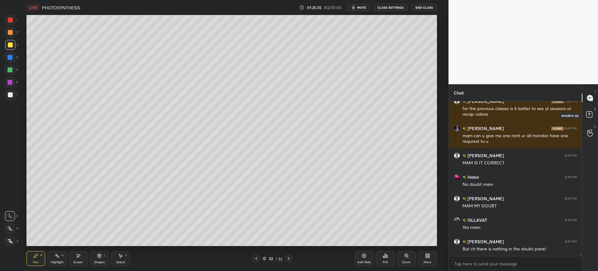
click at [591, 116] on rect at bounding box center [589, 115] width 6 height 6
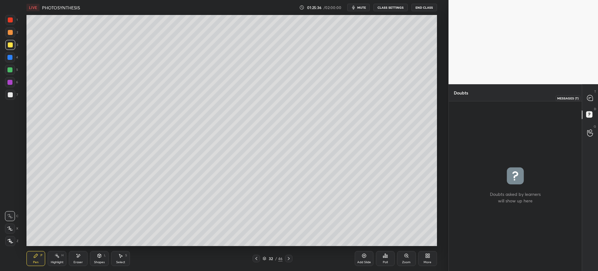
click at [591, 99] on icon at bounding box center [590, 98] width 6 height 6
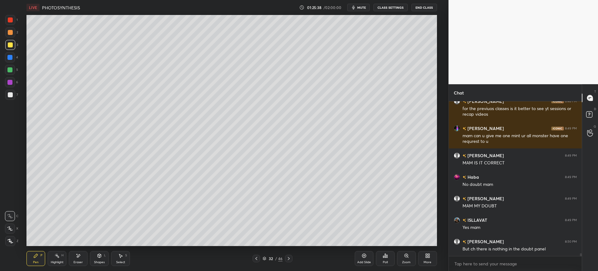
click at [8, 95] on div at bounding box center [10, 94] width 5 height 5
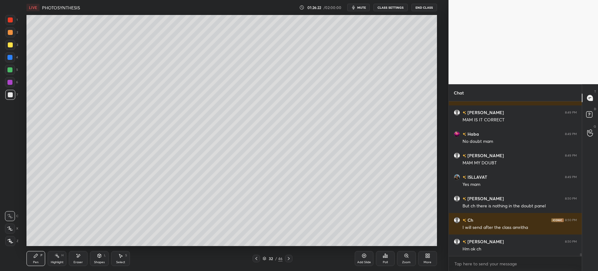
scroll to position [8258, 0]
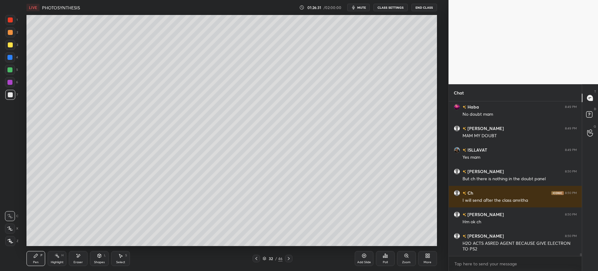
click at [11, 49] on div at bounding box center [10, 45] width 10 height 10
click at [8, 58] on div at bounding box center [9, 57] width 5 height 5
click at [12, 44] on div at bounding box center [10, 44] width 5 height 5
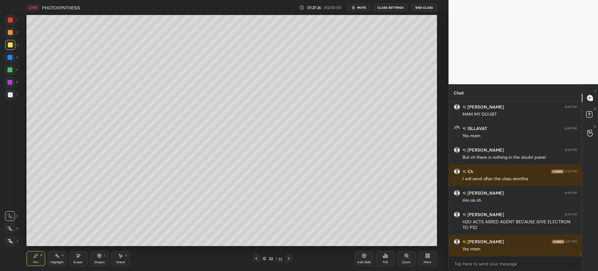
click at [11, 96] on div at bounding box center [10, 94] width 5 height 5
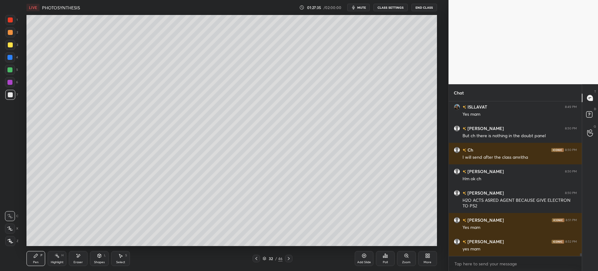
click at [10, 47] on div at bounding box center [10, 44] width 5 height 5
click at [11, 98] on div at bounding box center [10, 95] width 10 height 10
click at [364, 258] on icon at bounding box center [364, 255] width 5 height 5
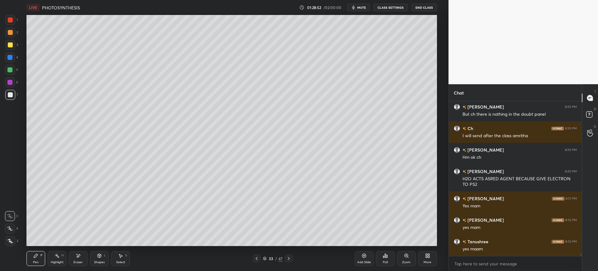
click at [362, 259] on div "Add Slide" at bounding box center [364, 258] width 19 height 15
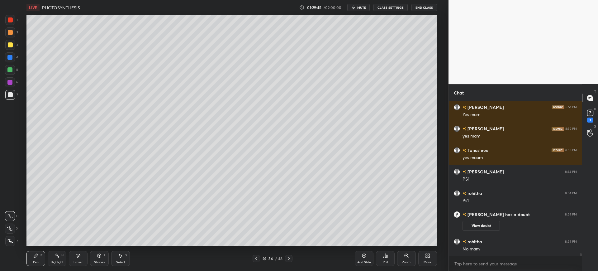
scroll to position [8176, 0]
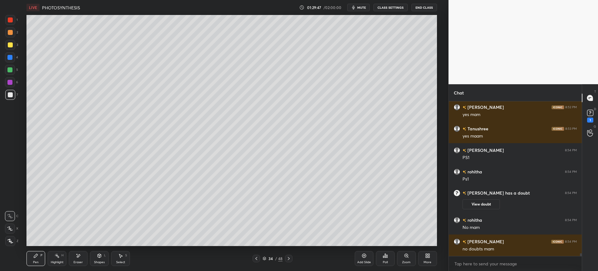
click at [8, 93] on div at bounding box center [10, 94] width 5 height 5
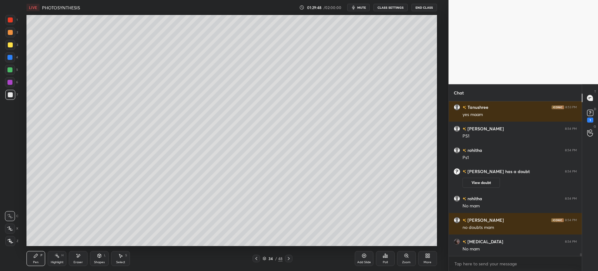
scroll to position [8212, 0]
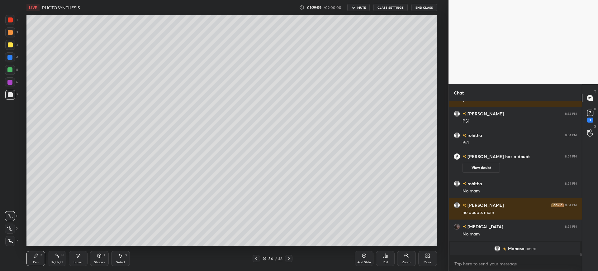
click at [7, 51] on div "3" at bounding box center [11, 46] width 13 height 12
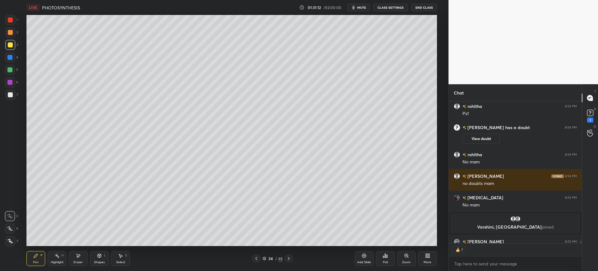
scroll to position [153, 131]
click at [9, 98] on div at bounding box center [10, 95] width 10 height 10
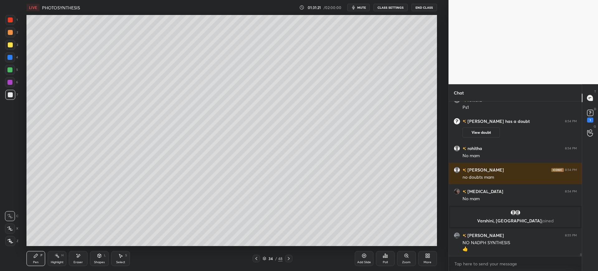
click at [11, 54] on div at bounding box center [10, 57] width 10 height 10
click at [14, 46] on div at bounding box center [10, 45] width 10 height 10
click at [373, 259] on div "Add Slide" at bounding box center [364, 258] width 19 height 15
click at [12, 92] on div at bounding box center [10, 95] width 10 height 10
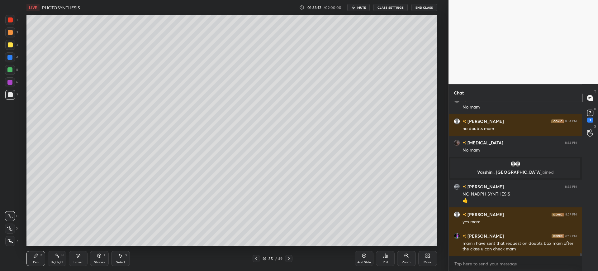
scroll to position [8247, 0]
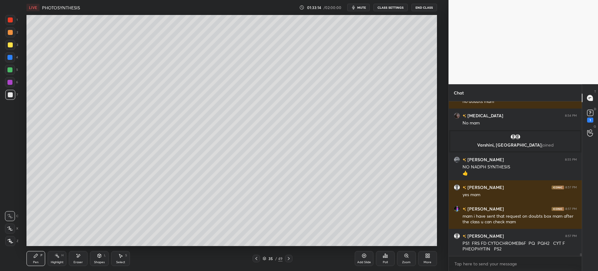
click at [371, 260] on div "Add Slide" at bounding box center [364, 258] width 19 height 15
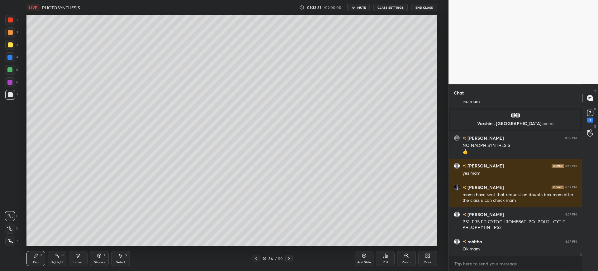
click at [9, 53] on div at bounding box center [10, 57] width 10 height 10
click at [12, 45] on div at bounding box center [10, 44] width 5 height 5
click at [15, 22] on div at bounding box center [10, 20] width 10 height 10
click at [12, 93] on div at bounding box center [10, 94] width 5 height 5
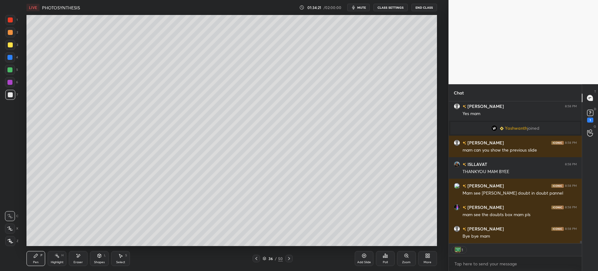
scroll to position [8375, 0]
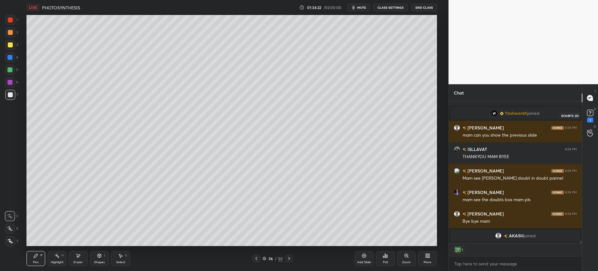
click at [590, 118] on div "1" at bounding box center [590, 119] width 6 height 5
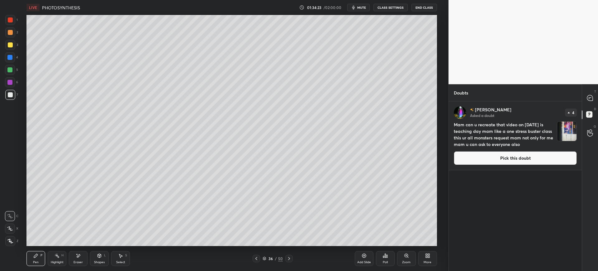
click at [522, 161] on button "Pick this doubt" at bounding box center [515, 158] width 123 height 14
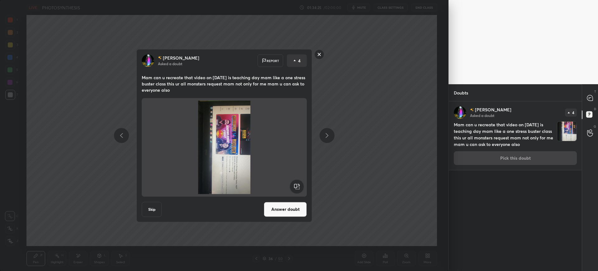
click at [290, 215] on button "Answer doubt" at bounding box center [285, 209] width 43 height 15
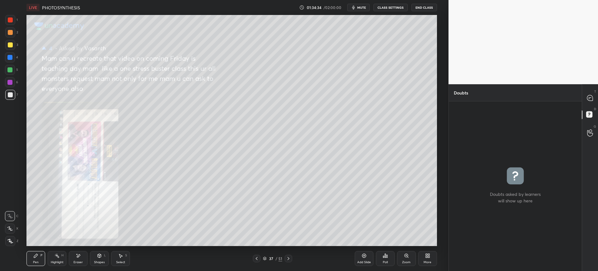
click at [593, 91] on div "T Messages (T)" at bounding box center [590, 97] width 16 height 17
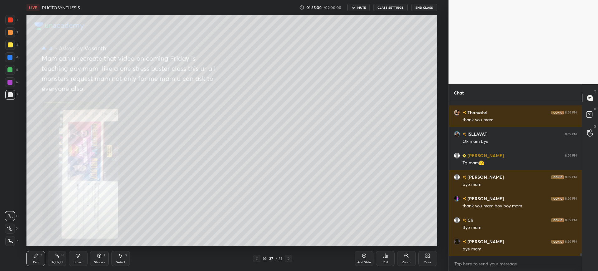
scroll to position [8671, 0]
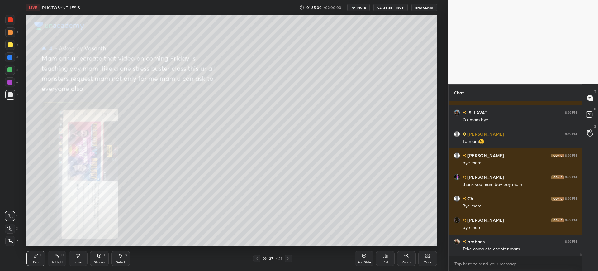
click at [425, 8] on button "End Class" at bounding box center [425, 7] width 26 height 7
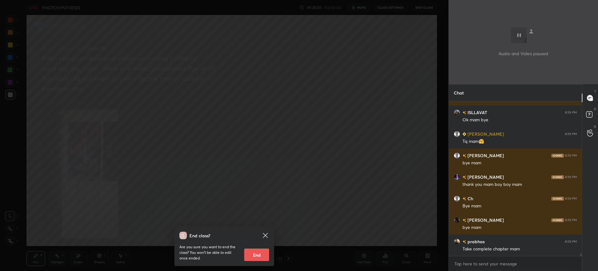
click at [257, 255] on button "End" at bounding box center [256, 254] width 25 height 12
type textarea "x"
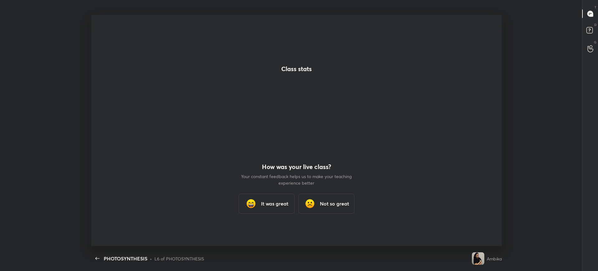
scroll to position [0, 0]
click at [271, 203] on h3 "It was great" at bounding box center [274, 203] width 27 height 7
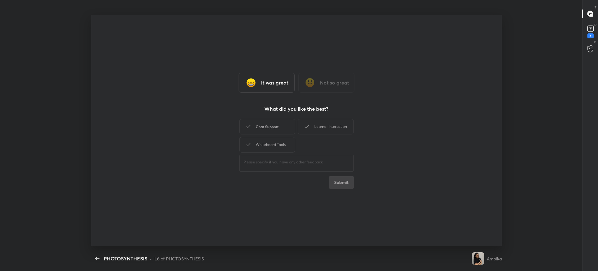
click at [269, 126] on div "Chat Support" at bounding box center [267, 127] width 56 height 16
click at [271, 136] on div "Chat Support Learner Interaction Whiteboard Tools" at bounding box center [296, 135] width 115 height 36
click at [269, 140] on div "Whiteboard Tools" at bounding box center [267, 145] width 56 height 16
click at [328, 126] on div "Learner Interaction" at bounding box center [326, 127] width 56 height 16
click at [341, 179] on button "Submit" at bounding box center [341, 182] width 25 height 12
